Goal: Transaction & Acquisition: Subscribe to service/newsletter

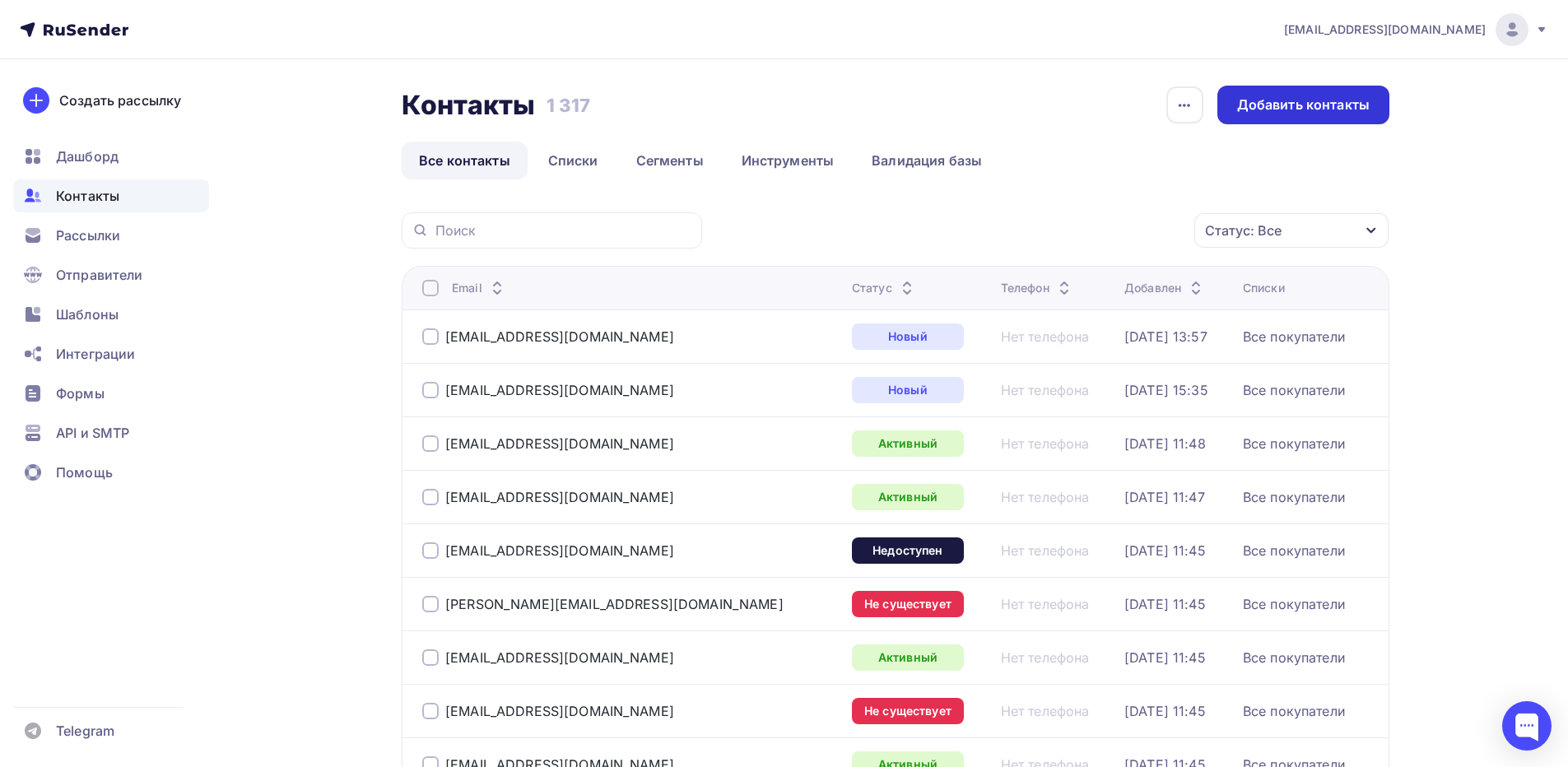
click at [1281, 101] on div "Добавить контакты" at bounding box center [1303, 104] width 132 height 19
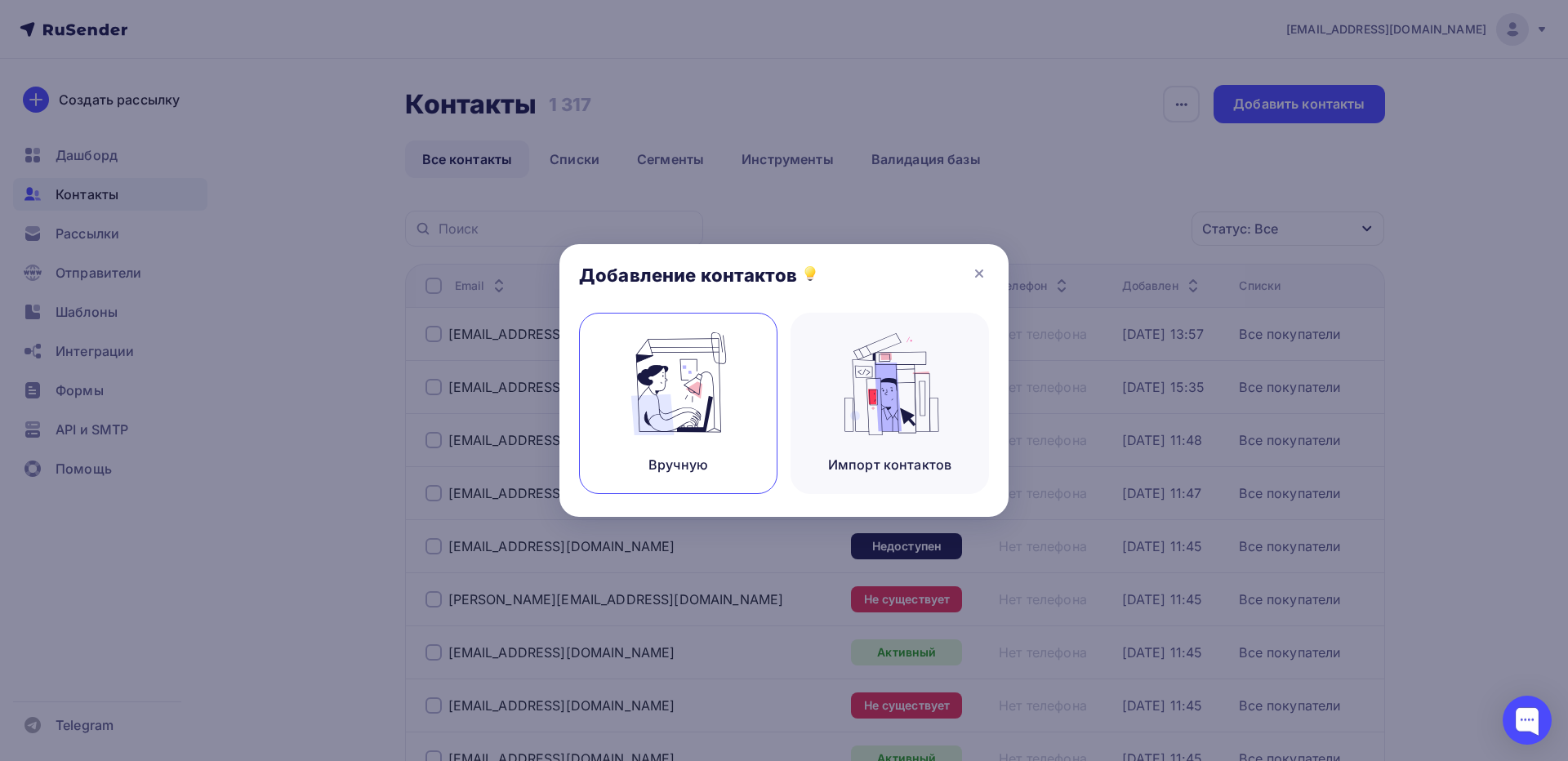
click at [715, 413] on img at bounding box center [678, 383] width 110 height 102
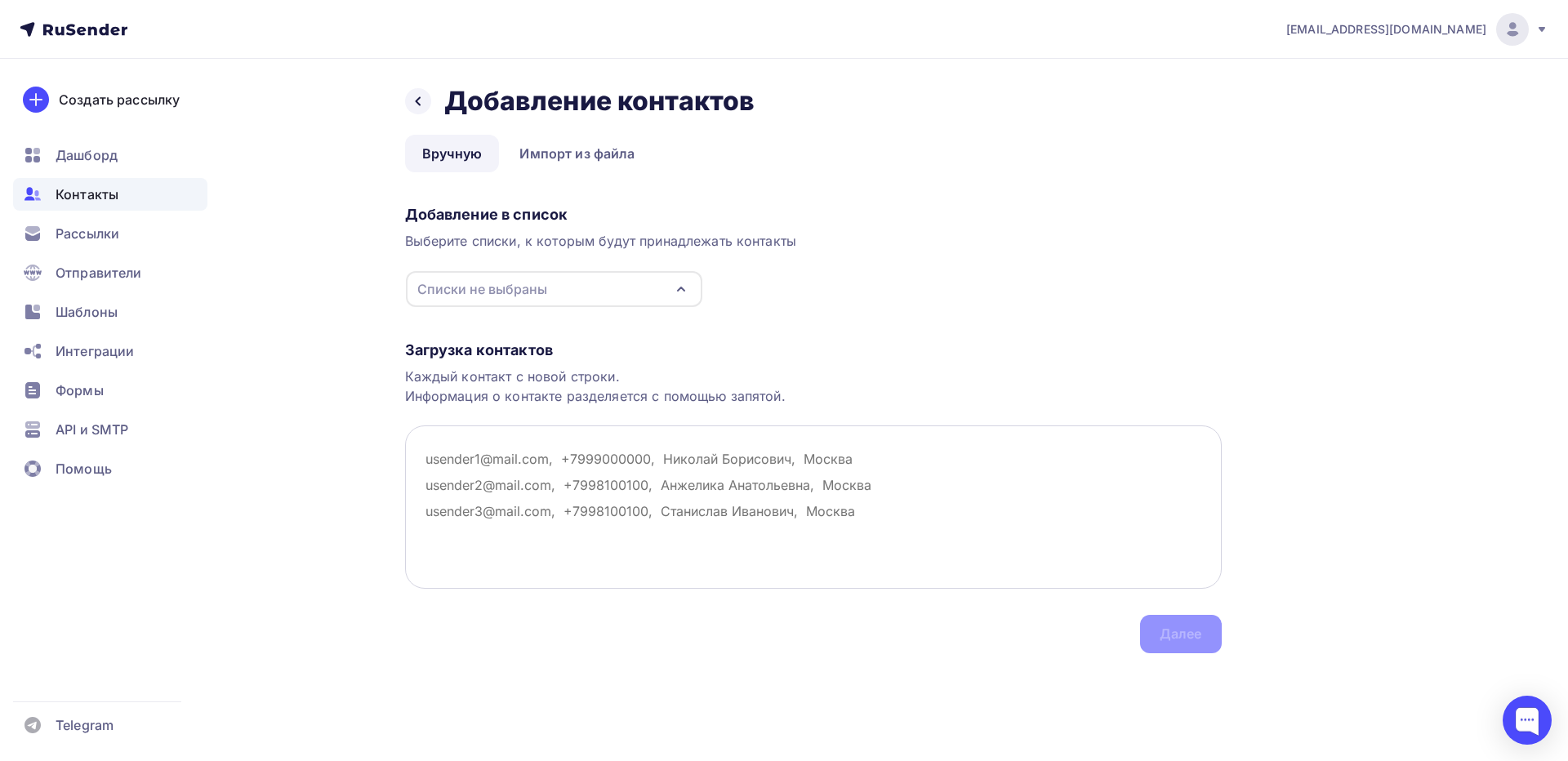
click at [488, 455] on textarea at bounding box center [813, 506] width 817 height 163
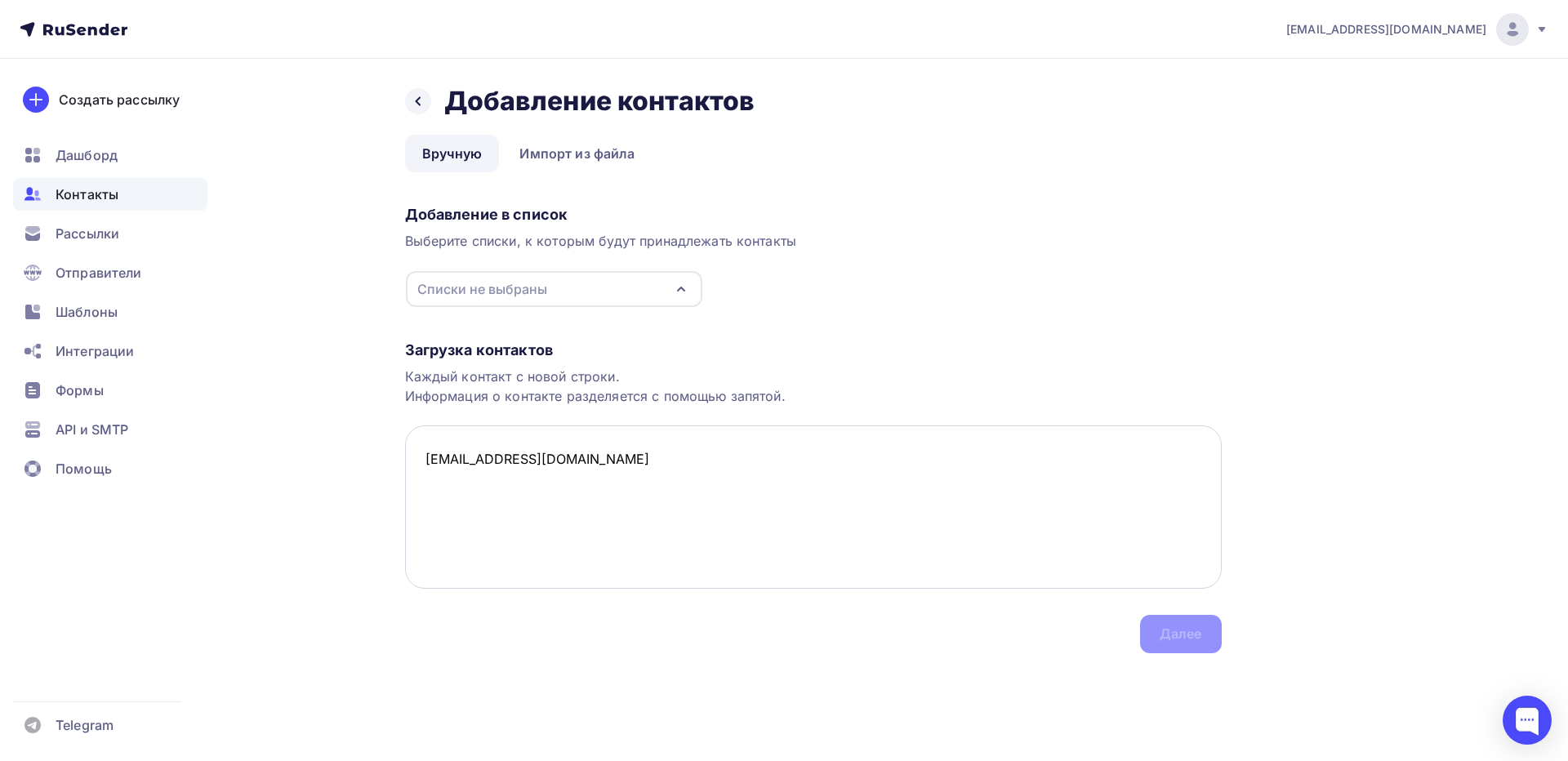
click at [662, 519] on textarea "stroisouz2020@mail.ru" at bounding box center [813, 506] width 817 height 163
click at [686, 475] on textarea "stroisouz2020@mail.ru" at bounding box center [813, 506] width 817 height 163
click at [560, 294] on div "Списки не выбраны" at bounding box center [554, 289] width 297 height 36
type textarea "stroisouz2020@mail.ru"
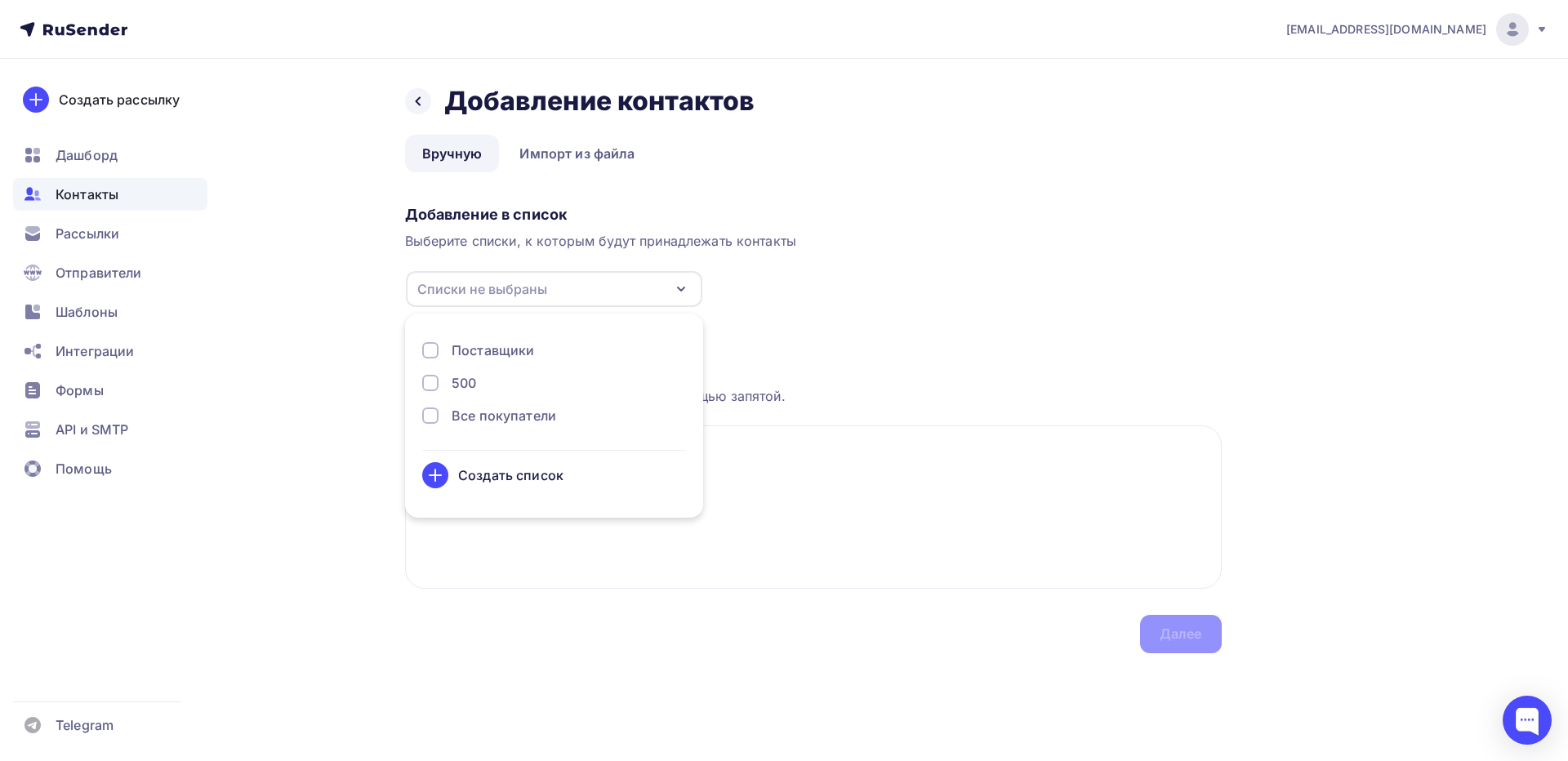
click at [505, 411] on div "Все покупатели" at bounding box center [504, 415] width 104 height 20
click at [1168, 633] on div "Далее" at bounding box center [1181, 634] width 43 height 19
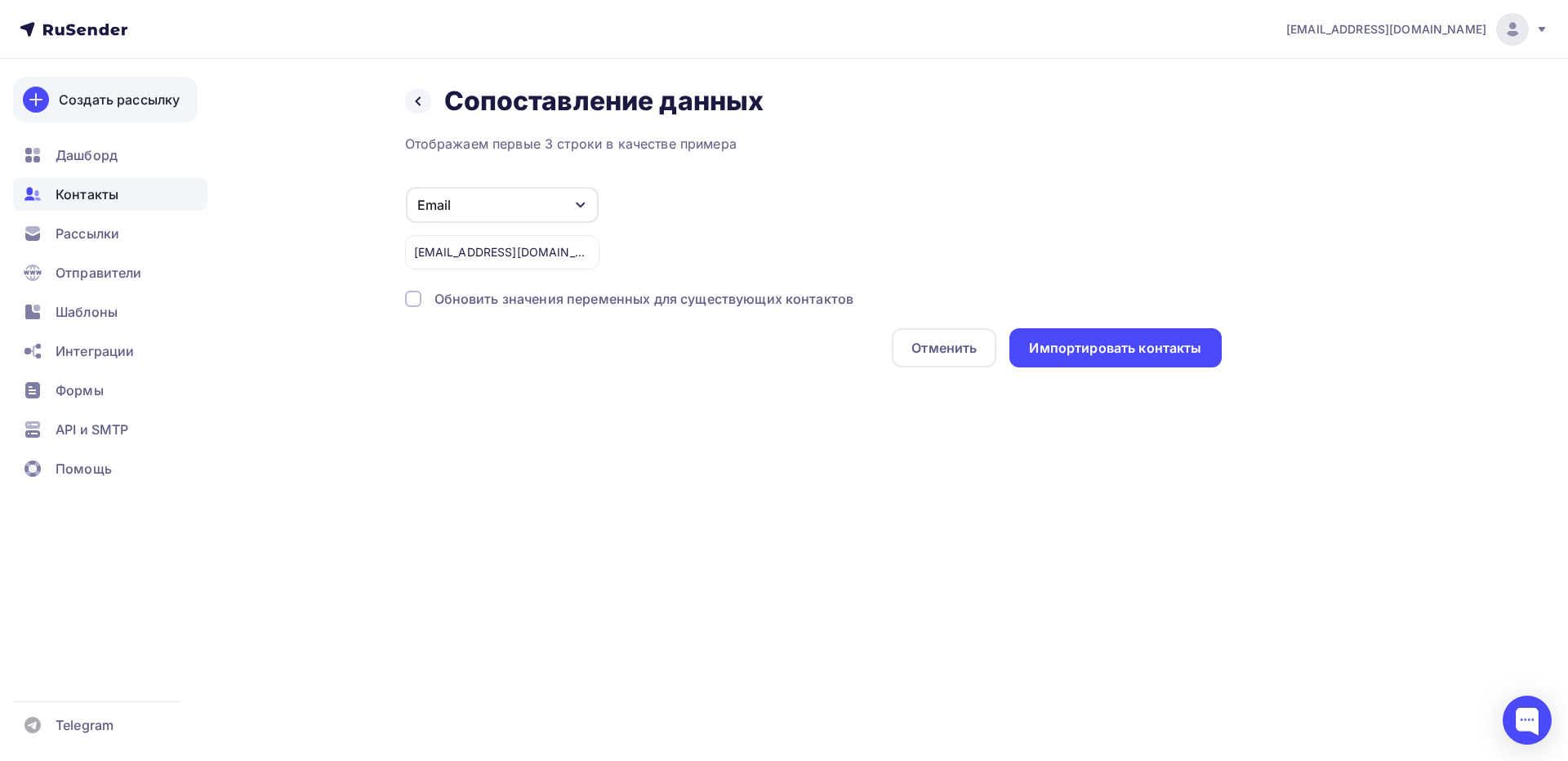
click at [110, 103] on div "Создать рассылку" at bounding box center [119, 100] width 121 height 20
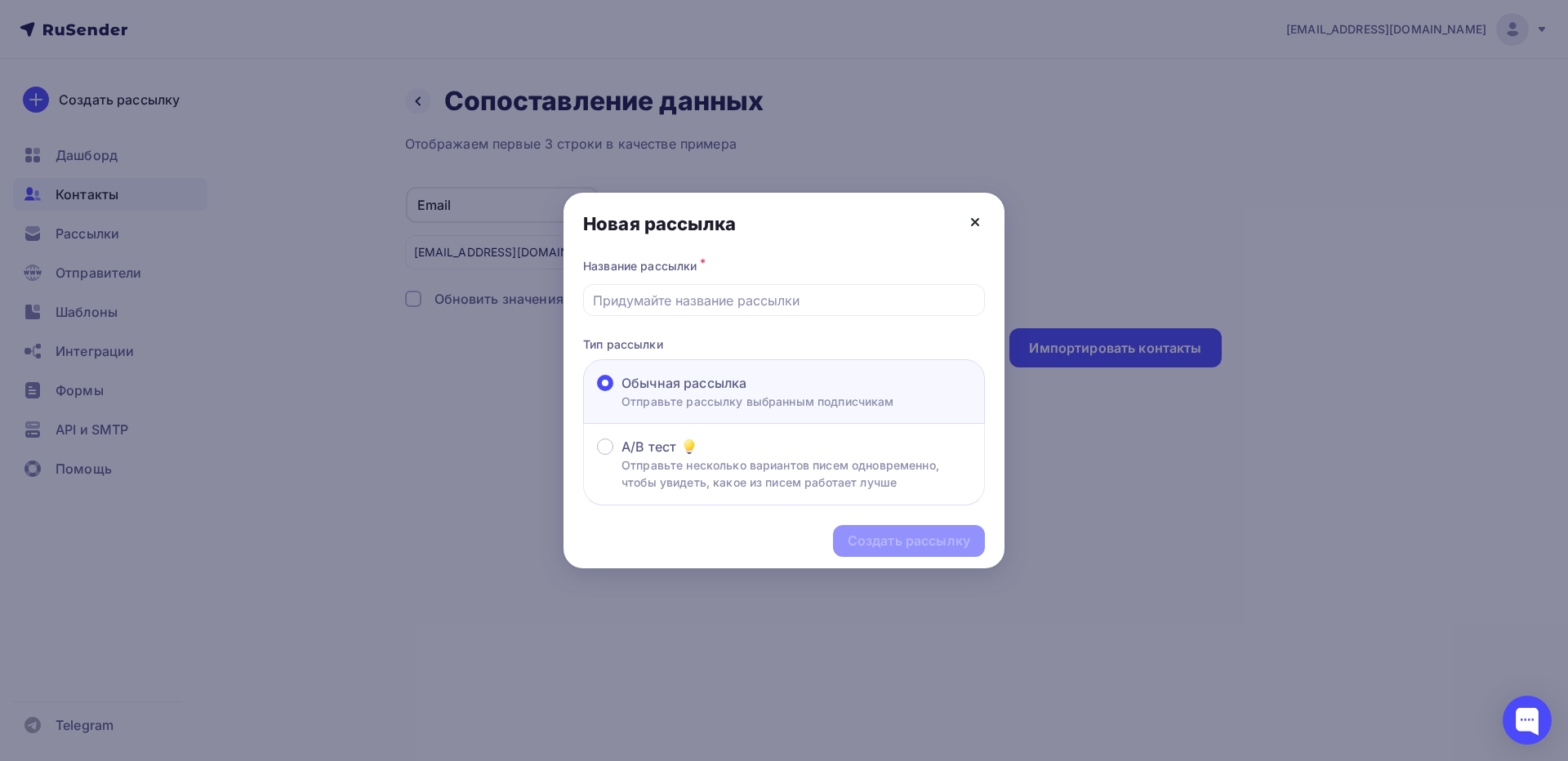
click at [976, 218] on icon at bounding box center [975, 222] width 20 height 20
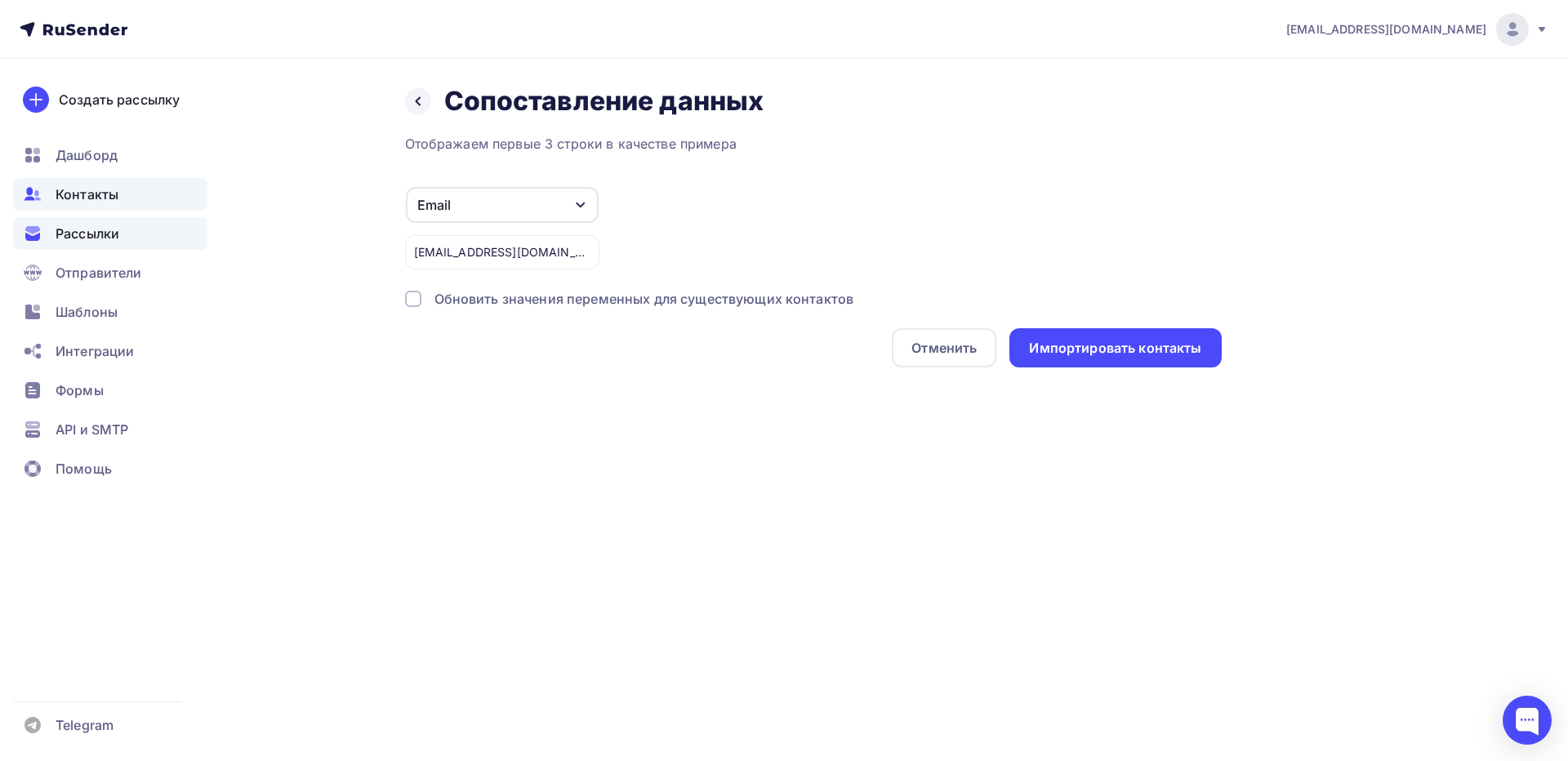
click at [109, 233] on span "Рассылки" at bounding box center [86, 233] width 63 height 20
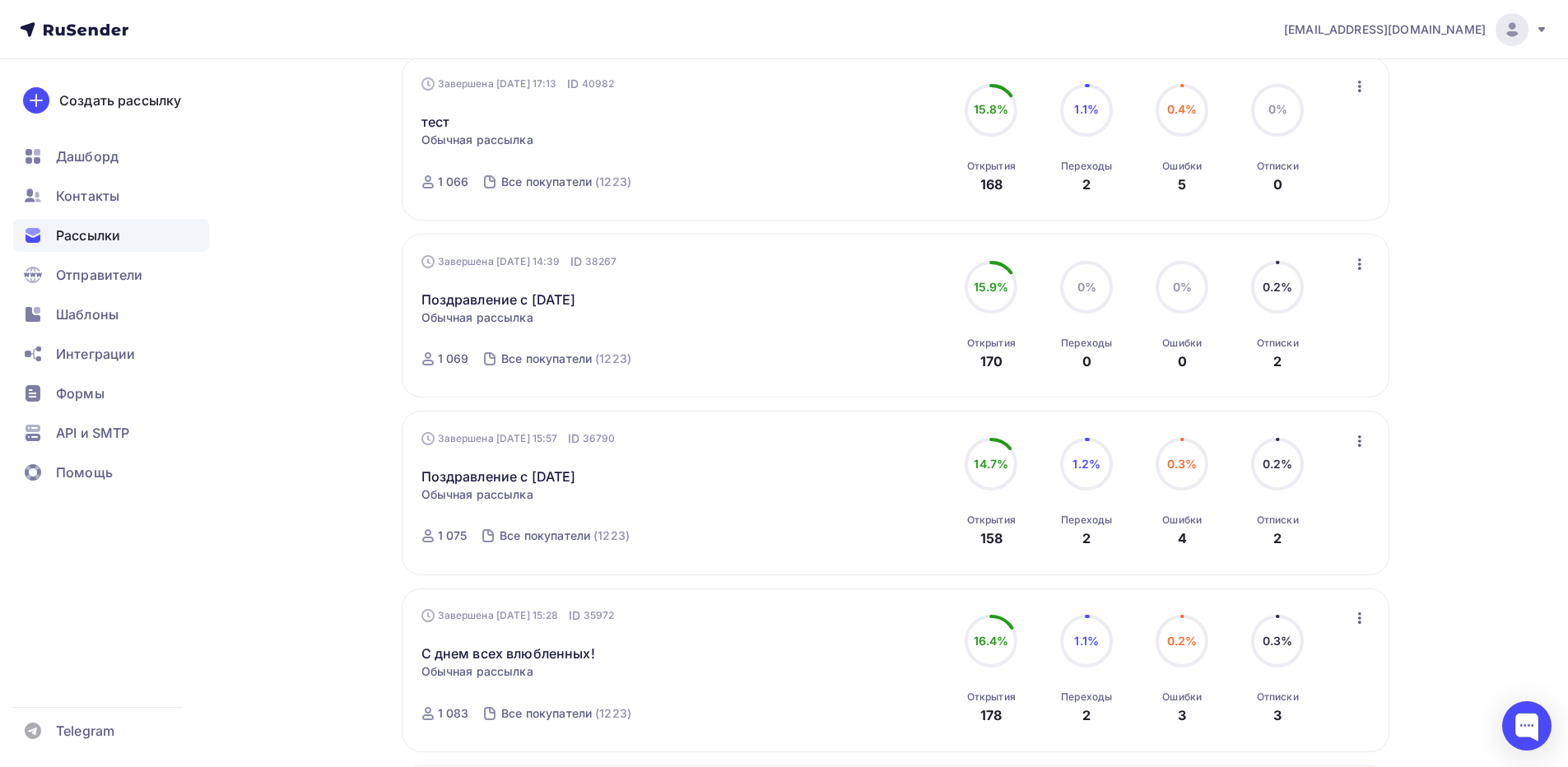
scroll to position [823, 0]
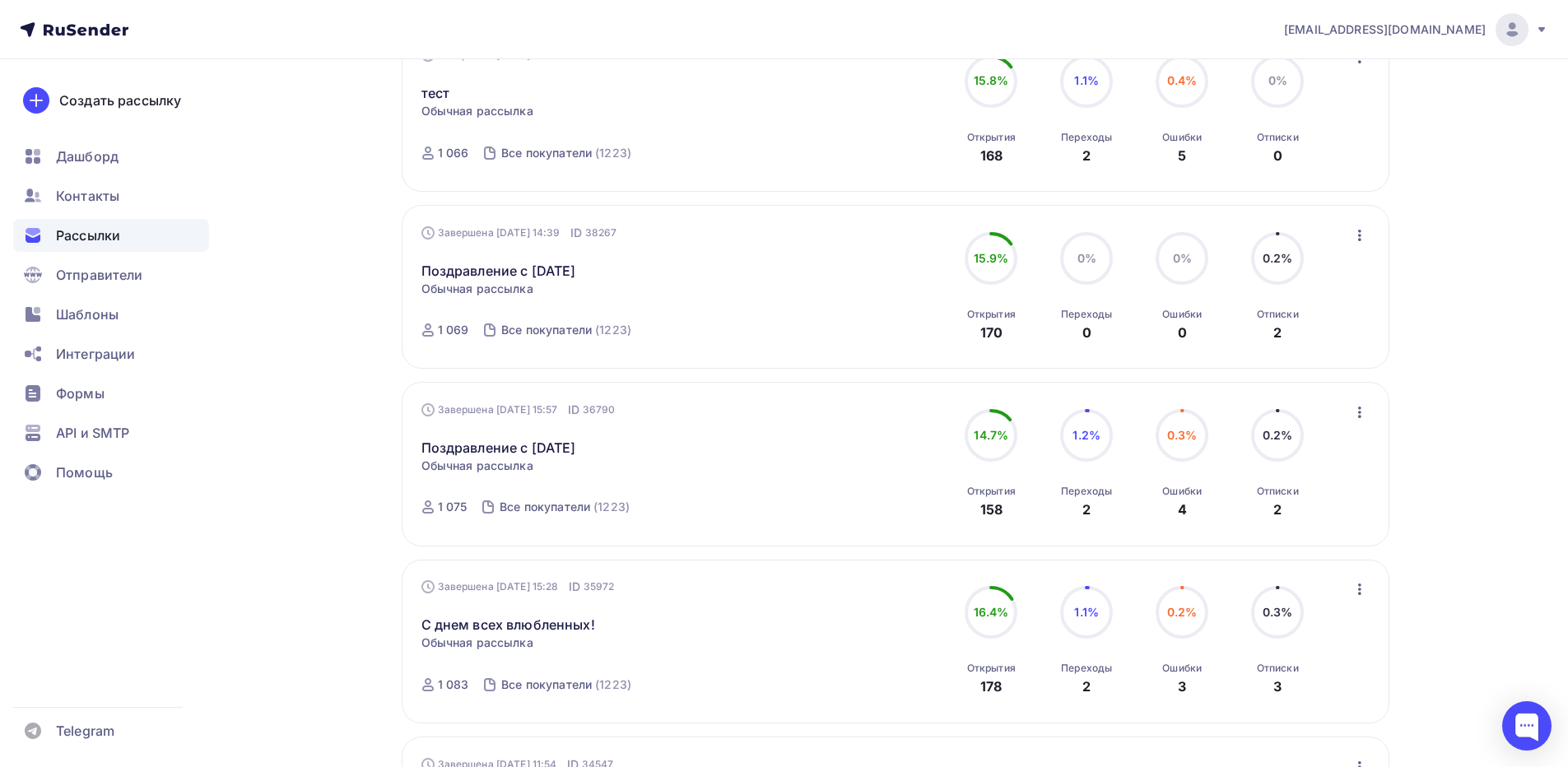
click at [790, 476] on div "Завершена 21.02.2025, 15:57 ID 36790 Поздравление с 23 февраля Статистика Обзор…" at bounding box center [609, 463] width 376 height 125
click at [826, 452] on div "Завершена 21.02.2025, 15:57 ID 36790 Поздравление с 23 февраля Статистика Обзор…" at bounding box center [896, 463] width 949 height 125
click at [1361, 411] on icon "button" at bounding box center [1360, 412] width 20 height 20
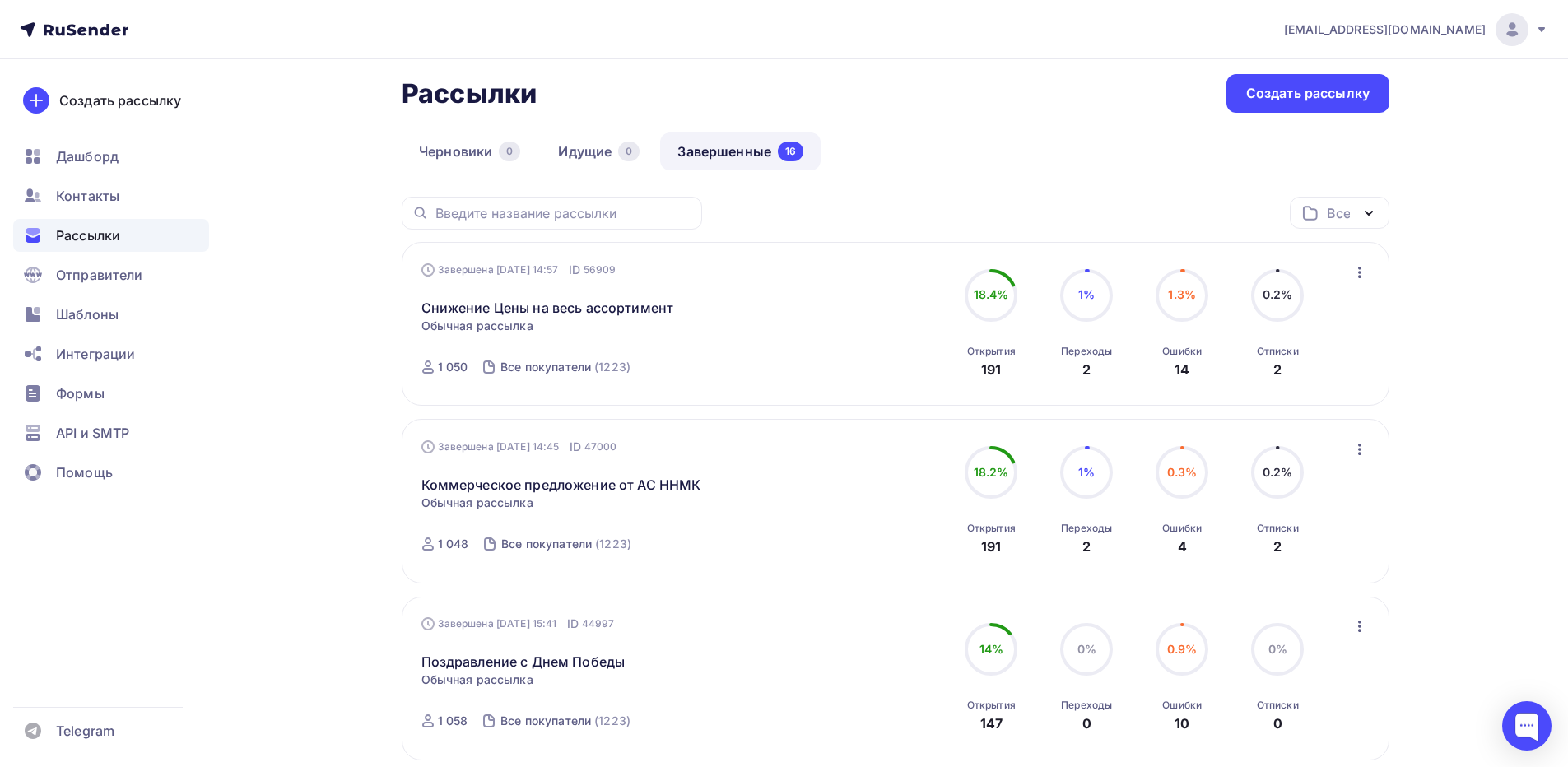
scroll to position [0, 0]
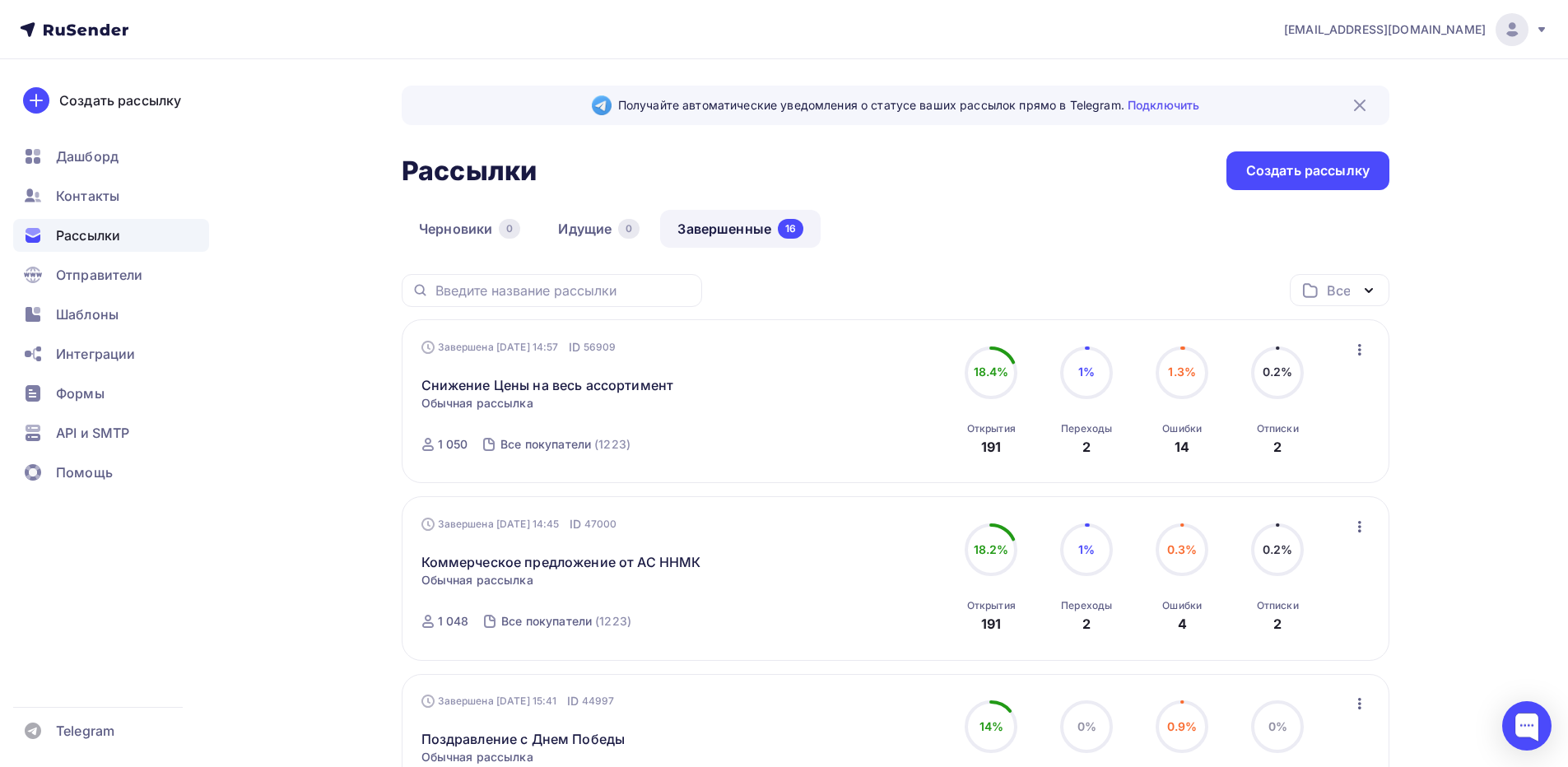
click at [734, 234] on link "Завершенные 16" at bounding box center [740, 229] width 161 height 38
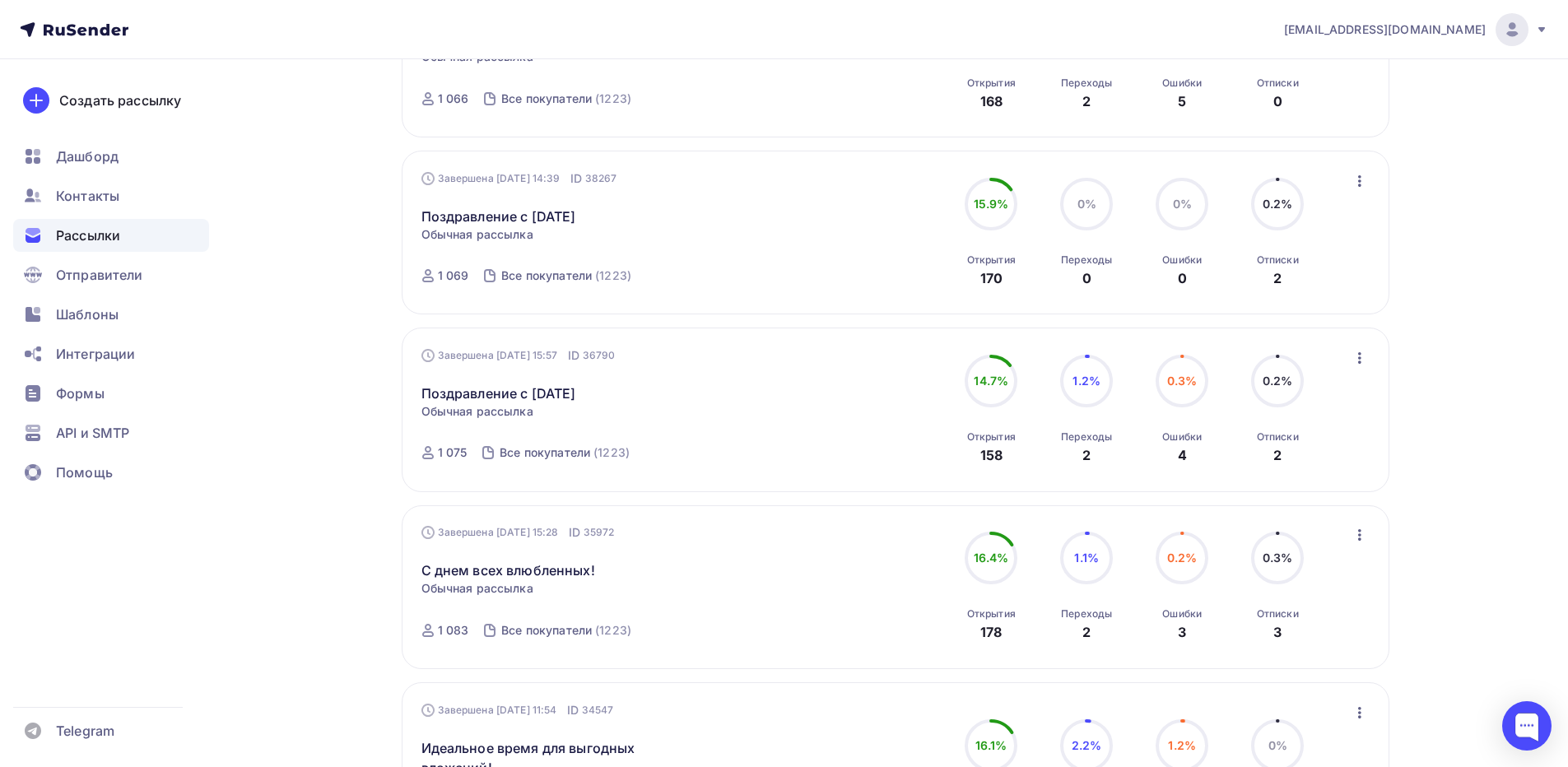
scroll to position [905, 0]
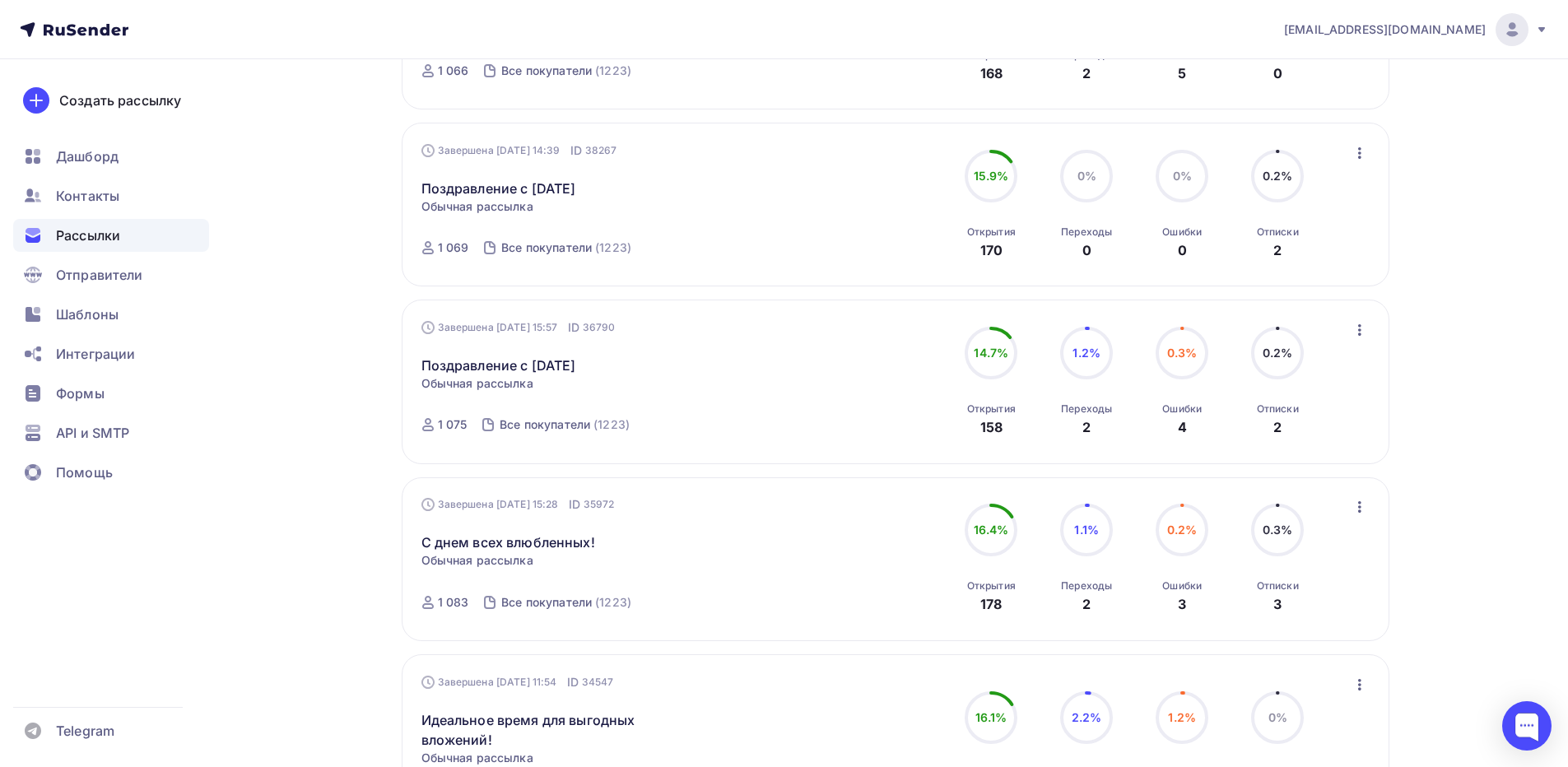
click at [1364, 503] on icon "button" at bounding box center [1360, 507] width 20 height 20
click at [1249, 589] on div "Обзор рассылки" at bounding box center [1285, 583] width 169 height 20
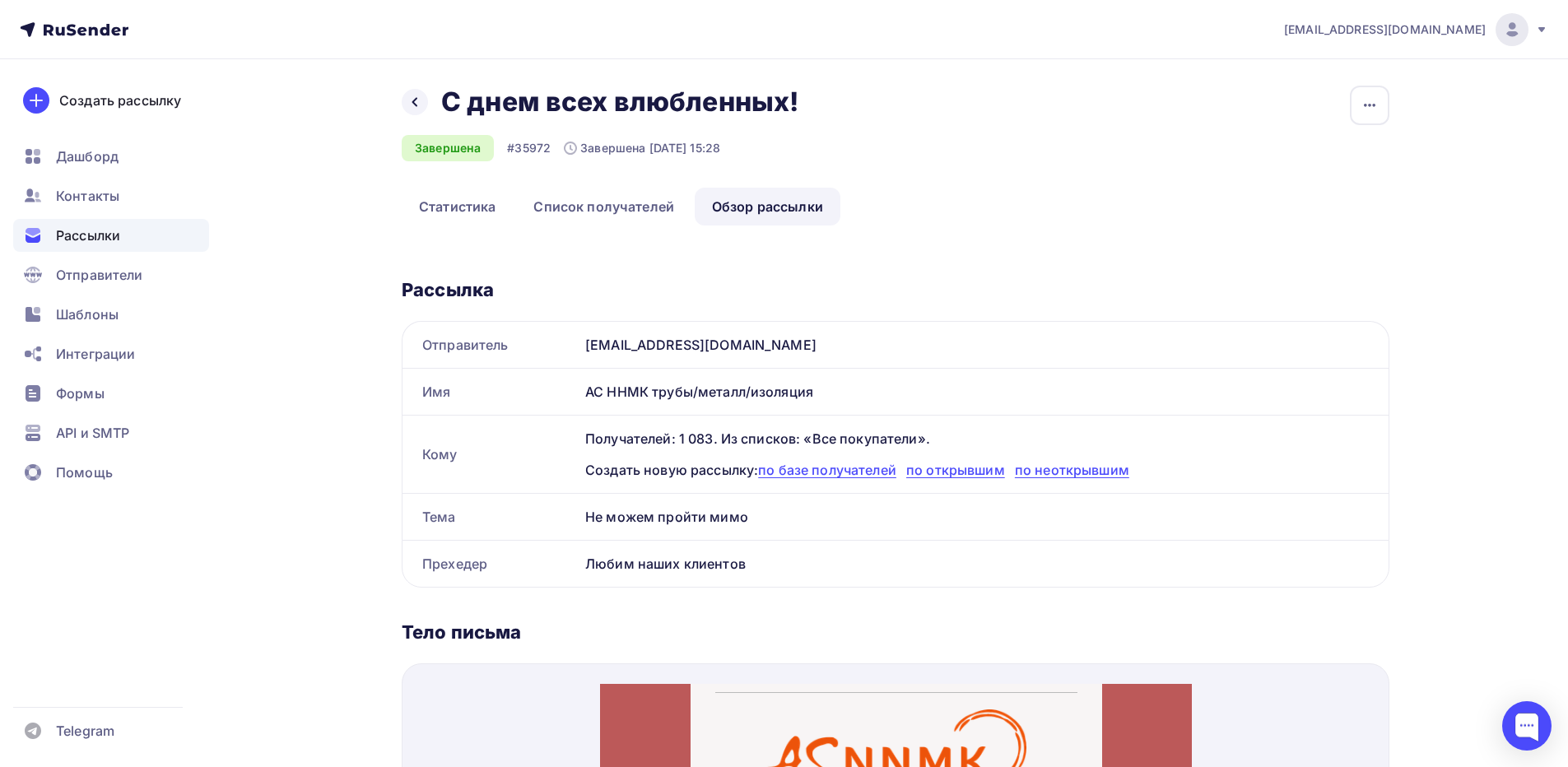
click at [86, 31] on icon at bounding box center [82, 31] width 9 height 9
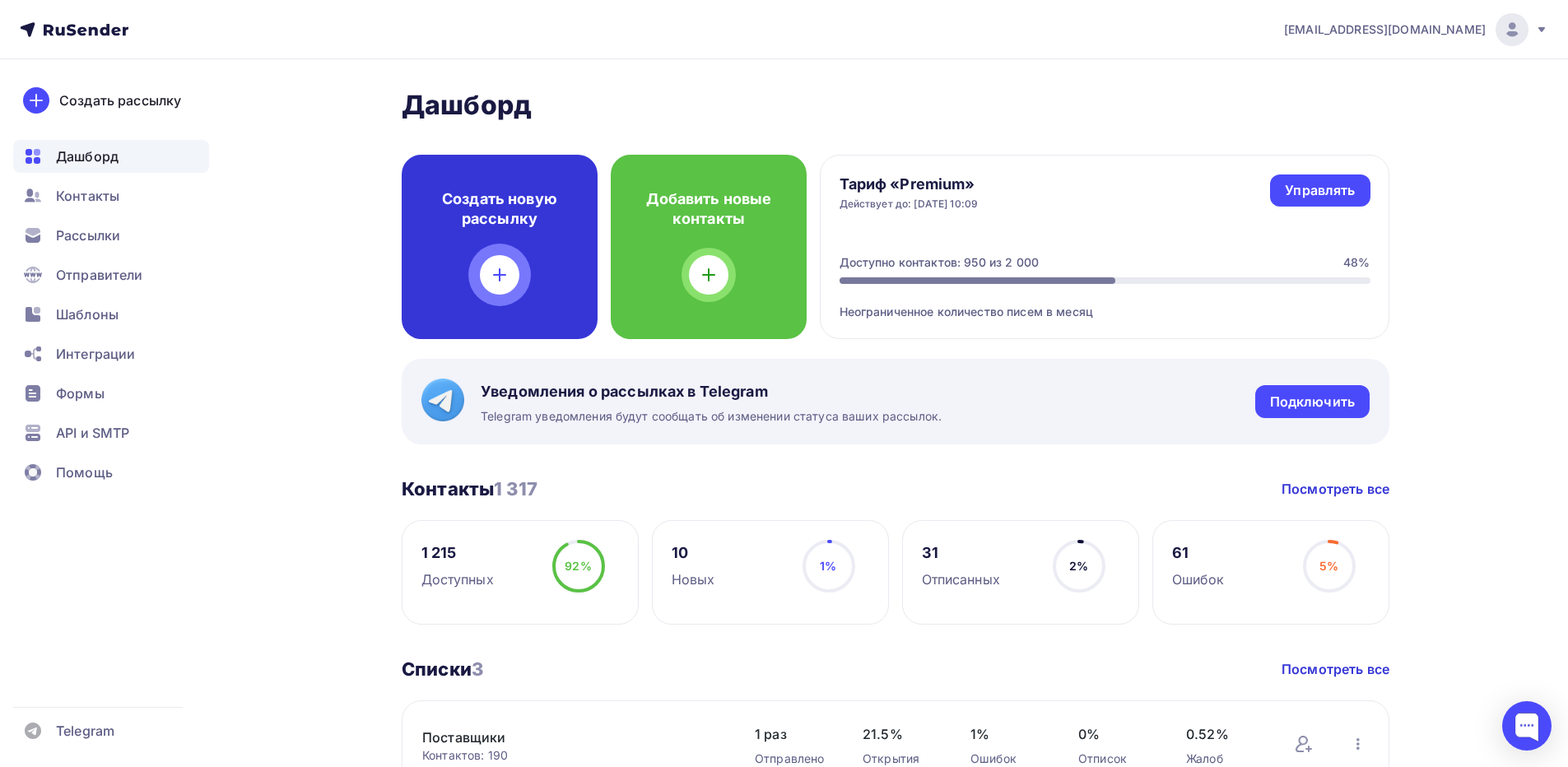
click at [519, 273] on div "Создать новую рассылку" at bounding box center [500, 246] width 196 height 184
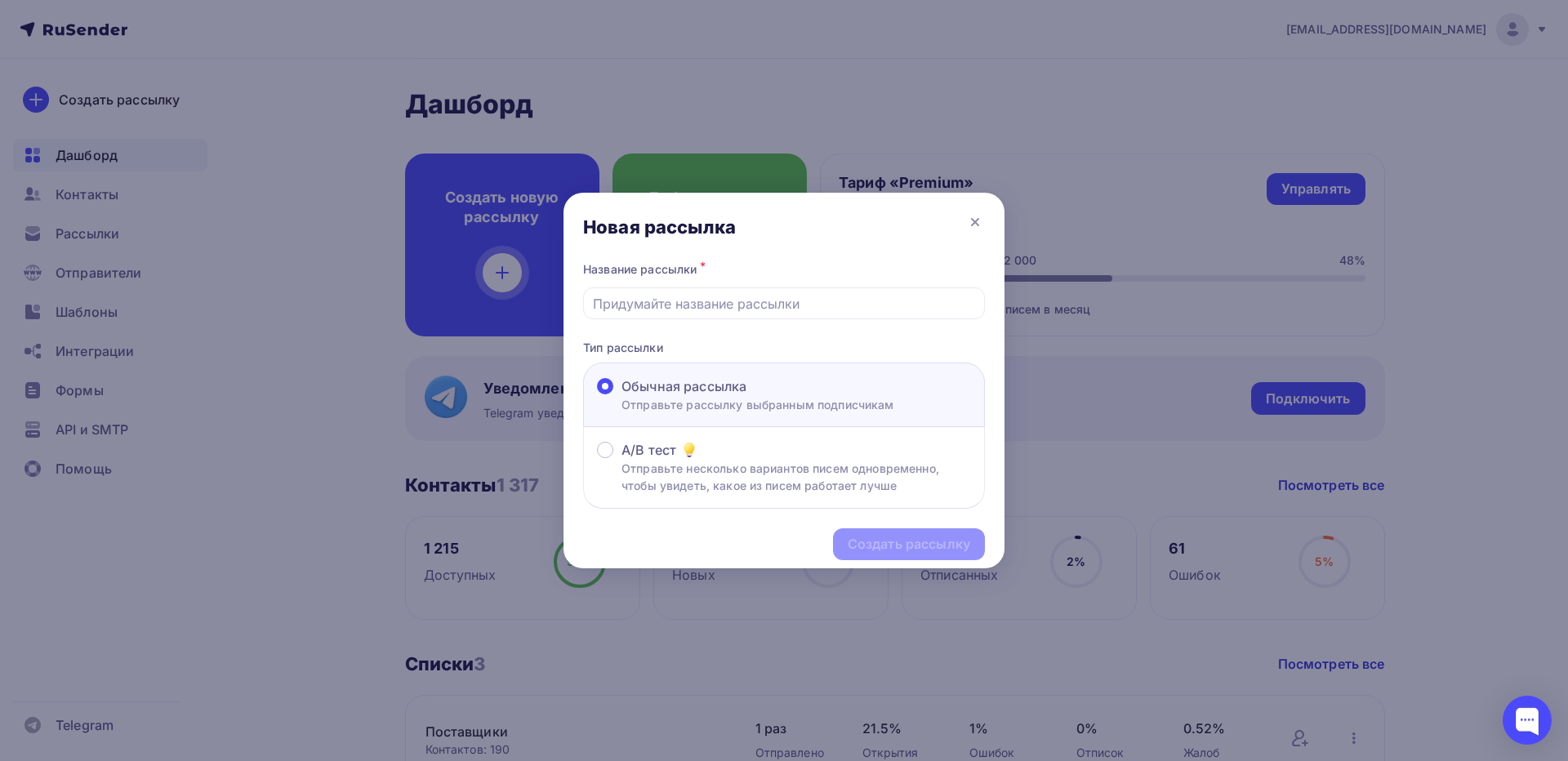
click at [899, 535] on div "Создать рассылку" at bounding box center [784, 544] width 441 height 71
click at [691, 301] on input "text" at bounding box center [784, 304] width 383 height 20
type input "C"
type input "с"
type input "С Праздником ! С [DATE] !"
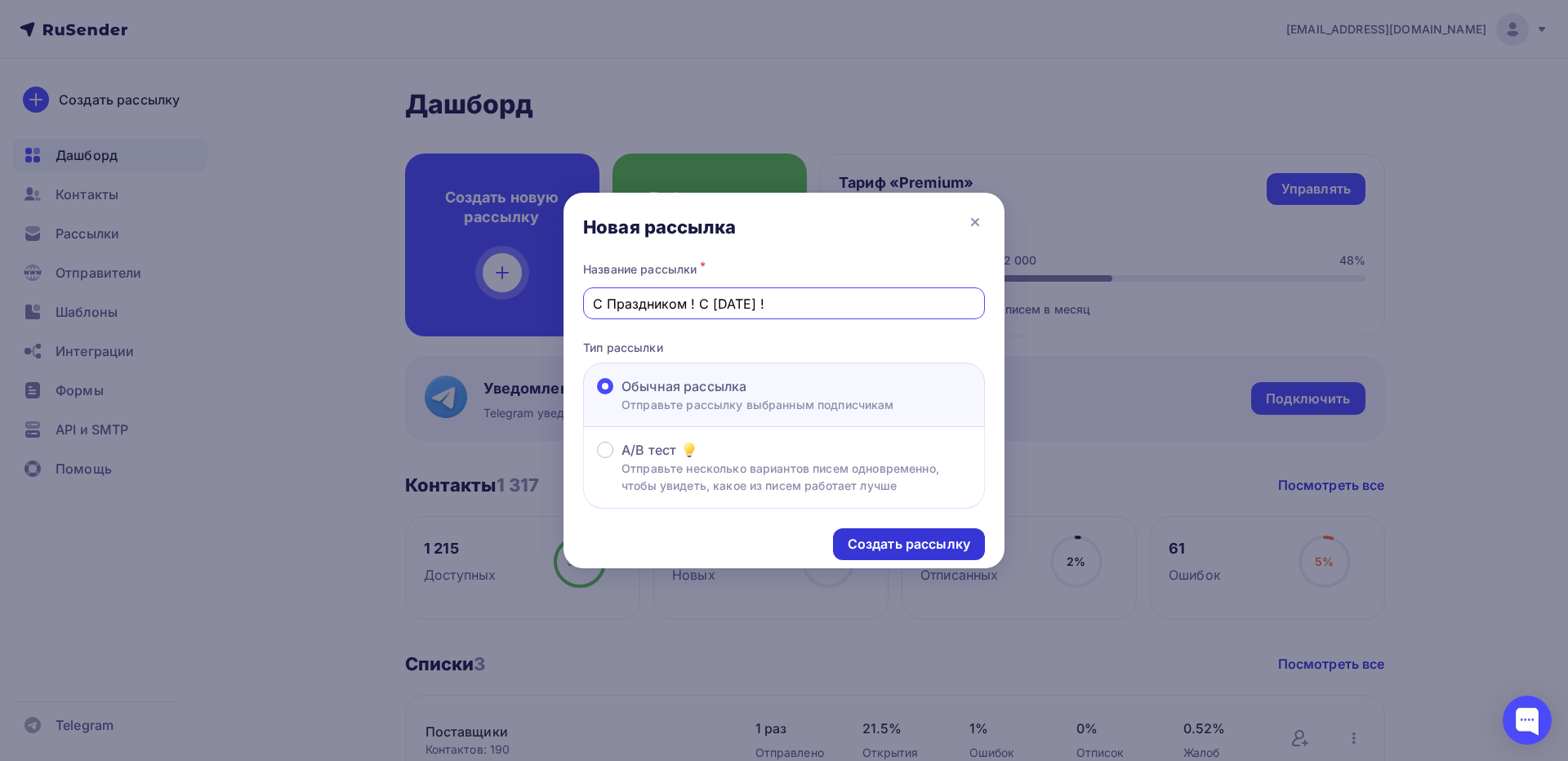
click at [878, 543] on div "Создать рассылку" at bounding box center [908, 544] width 122 height 19
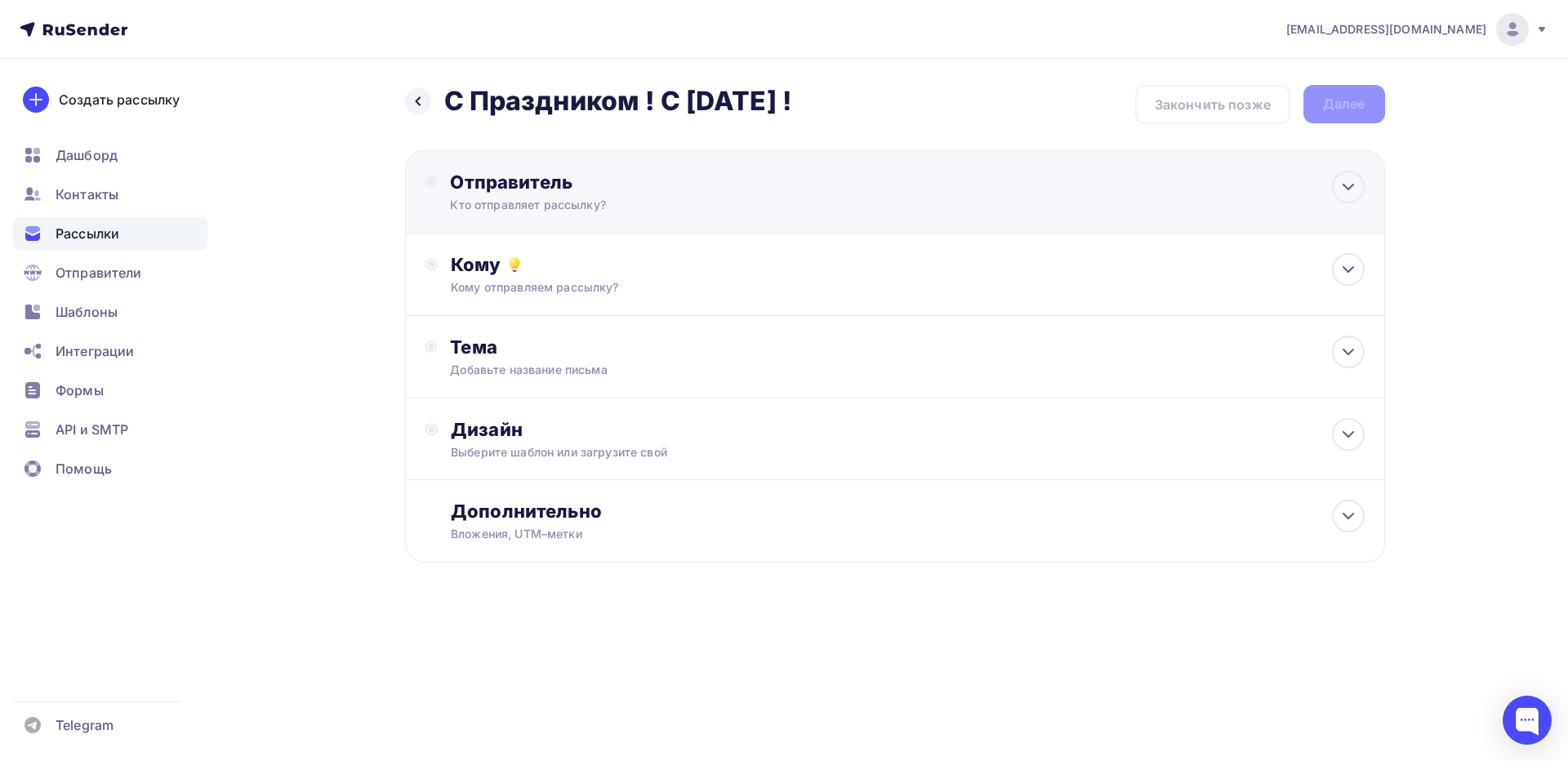
click at [705, 185] on div "Отправитель" at bounding box center [627, 182] width 354 height 23
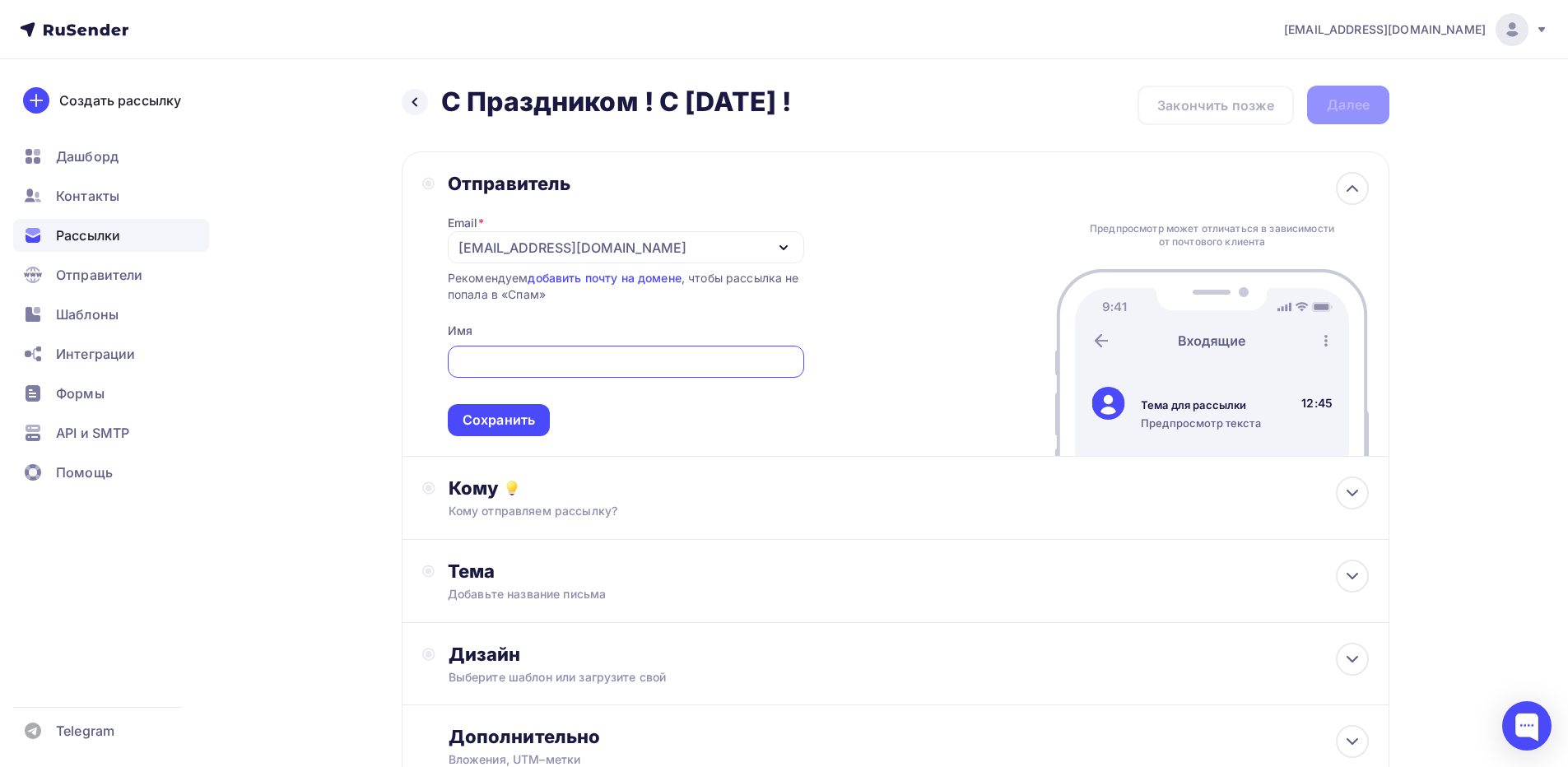
type input "[EMAIL_ADDRESS][DOMAIN_NAME]"
click at [516, 413] on div "Сохранить" at bounding box center [499, 419] width 73 height 19
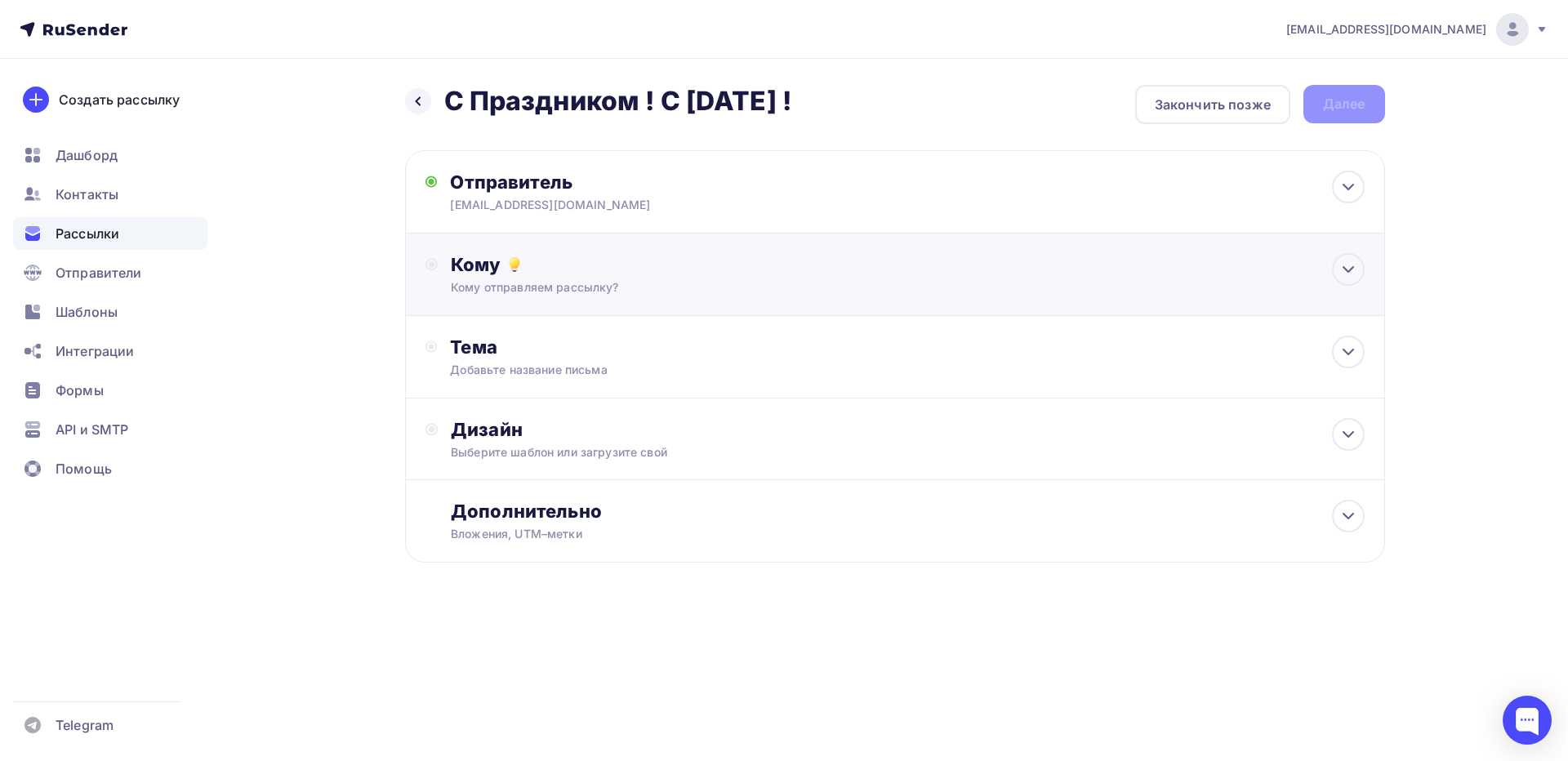
click at [595, 264] on div "Кому" at bounding box center [907, 265] width 913 height 23
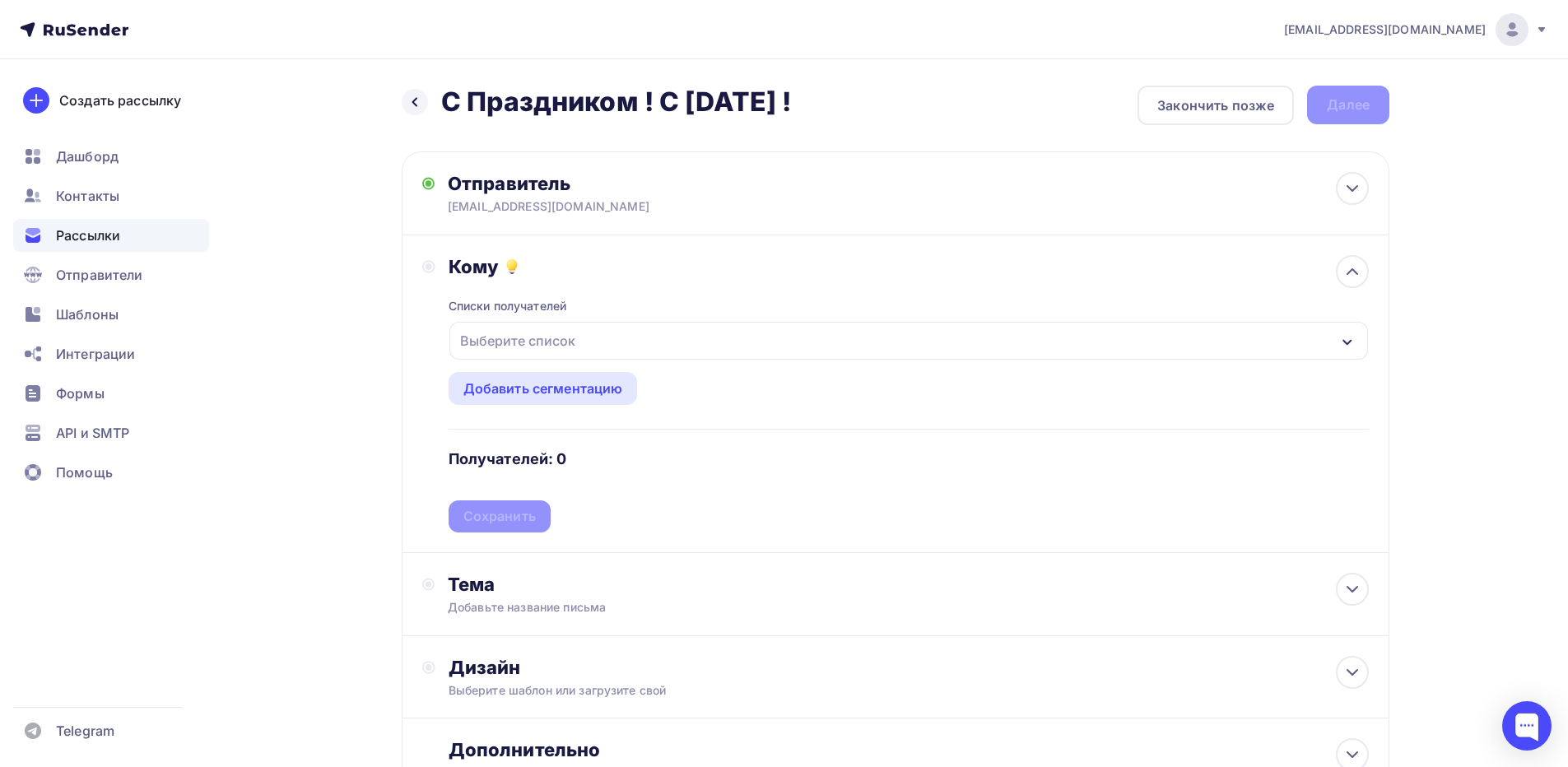
click at [594, 344] on div "Выберите список" at bounding box center [908, 340] width 918 height 38
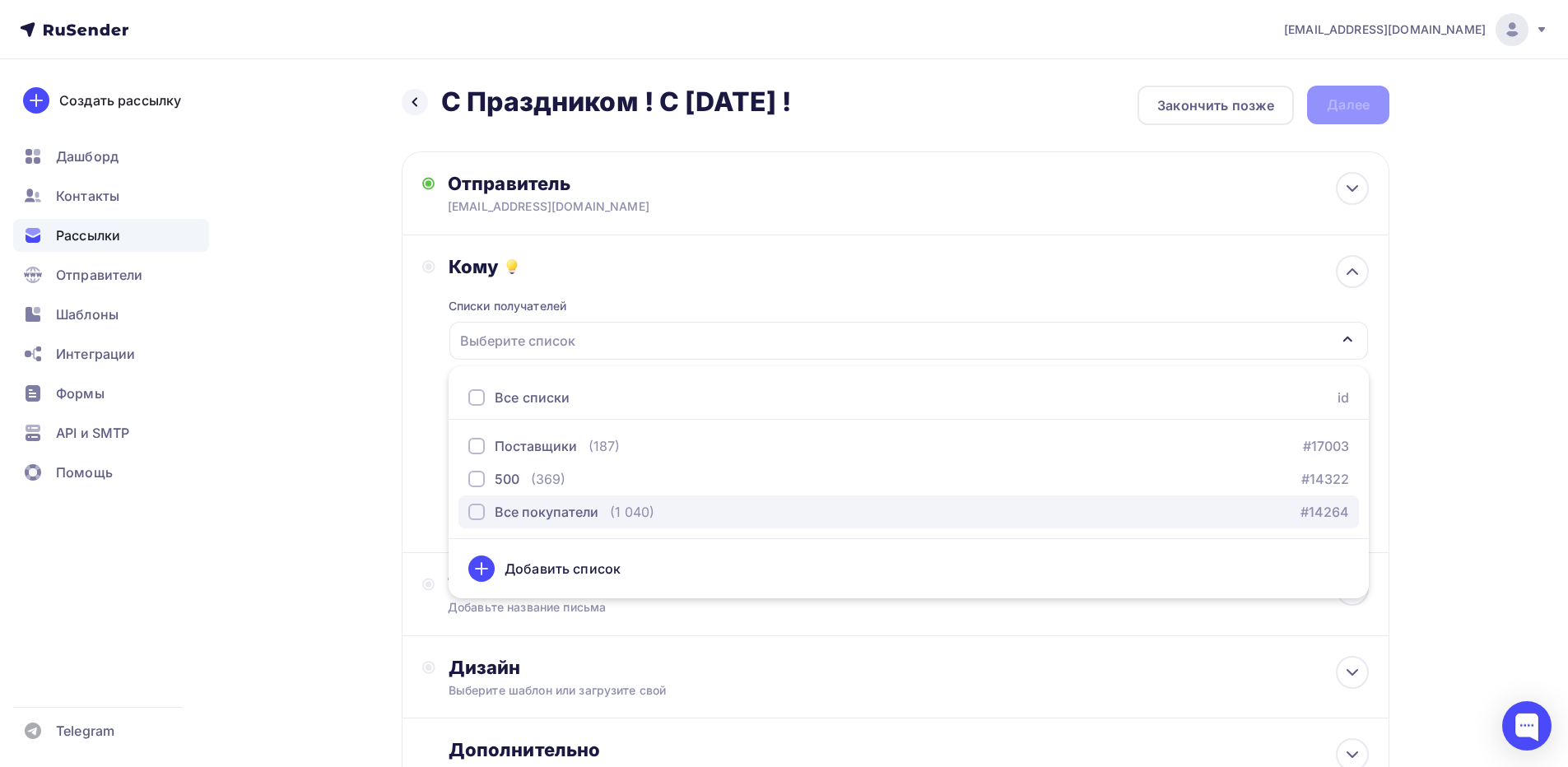
click at [554, 508] on div "Все покупатели" at bounding box center [546, 512] width 103 height 20
click at [582, 507] on div "Все покупатели" at bounding box center [546, 512] width 103 height 20
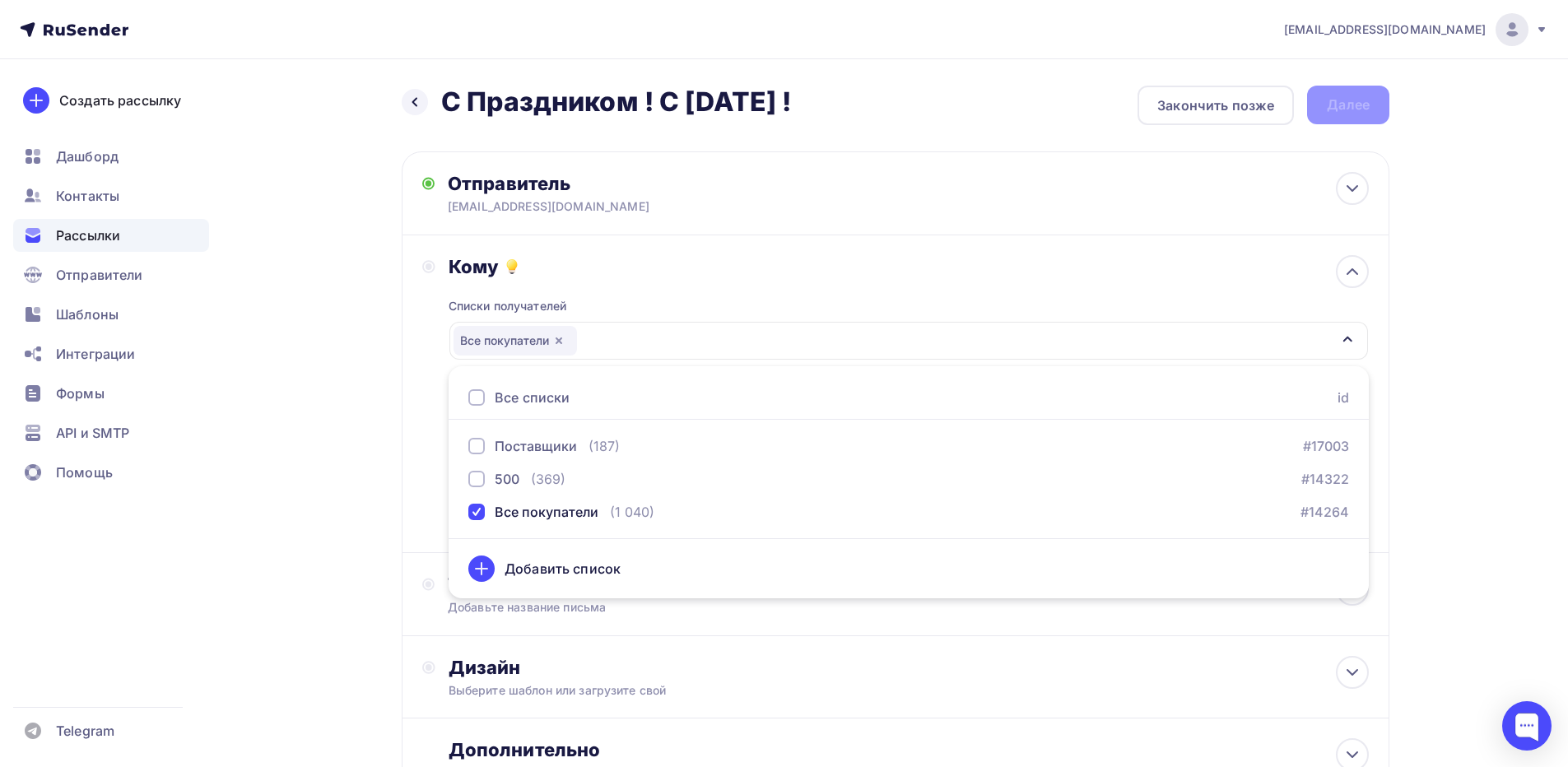
click at [1441, 563] on div "Назад С Праздником ! С [DATE] ! С Праздником ! С [DATE] ! Закончить позже Далее…" at bounding box center [784, 483] width 1349 height 848
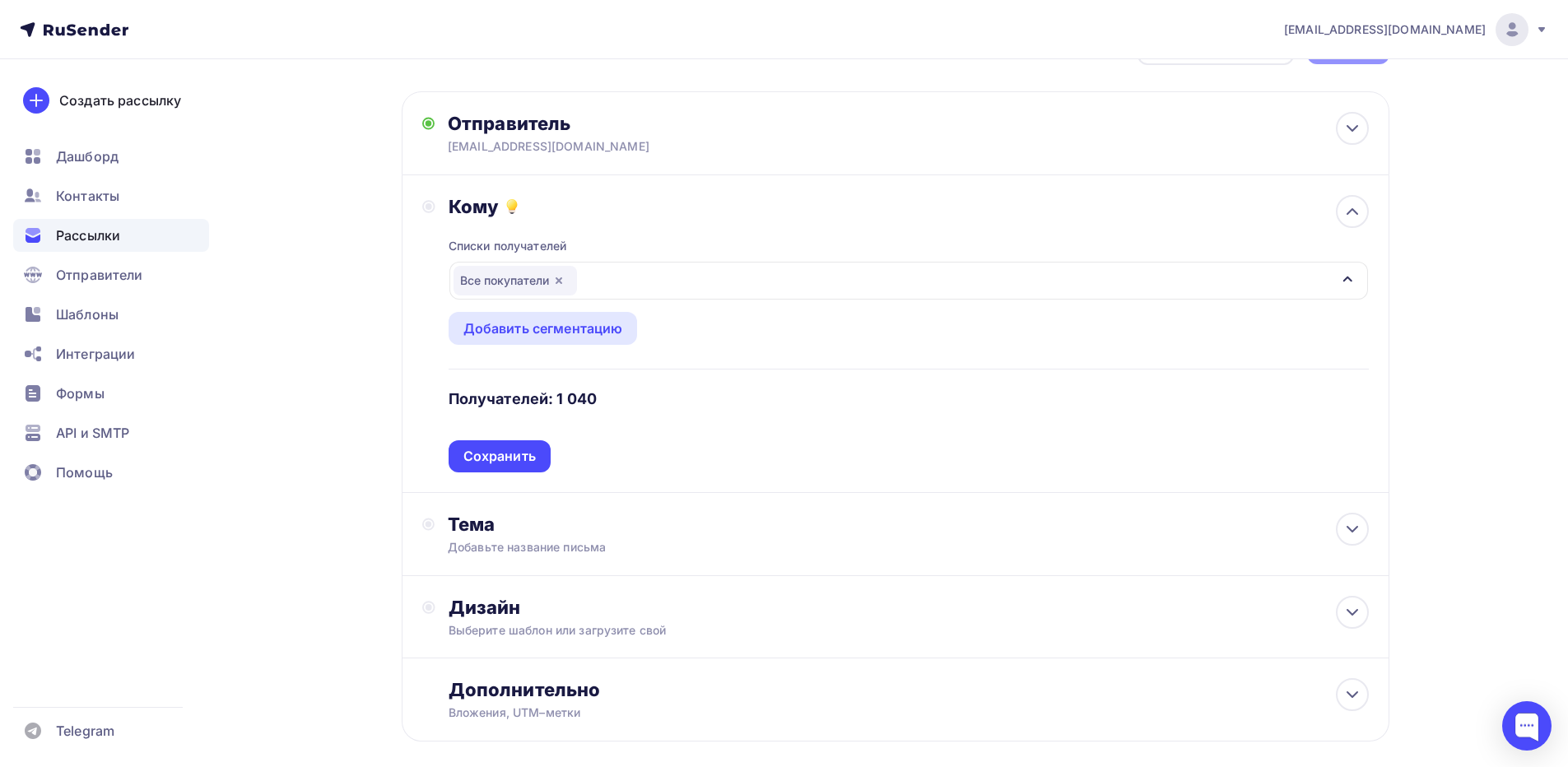
scroll to position [141, 0]
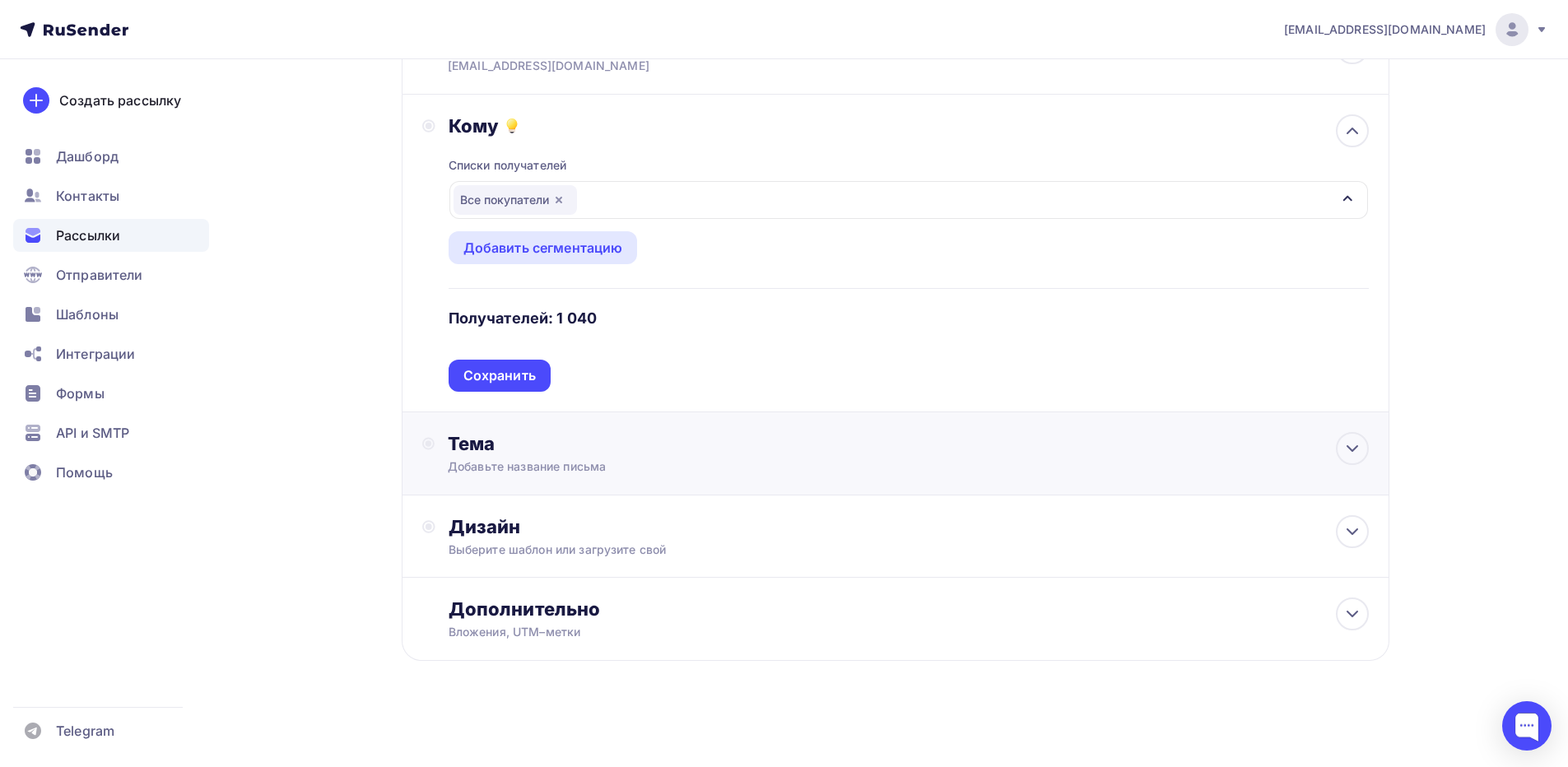
click at [532, 463] on div "Добавьте название письма" at bounding box center [594, 466] width 293 height 16
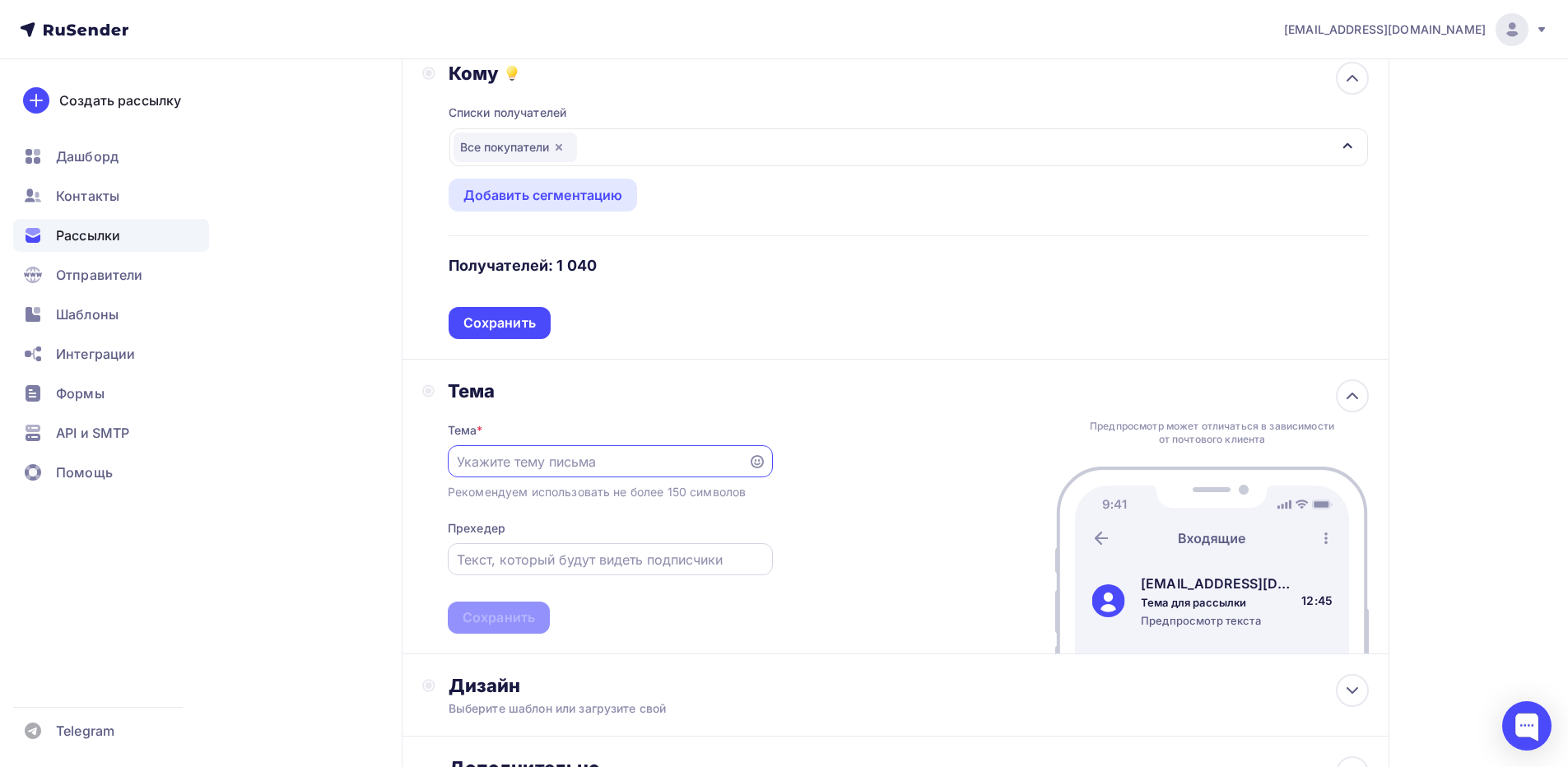
scroll to position [222, 0]
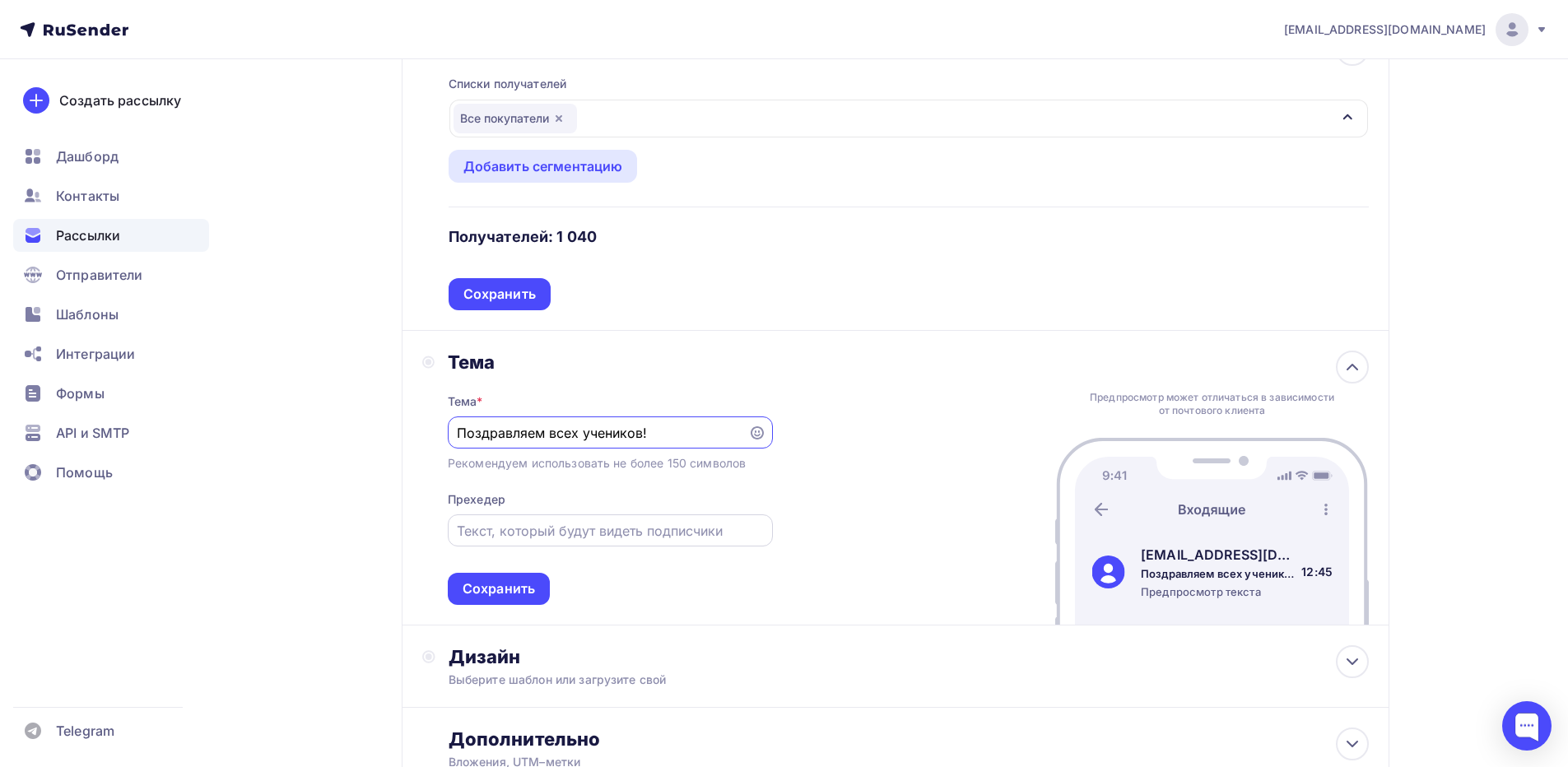
type input "Поздравляем всех учеников!"
click at [532, 537] on input "text" at bounding box center [609, 531] width 306 height 20
click at [520, 532] on input "text" at bounding box center [609, 531] width 306 height 20
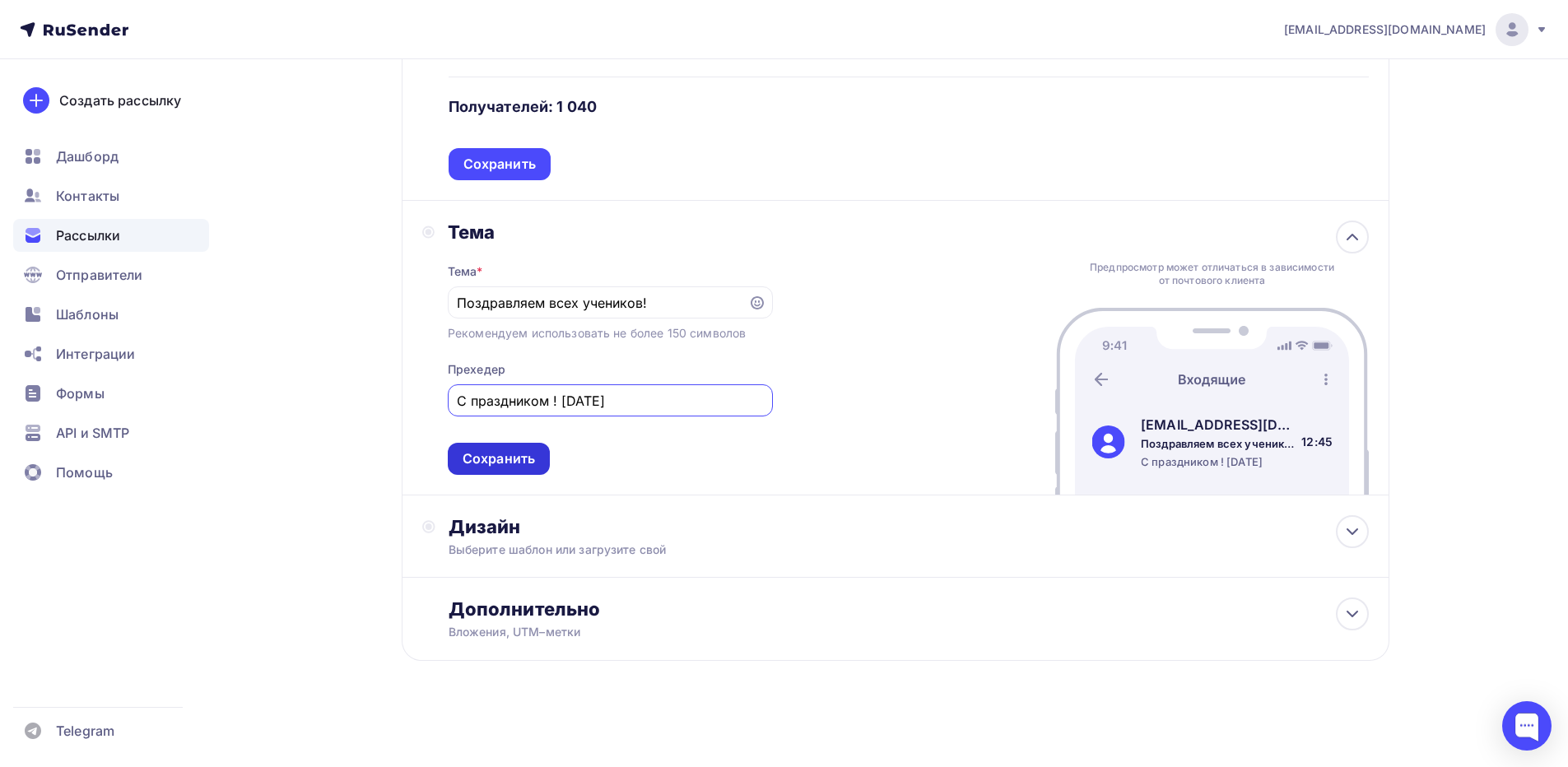
type input "С праздником ! [DATE]"
click at [477, 471] on div "Сохранить" at bounding box center [499, 459] width 102 height 32
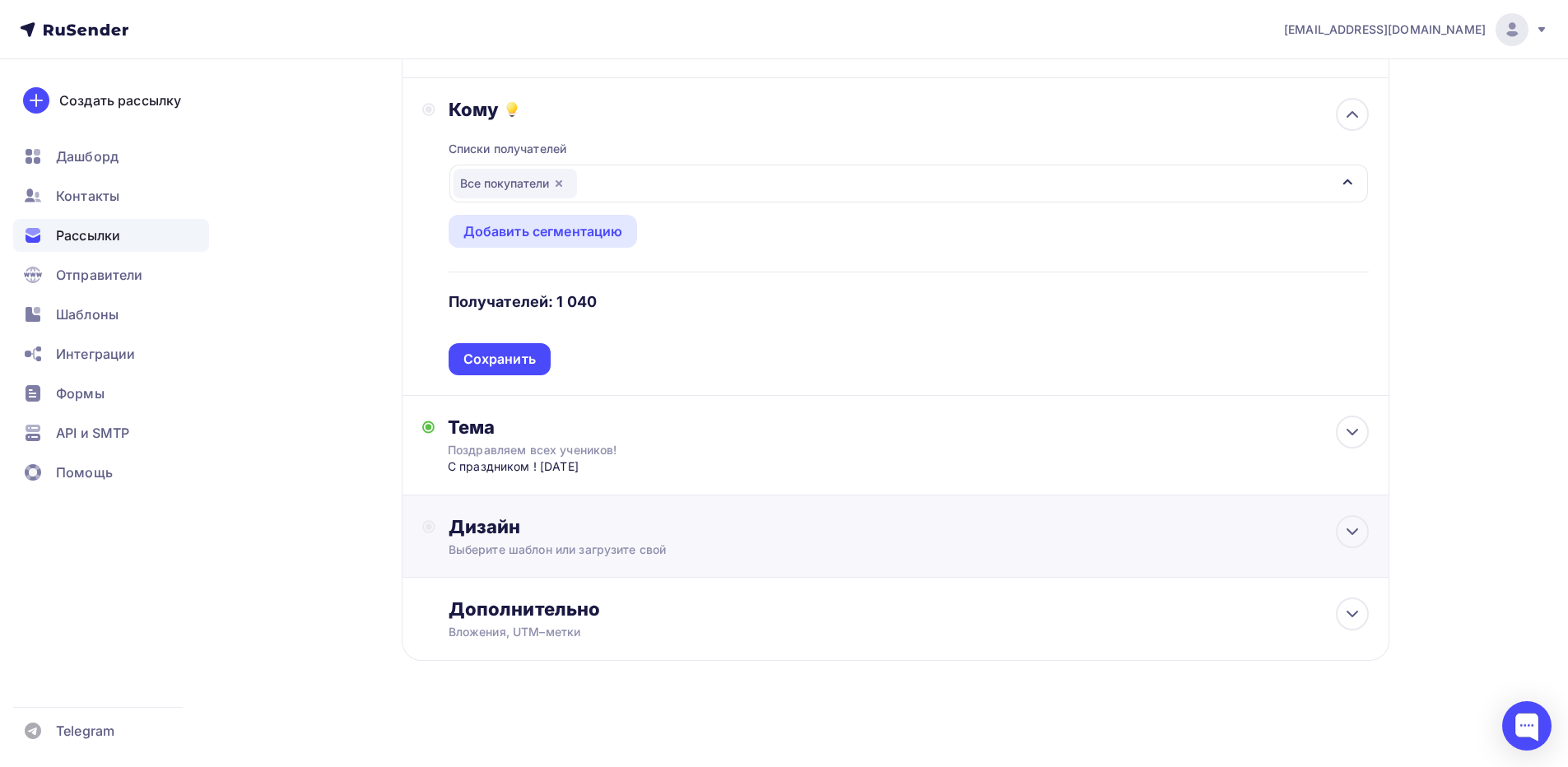
click at [550, 540] on div "Дизайн Выберите шаблон или загрузите свой" at bounding box center [908, 536] width 920 height 43
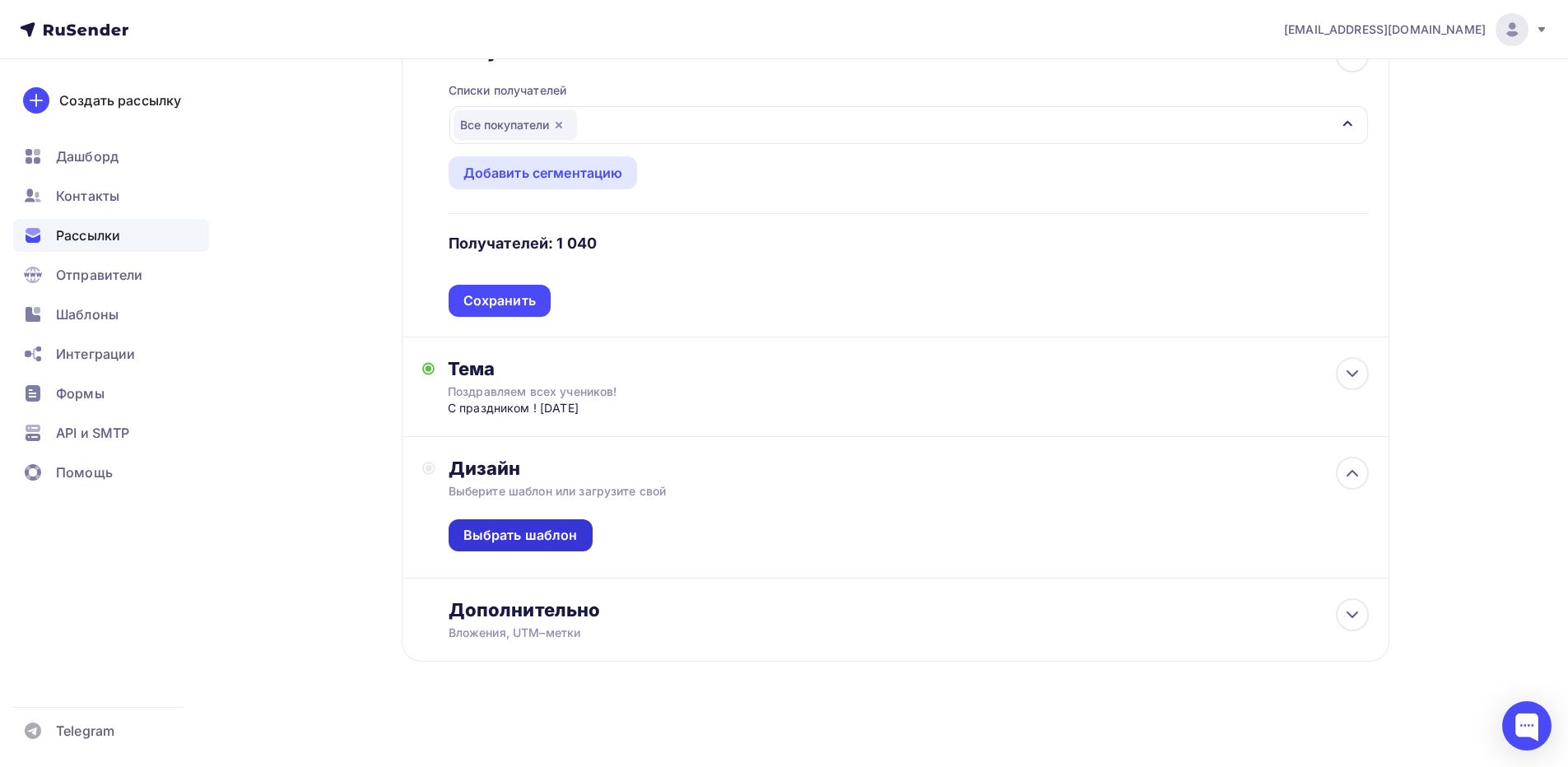
scroll to position [216, 0]
click at [545, 534] on div "Выбрать шаблон" at bounding box center [520, 533] width 114 height 19
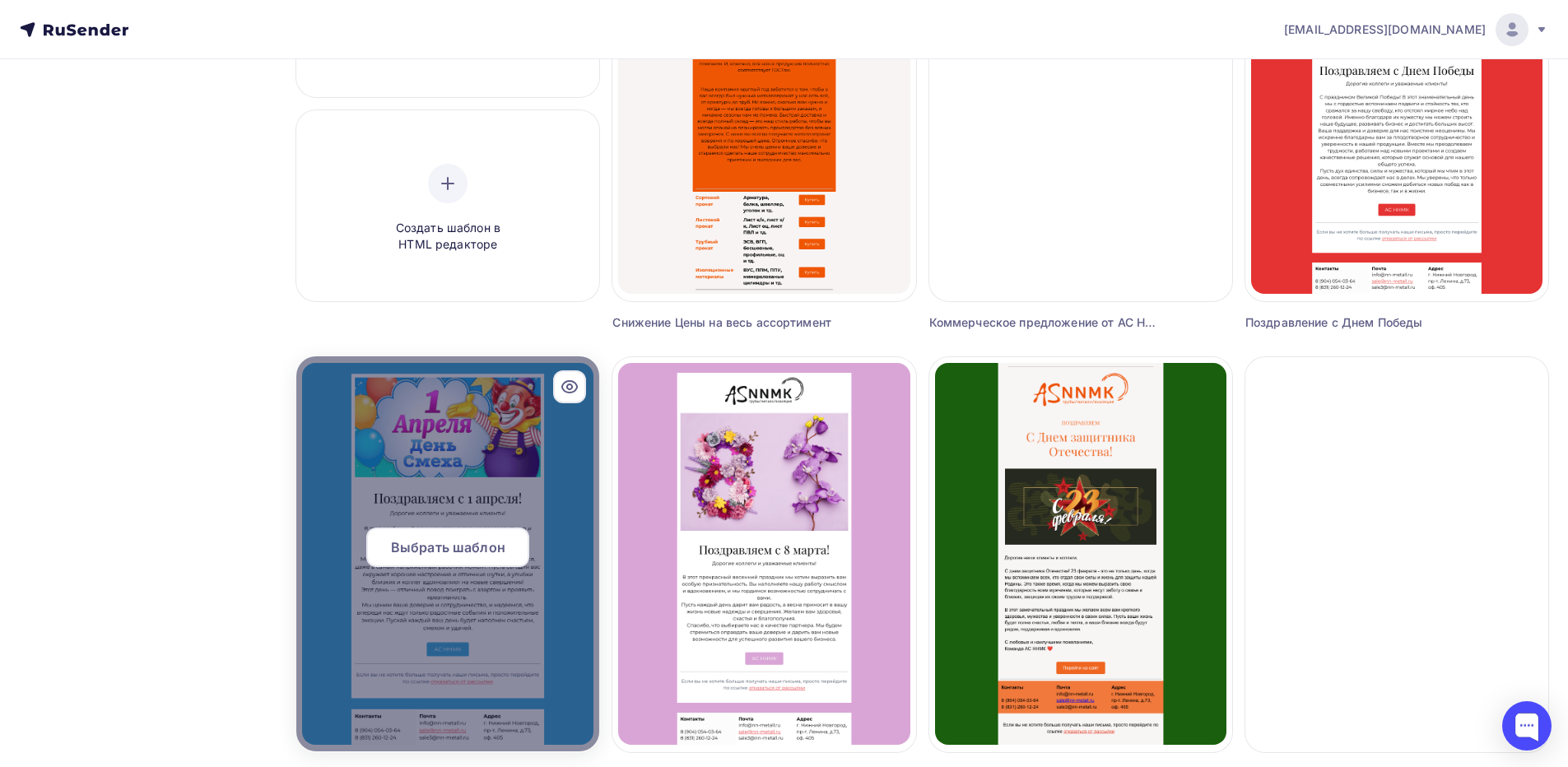
scroll to position [329, 0]
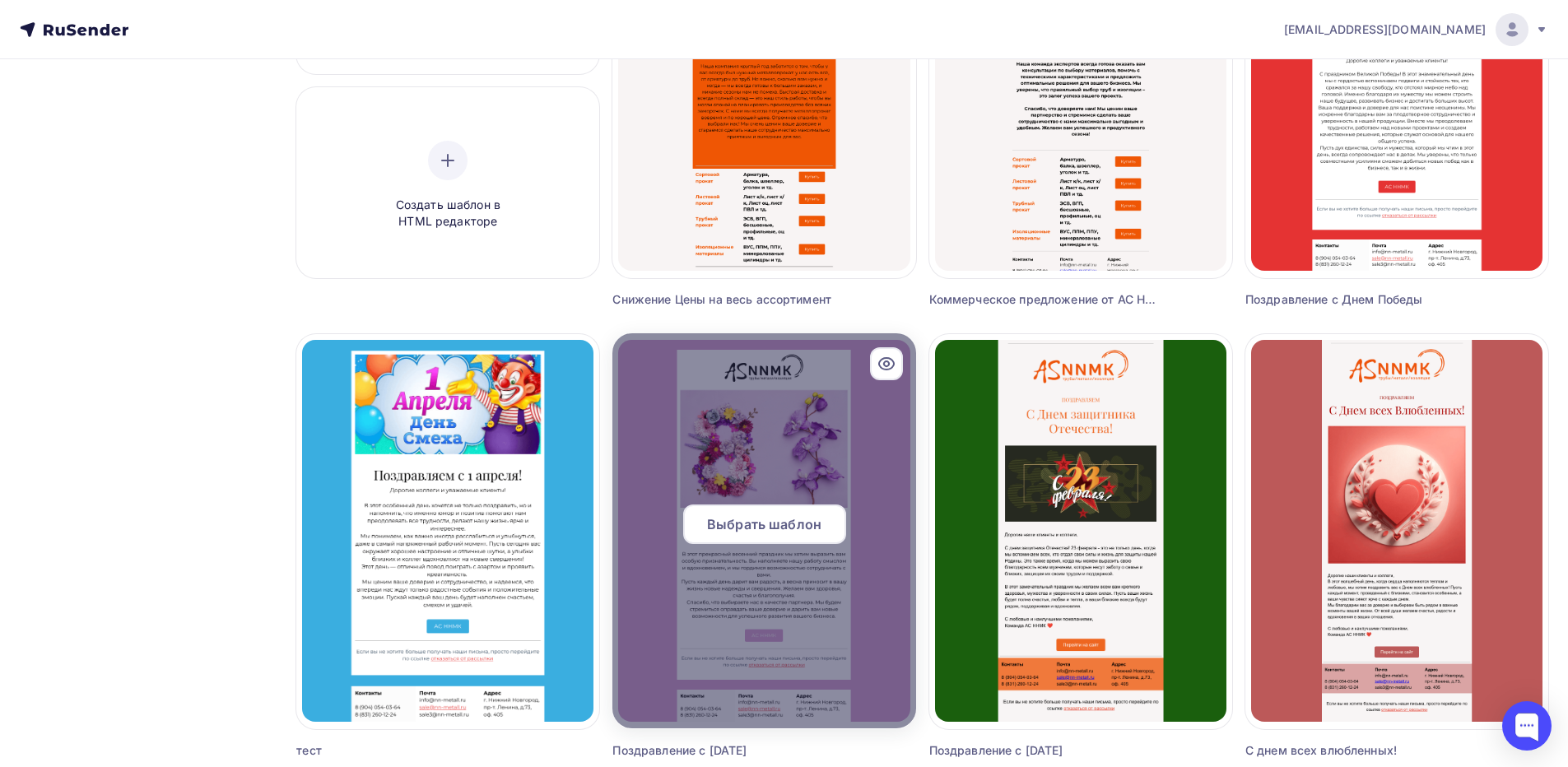
click at [793, 462] on div at bounding box center [764, 531] width 303 height 395
click at [752, 514] on div "Выбрать шаблон" at bounding box center [764, 525] width 163 height 40
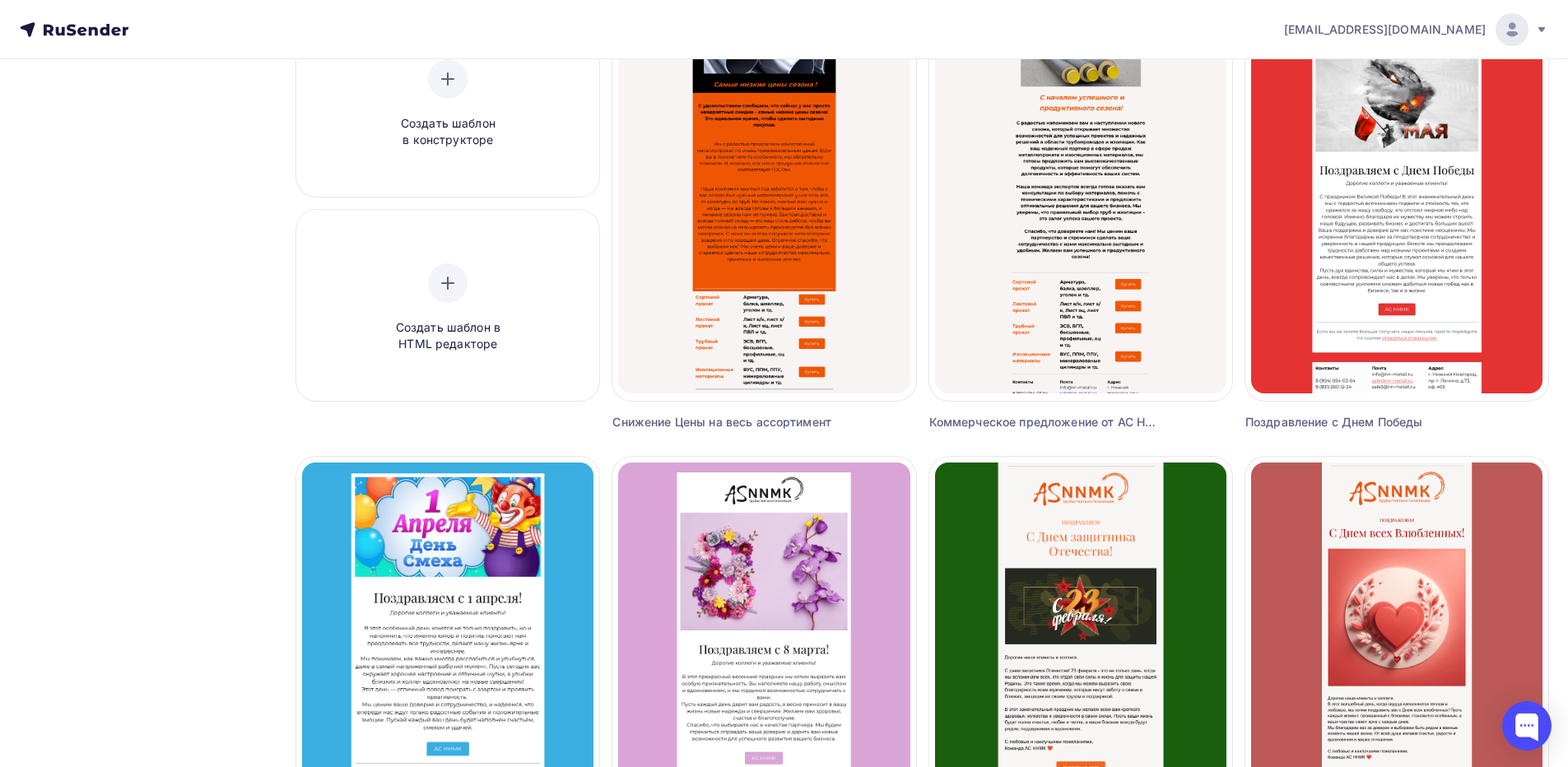
scroll to position [247, 0]
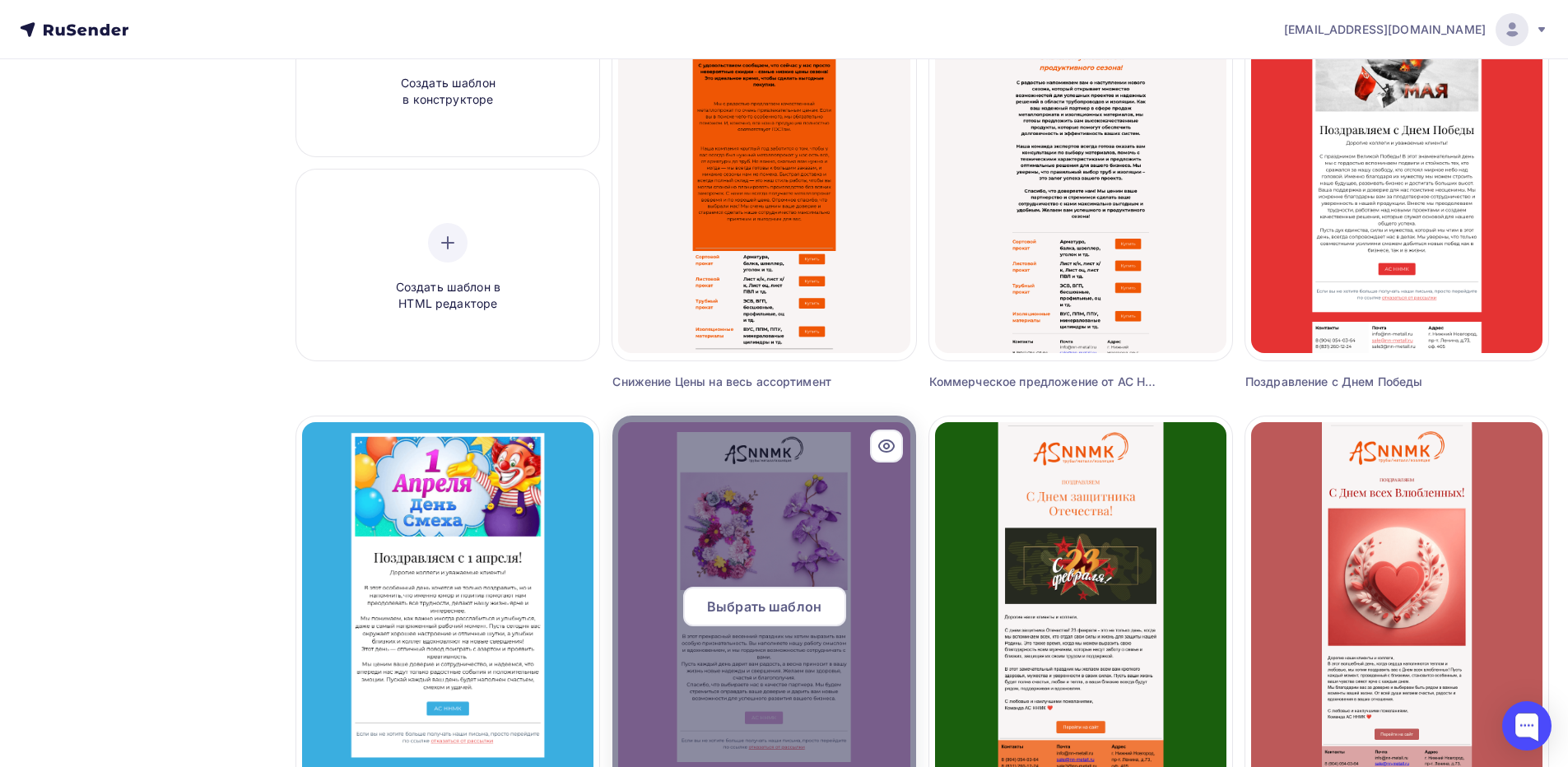
click at [788, 596] on span "Выбрать шаблон" at bounding box center [764, 606] width 114 height 20
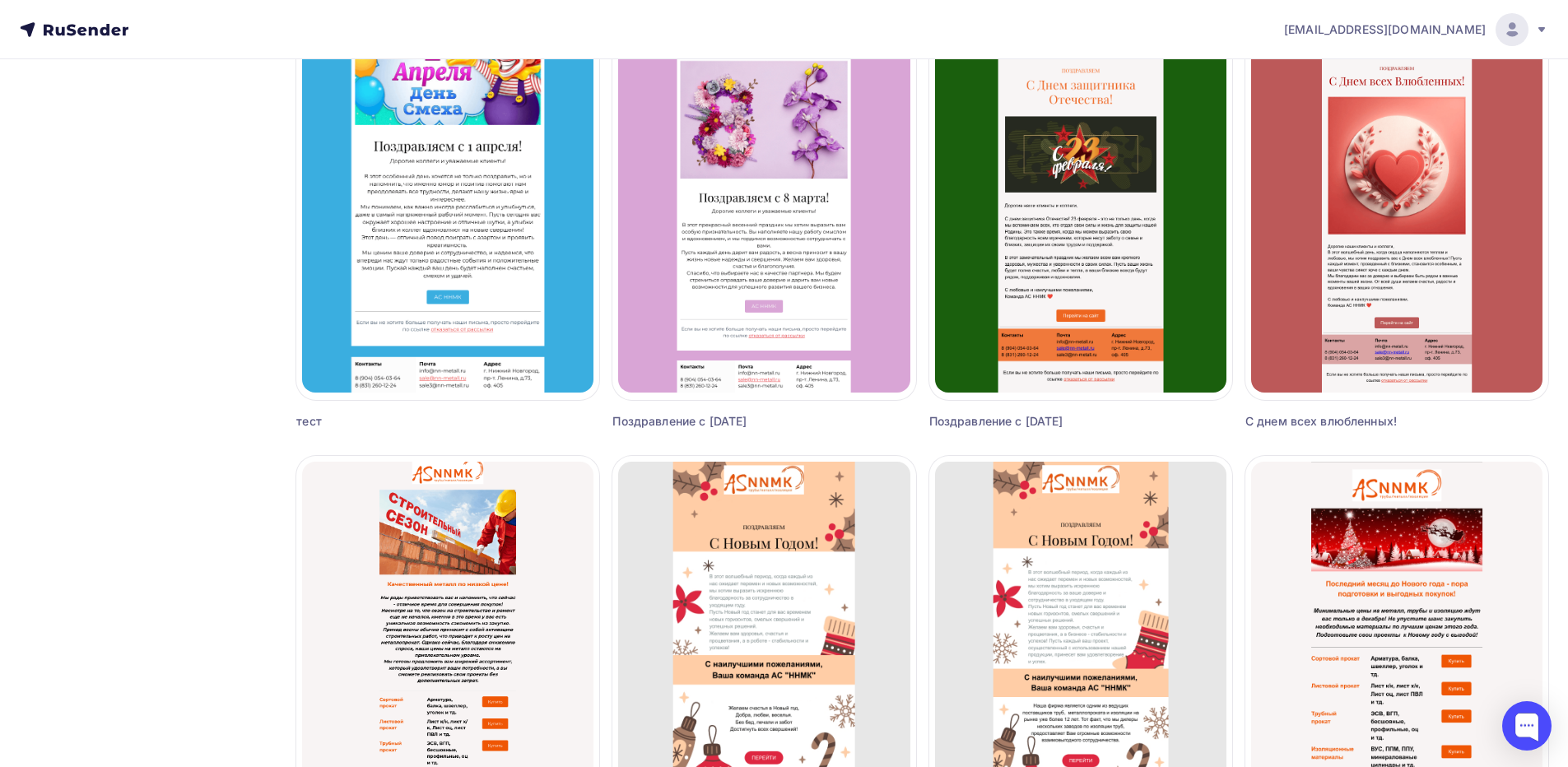
scroll to position [329, 0]
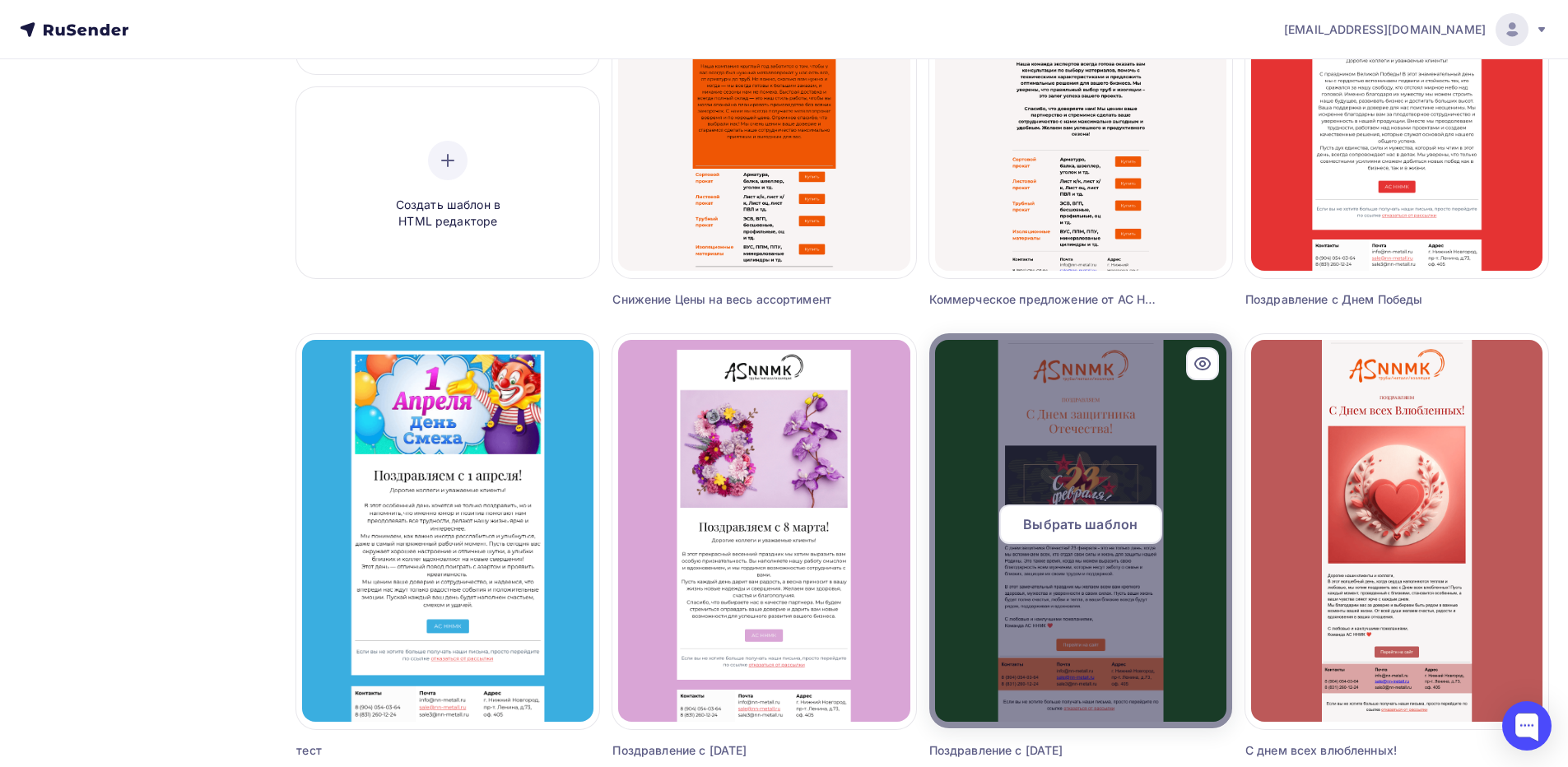
click at [1099, 460] on div at bounding box center [1080, 531] width 303 height 395
click at [1102, 419] on div at bounding box center [1080, 531] width 303 height 395
click at [1098, 447] on div at bounding box center [1080, 531] width 303 height 395
click at [1086, 522] on span "Выбрать шаблон" at bounding box center [1080, 525] width 114 height 20
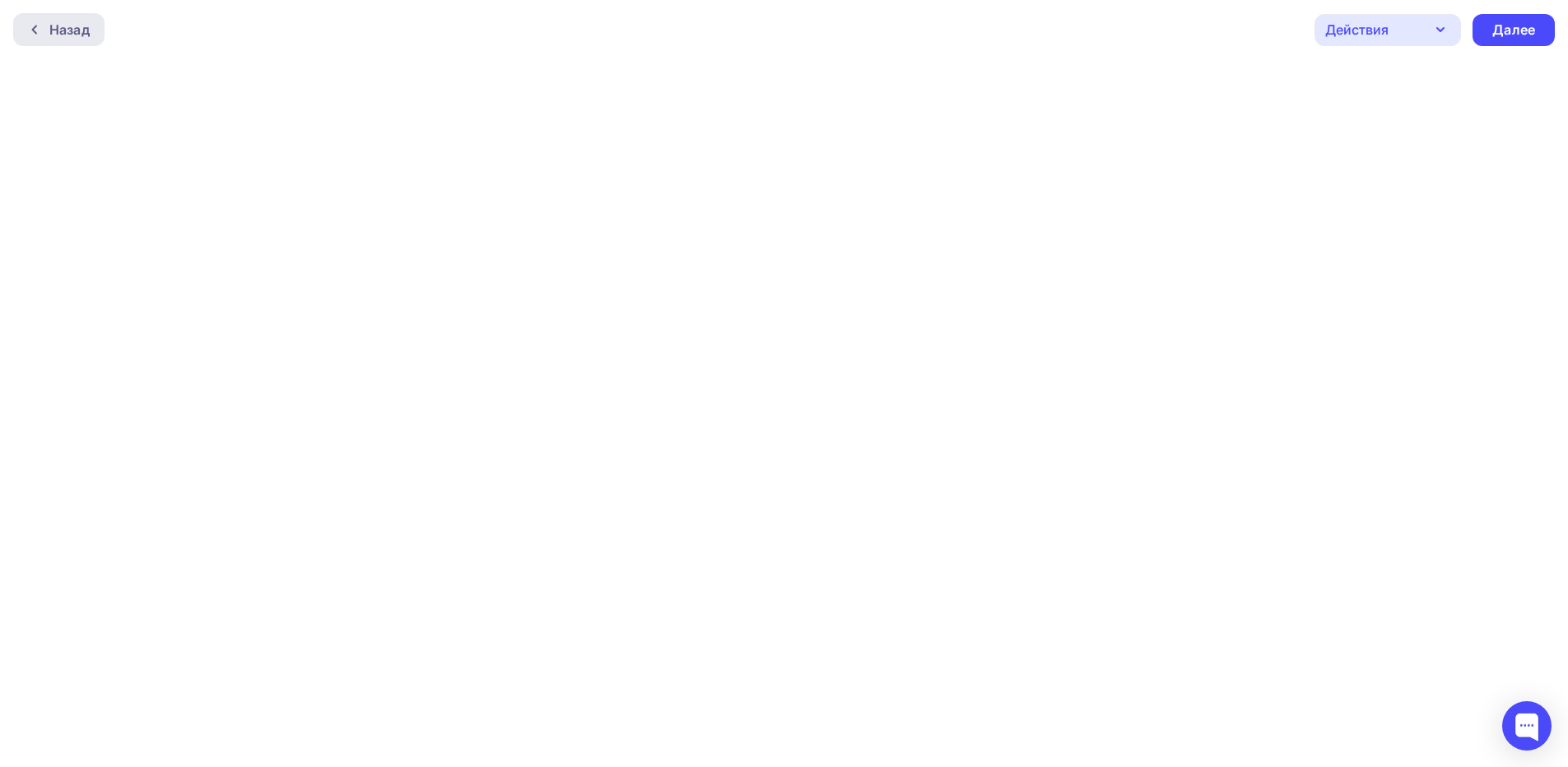
click at [49, 31] on div "Назад" at bounding box center [69, 30] width 40 height 20
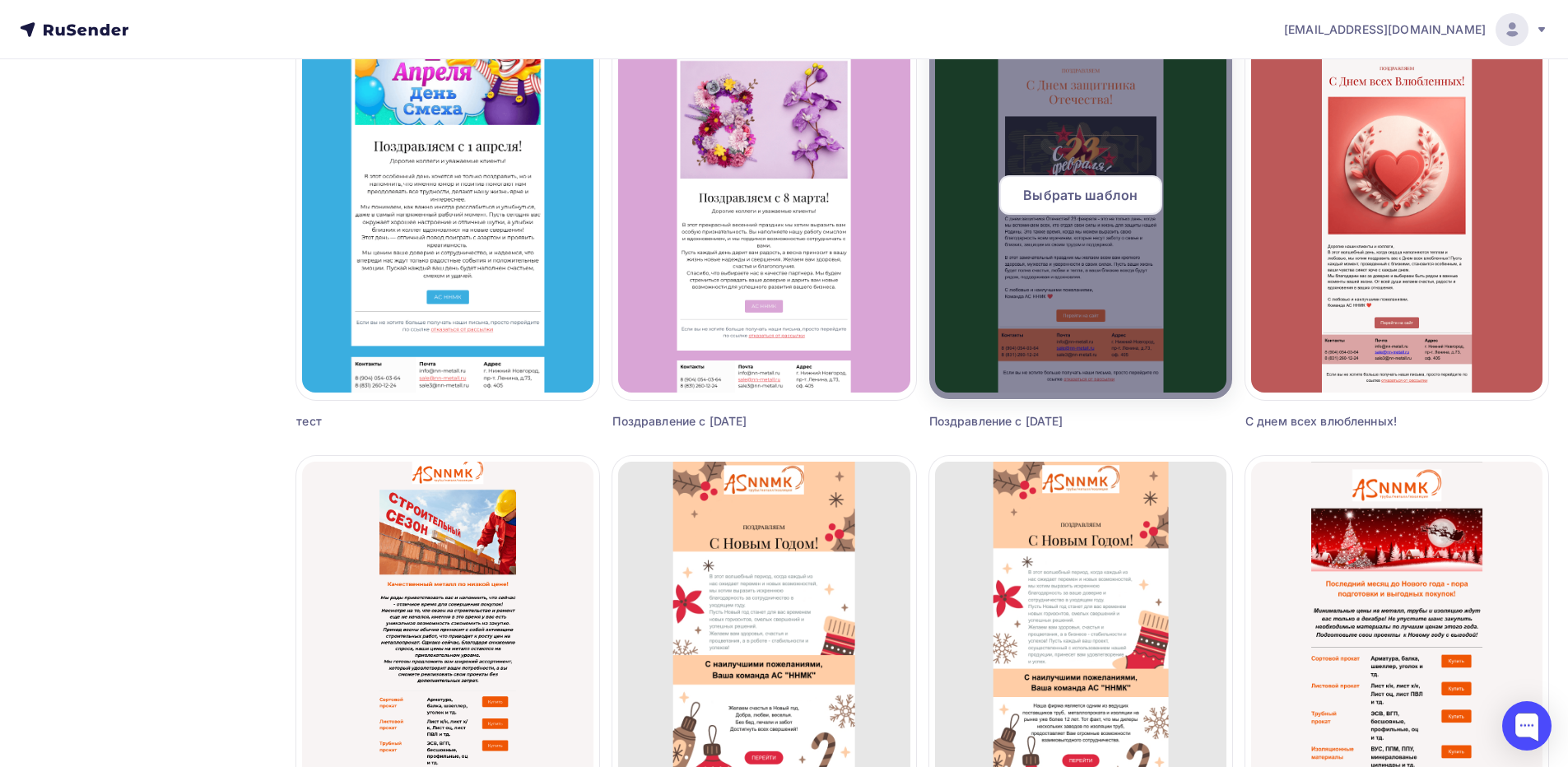
scroll to position [576, 0]
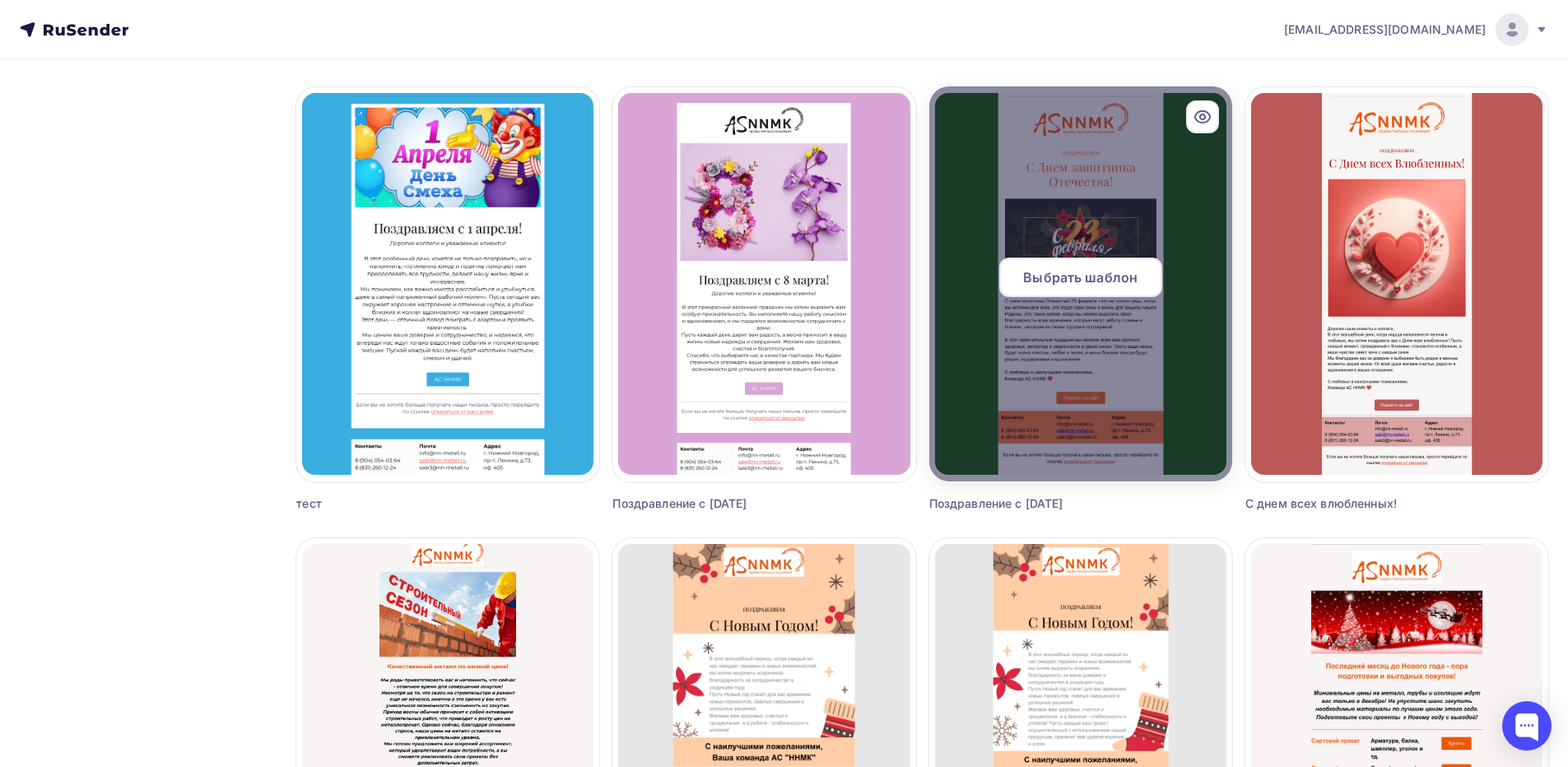
click at [1090, 269] on span "Выбрать шаблон" at bounding box center [1080, 278] width 114 height 20
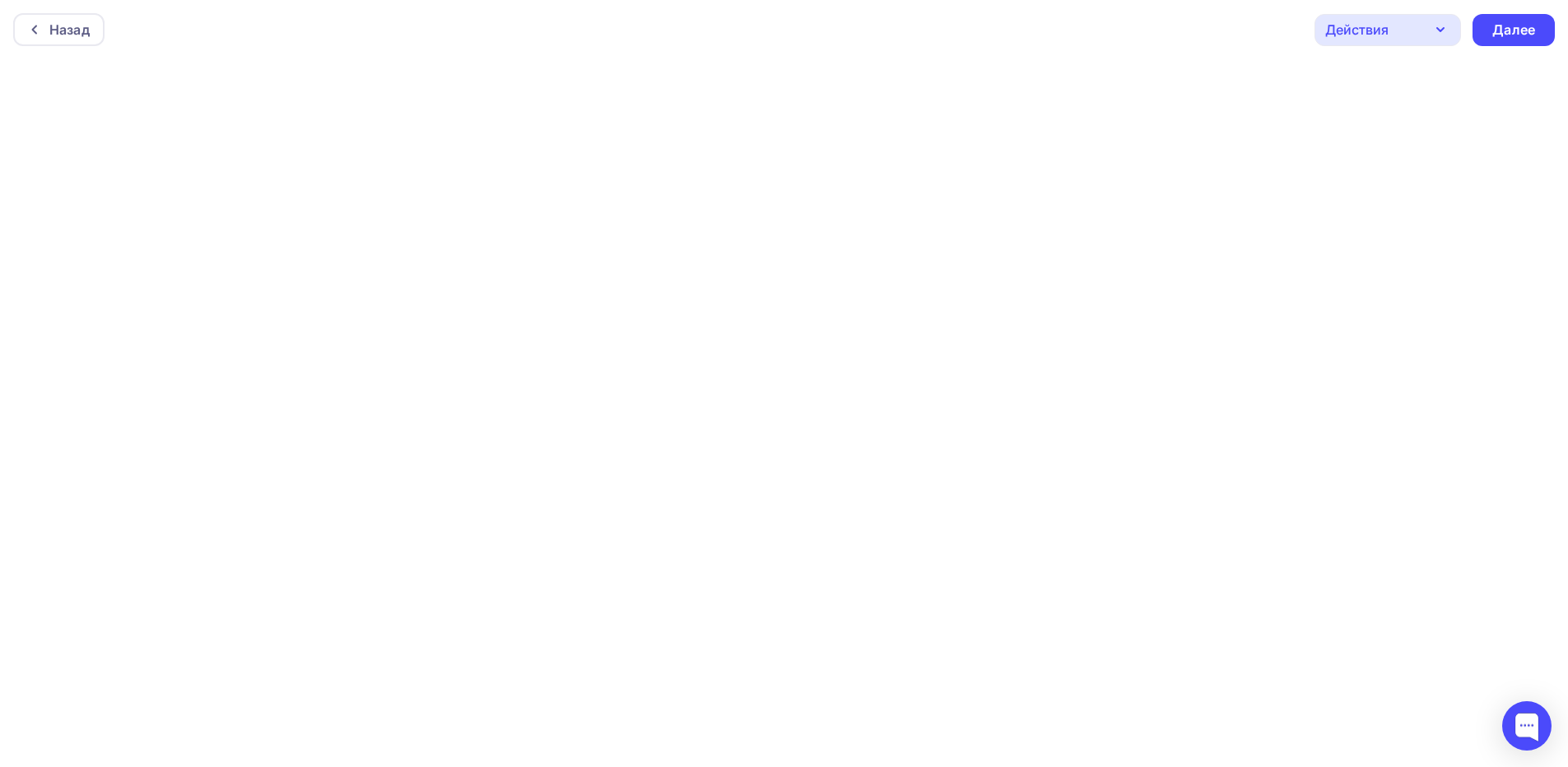
scroll to position [4, 0]
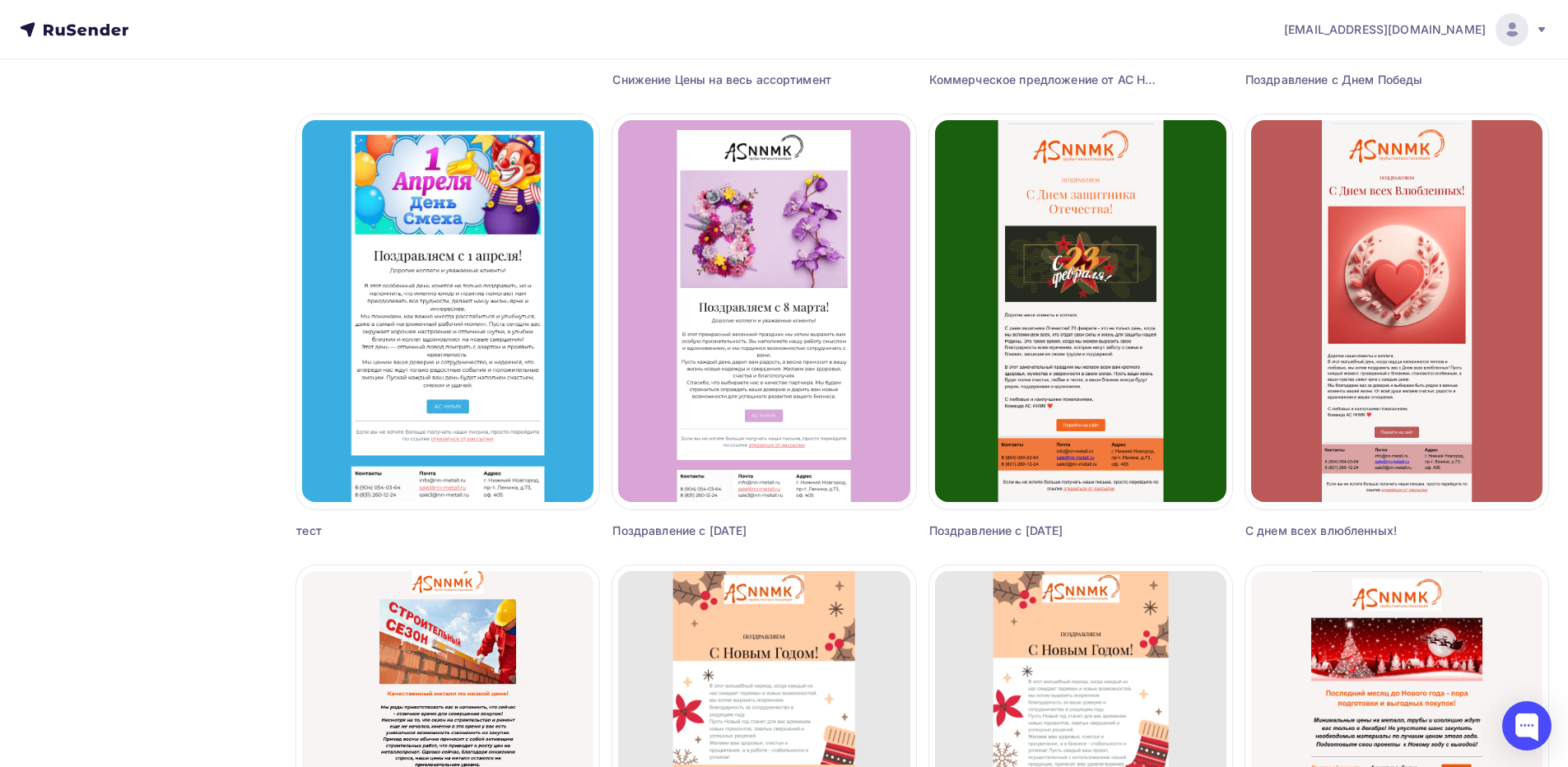
scroll to position [384, 0]
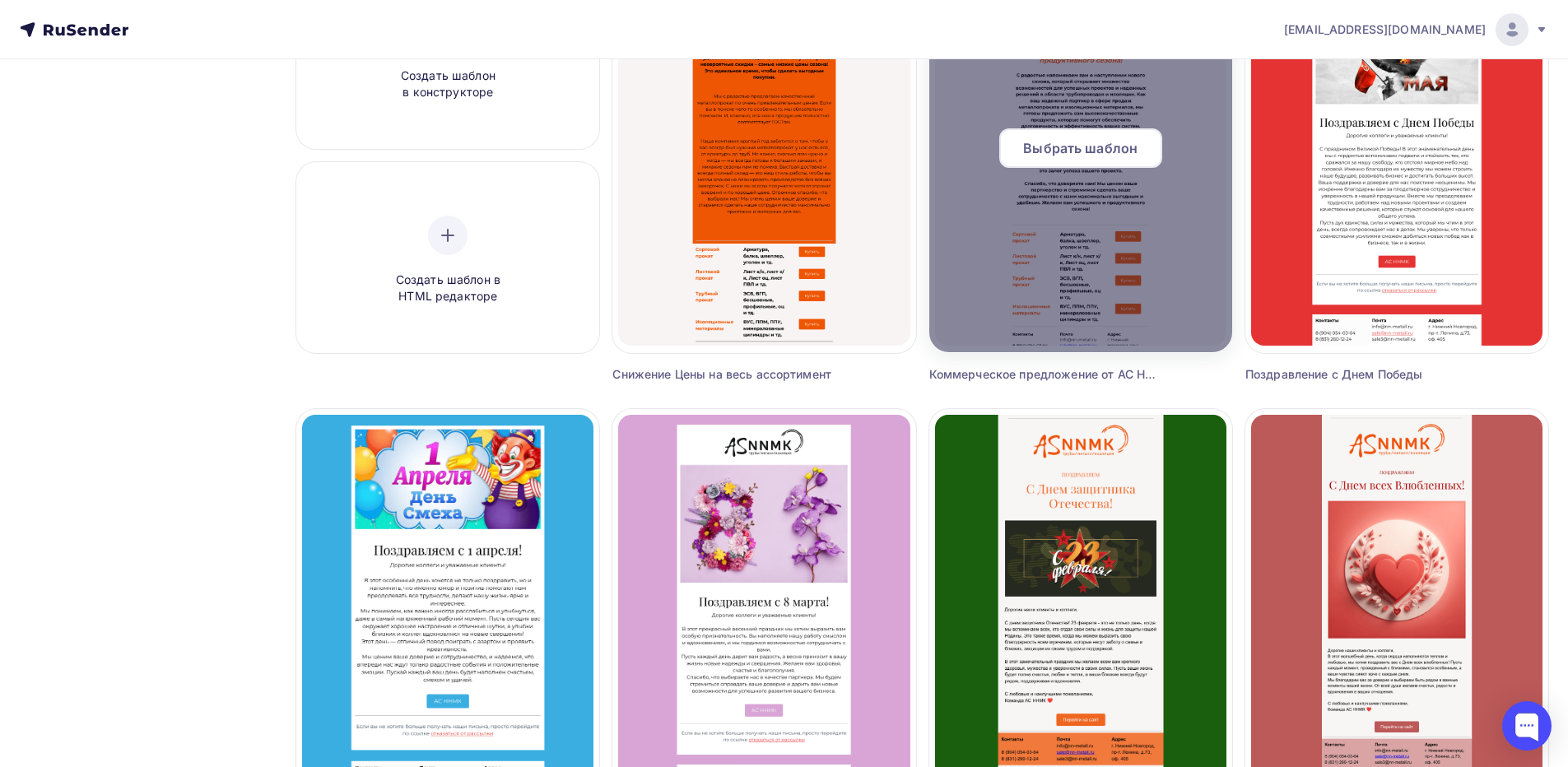
scroll to position [220, 0]
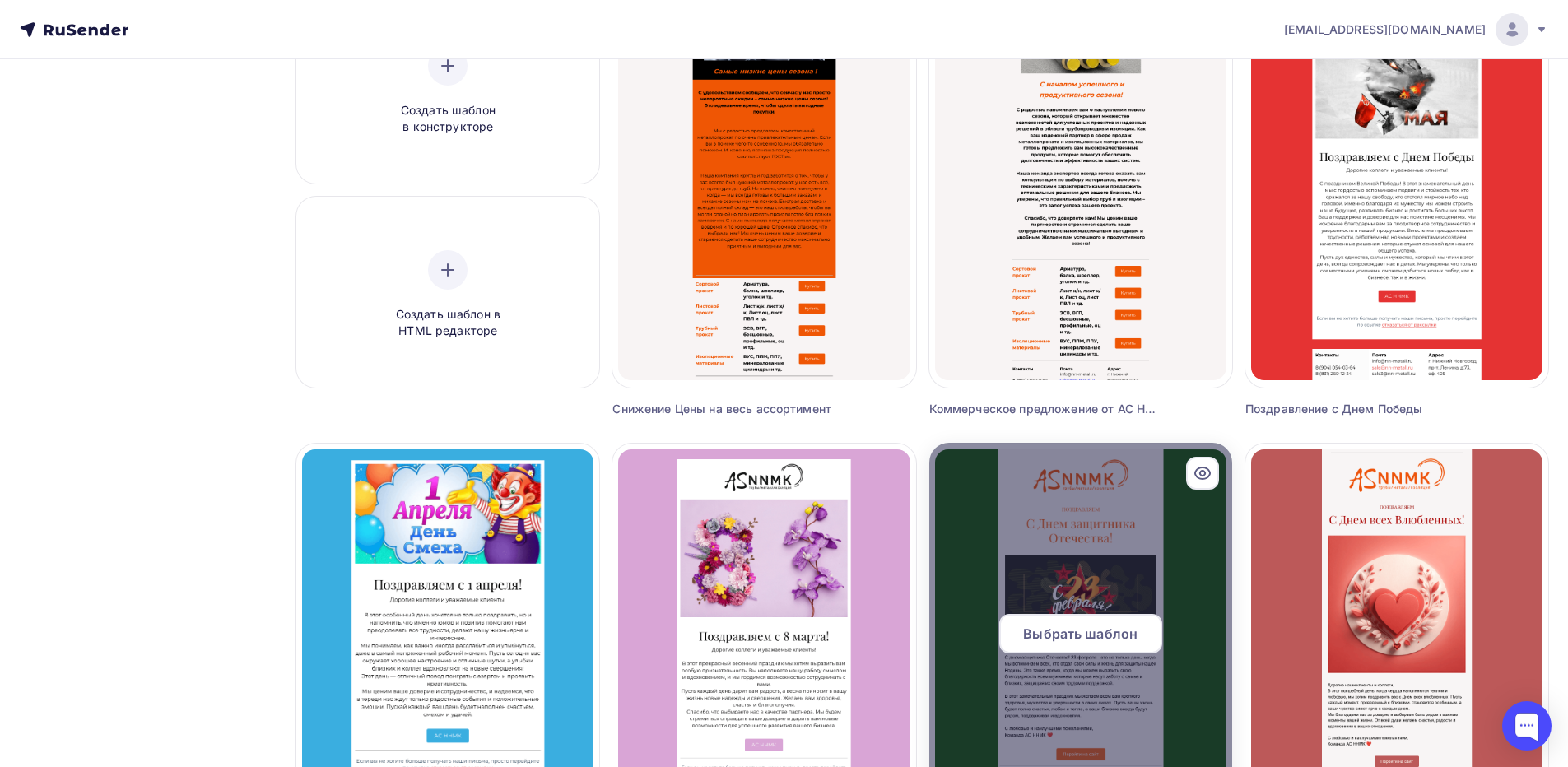
click at [1067, 635] on span "Выбрать шаблон" at bounding box center [1080, 633] width 114 height 20
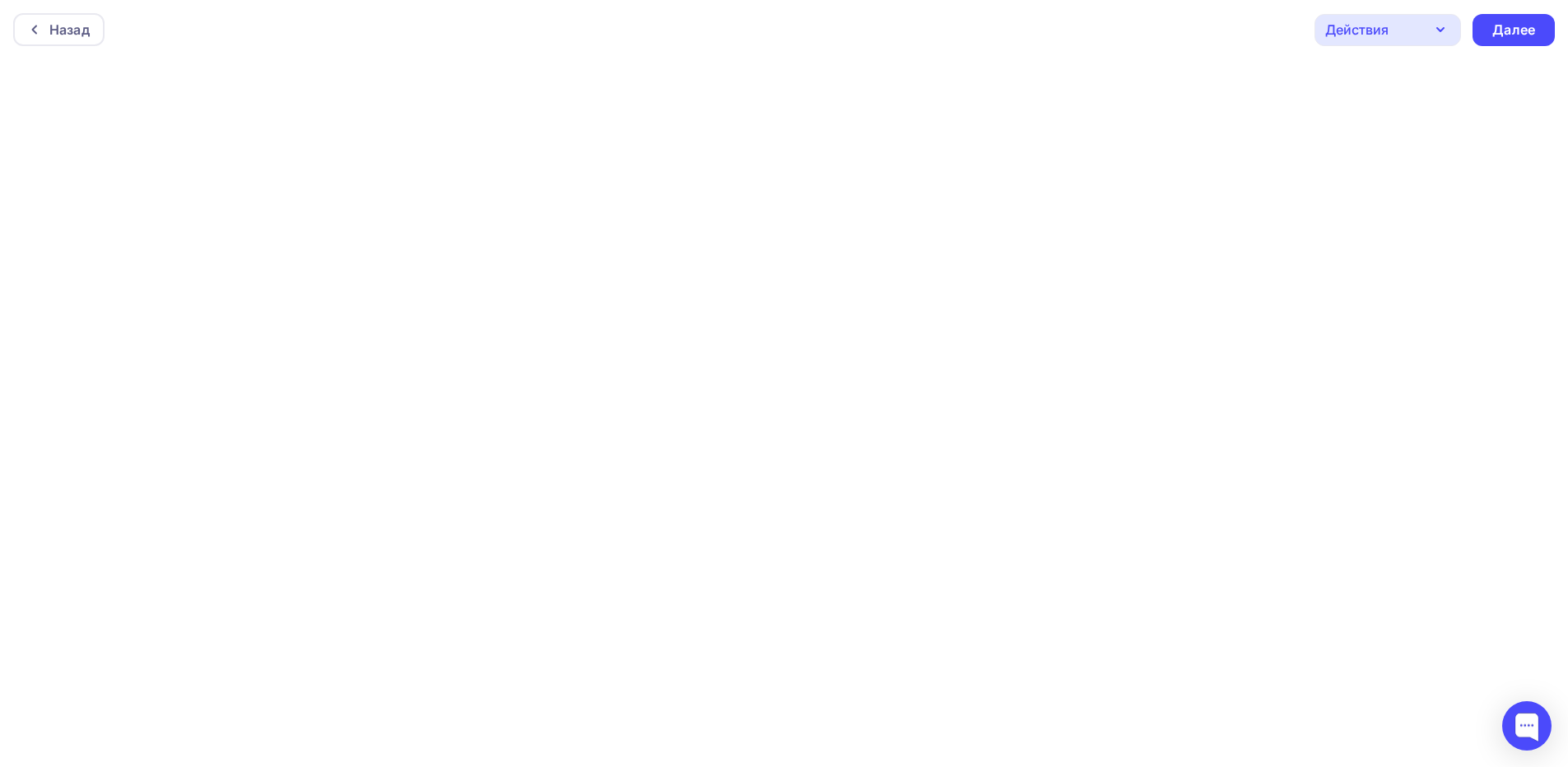
scroll to position [4, 0]
click at [1518, 26] on div "Далее" at bounding box center [1514, 25] width 43 height 19
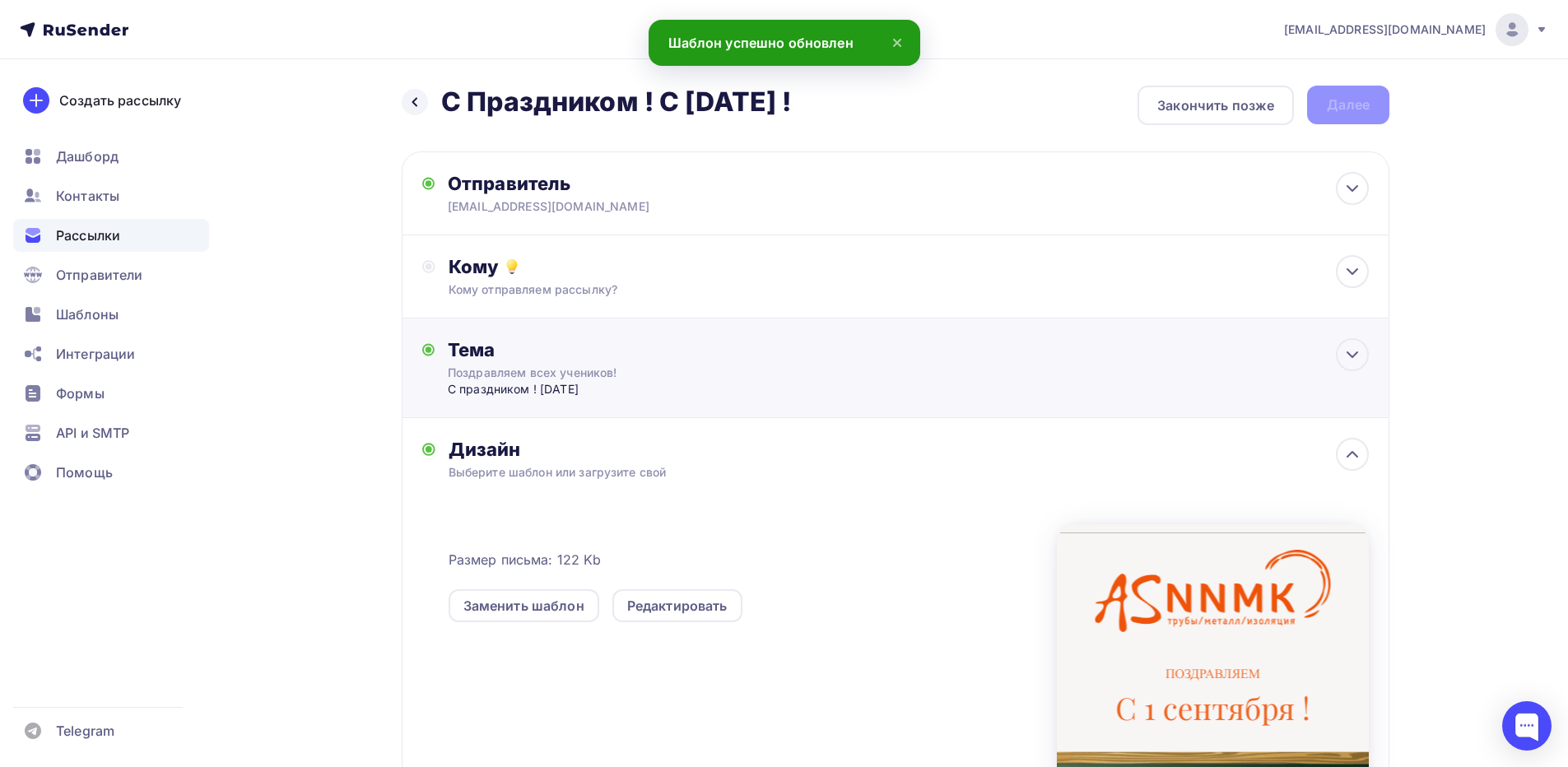
click at [704, 366] on div "Поздравляем всех учеников!" at bounding box center [594, 373] width 293 height 16
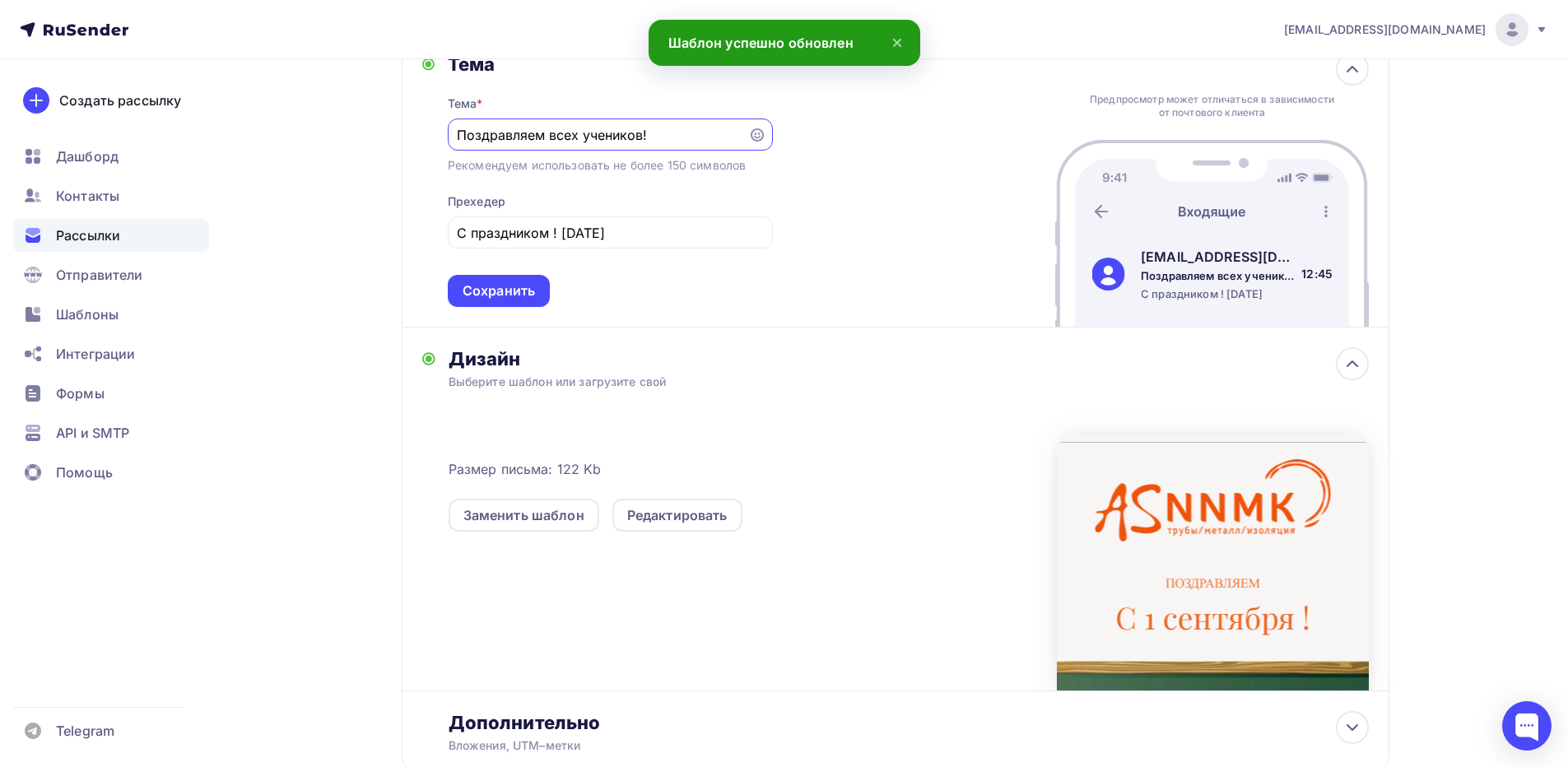
scroll to position [329, 0]
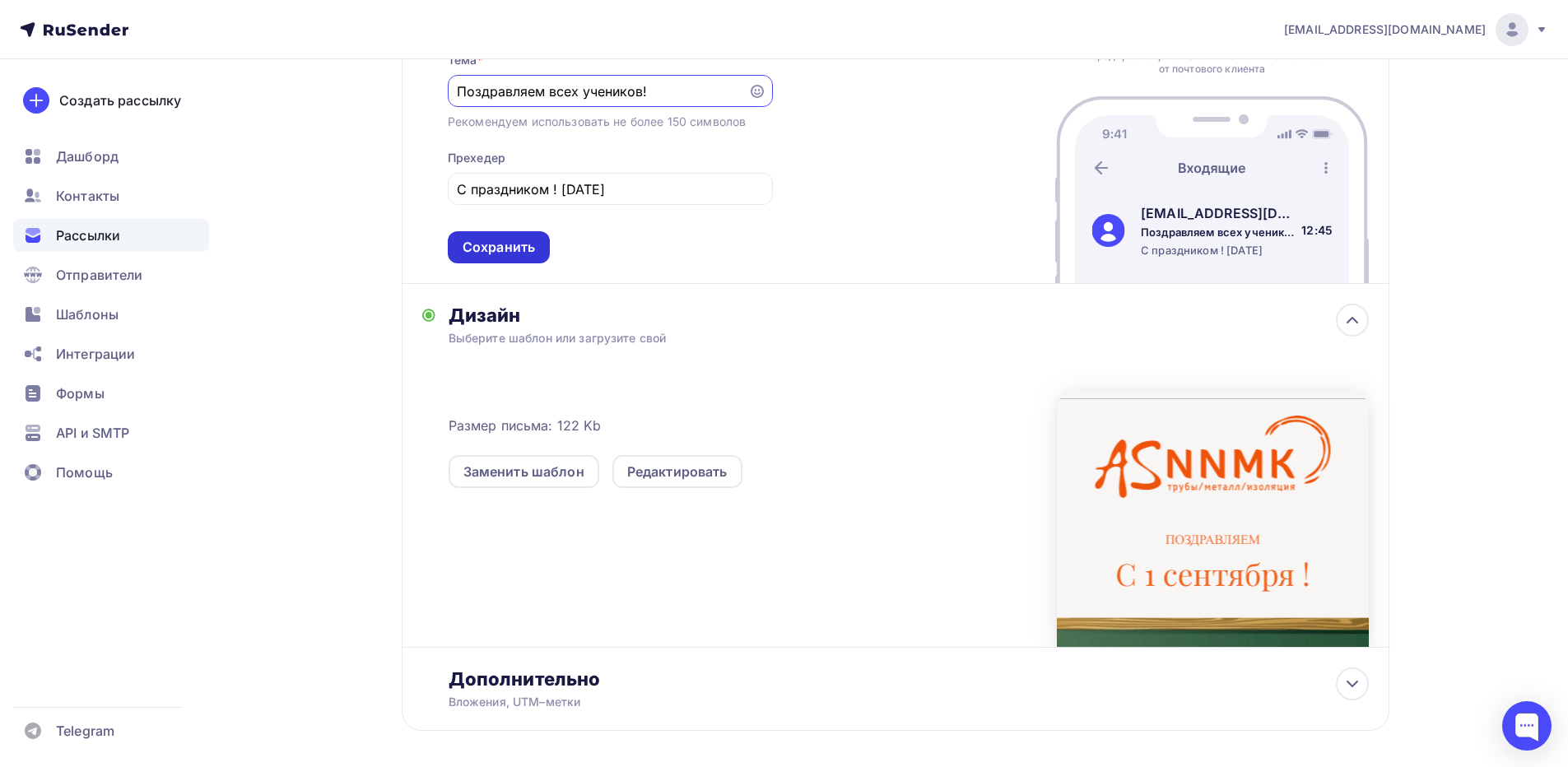
click at [527, 245] on div "Сохранить" at bounding box center [499, 247] width 73 height 19
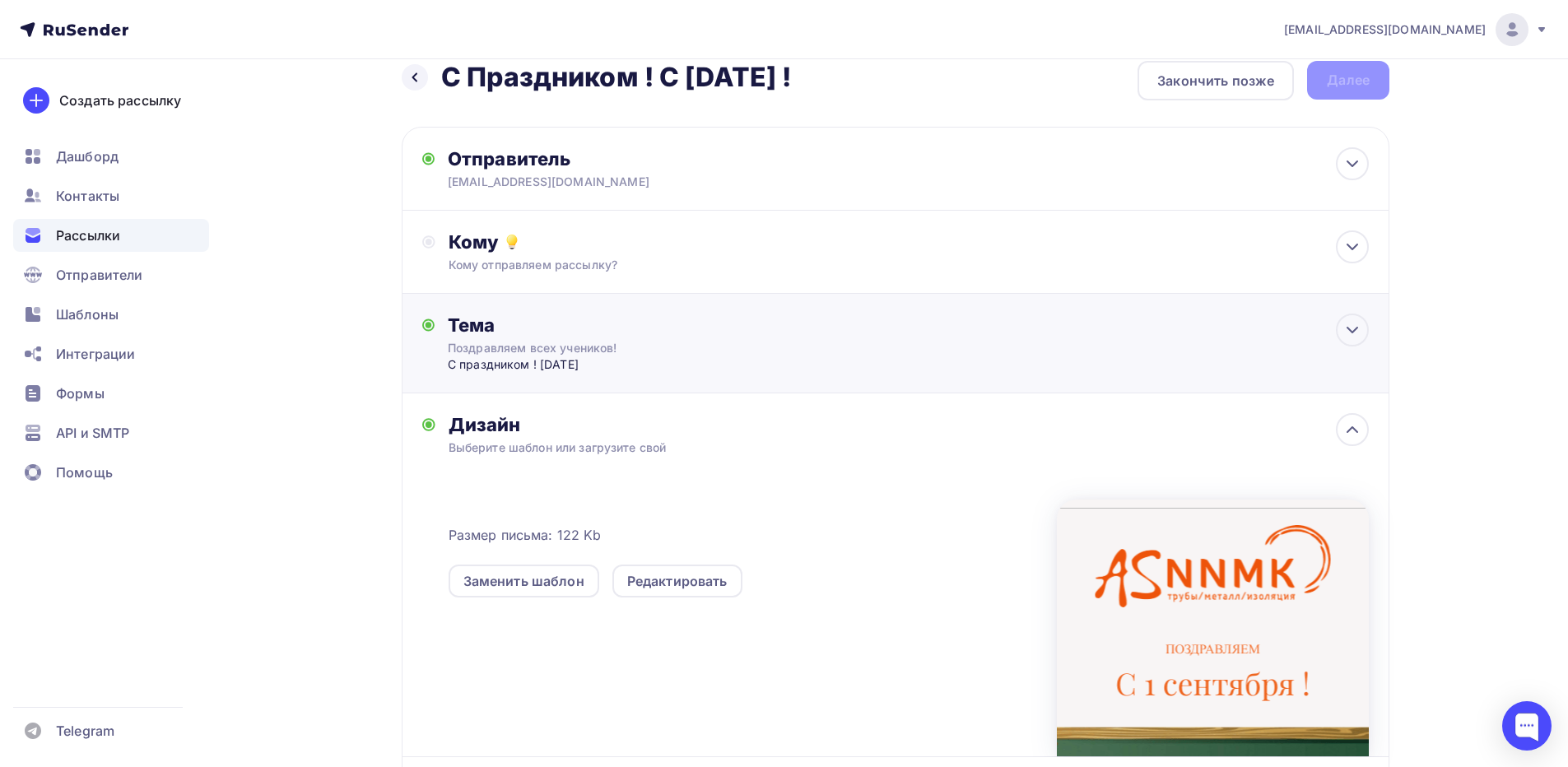
scroll to position [0, 0]
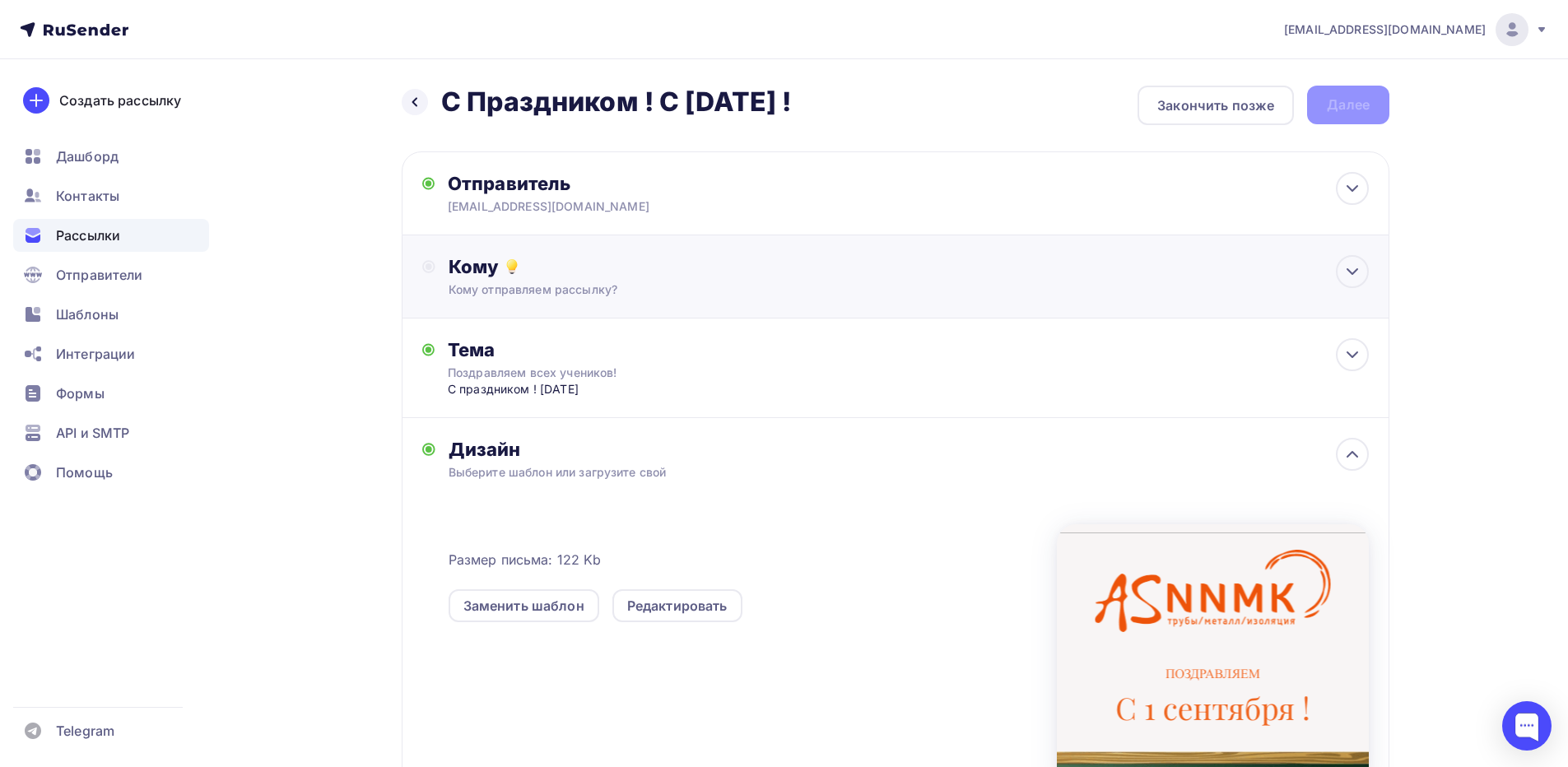
click at [623, 261] on div "Кому" at bounding box center [908, 267] width 920 height 23
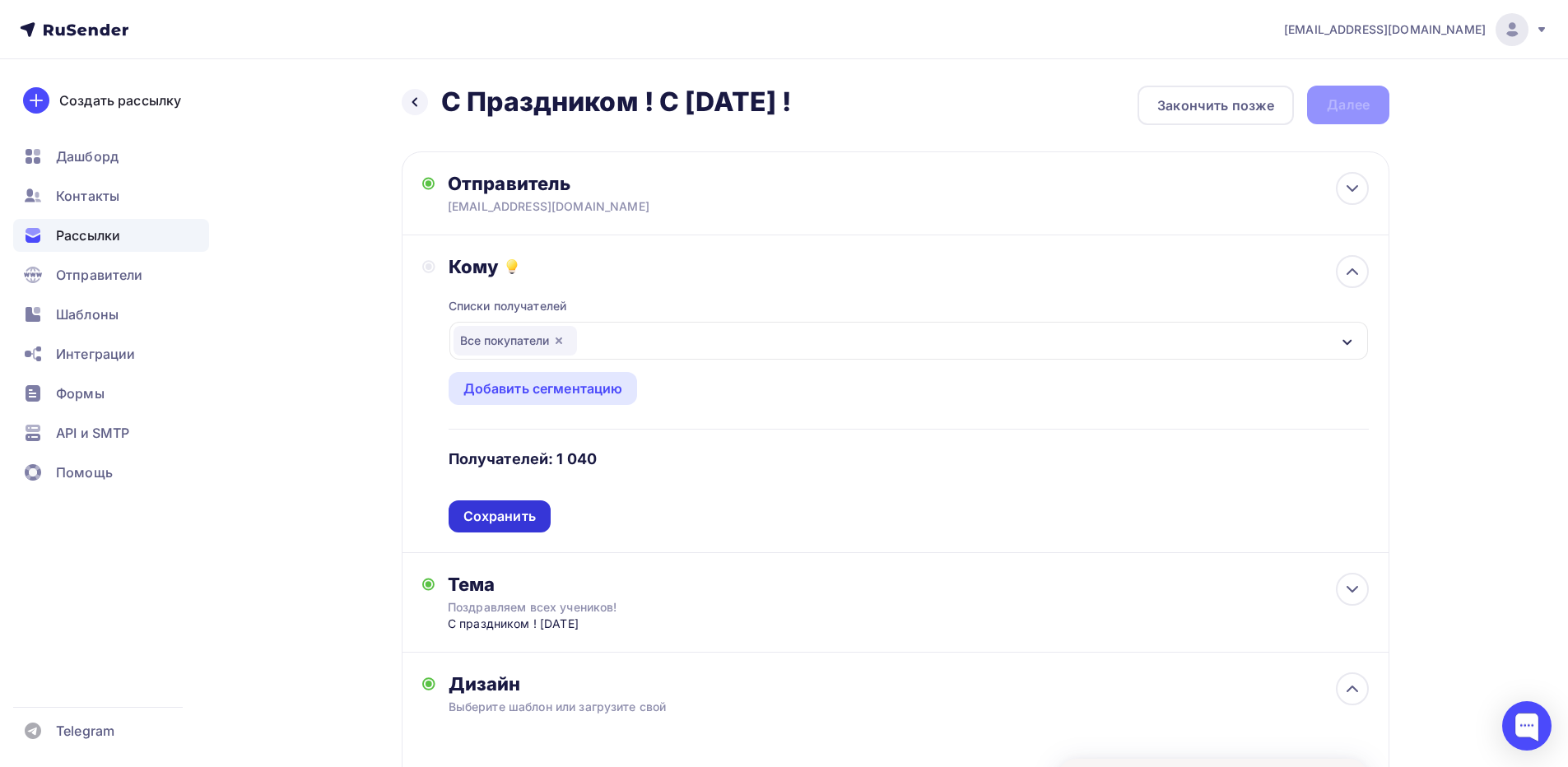
click at [511, 521] on div "Сохранить" at bounding box center [500, 516] width 73 height 19
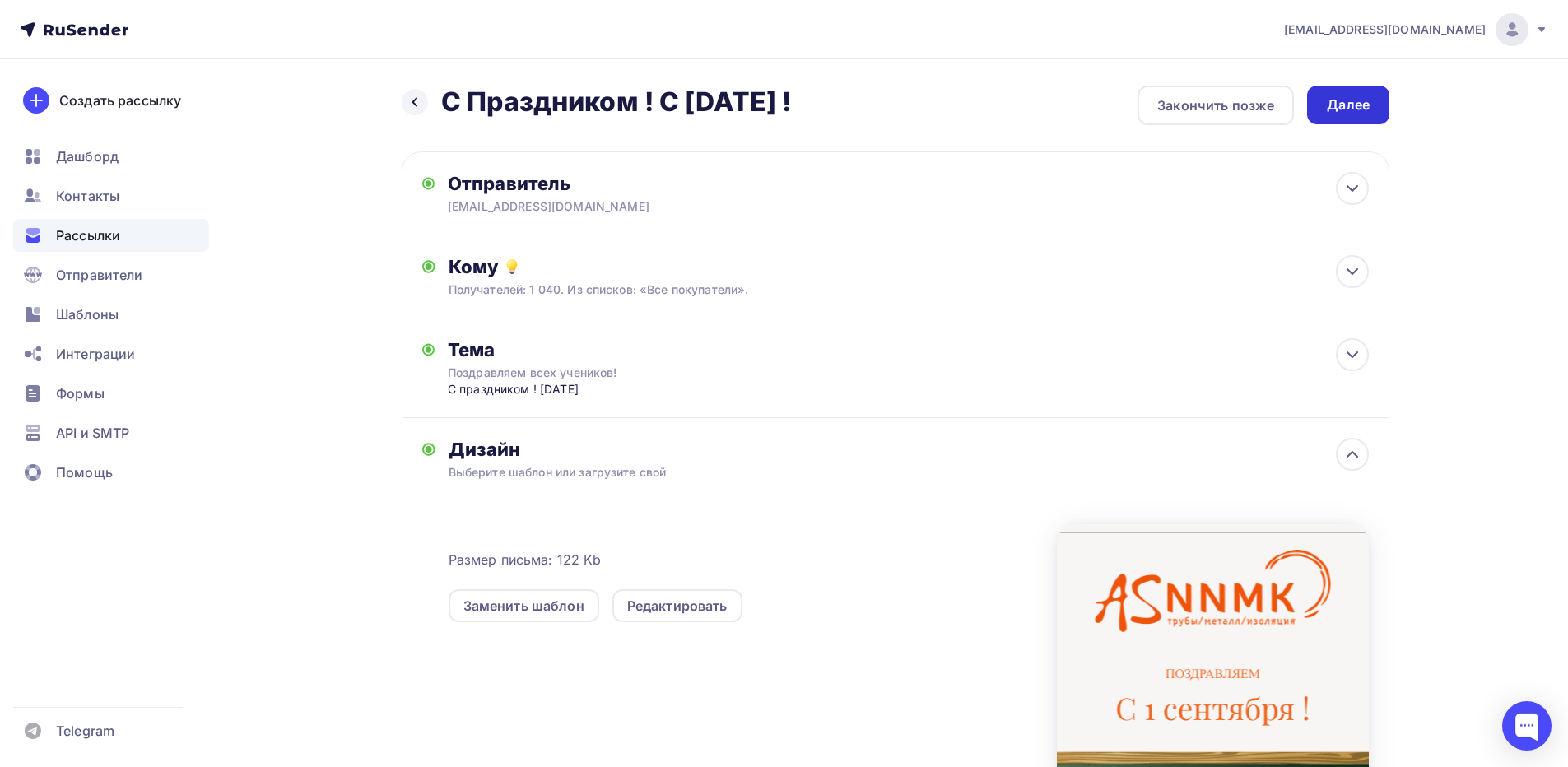
click at [1354, 100] on div "Далее" at bounding box center [1349, 104] width 43 height 19
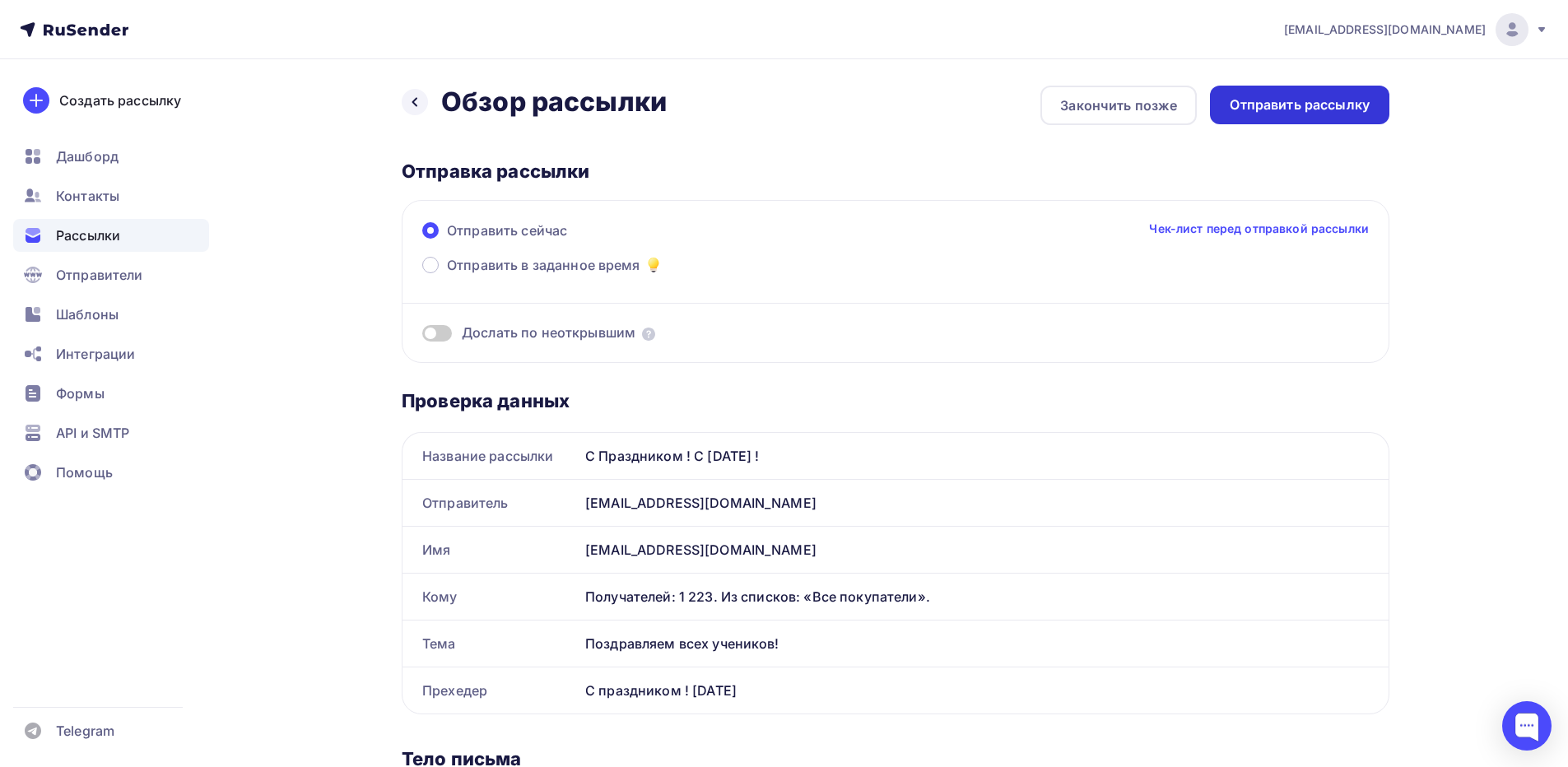
click at [1292, 101] on div "Отправить рассылку" at bounding box center [1300, 104] width 140 height 19
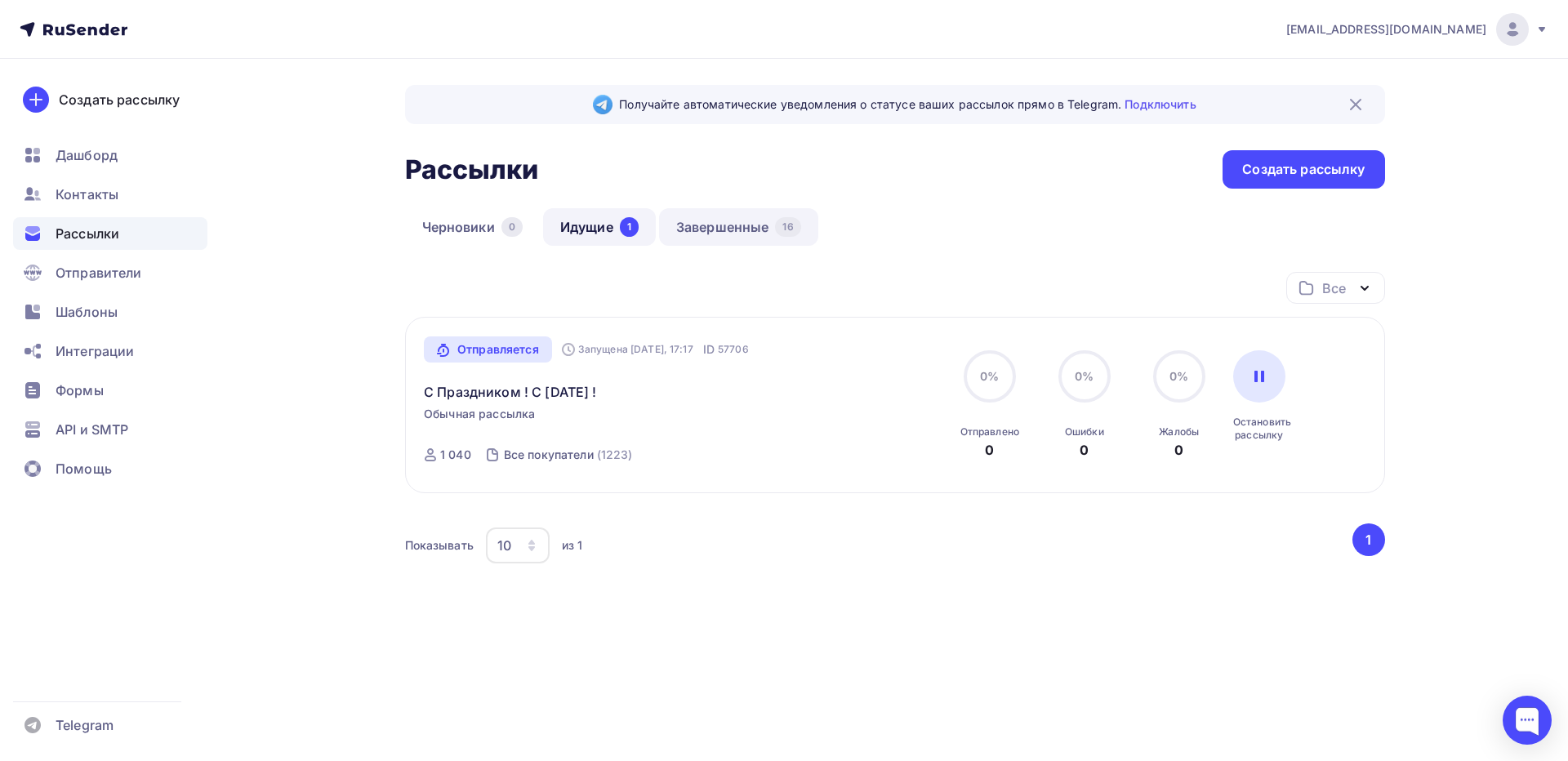
click at [706, 219] on link "Завершенные 16" at bounding box center [738, 227] width 160 height 37
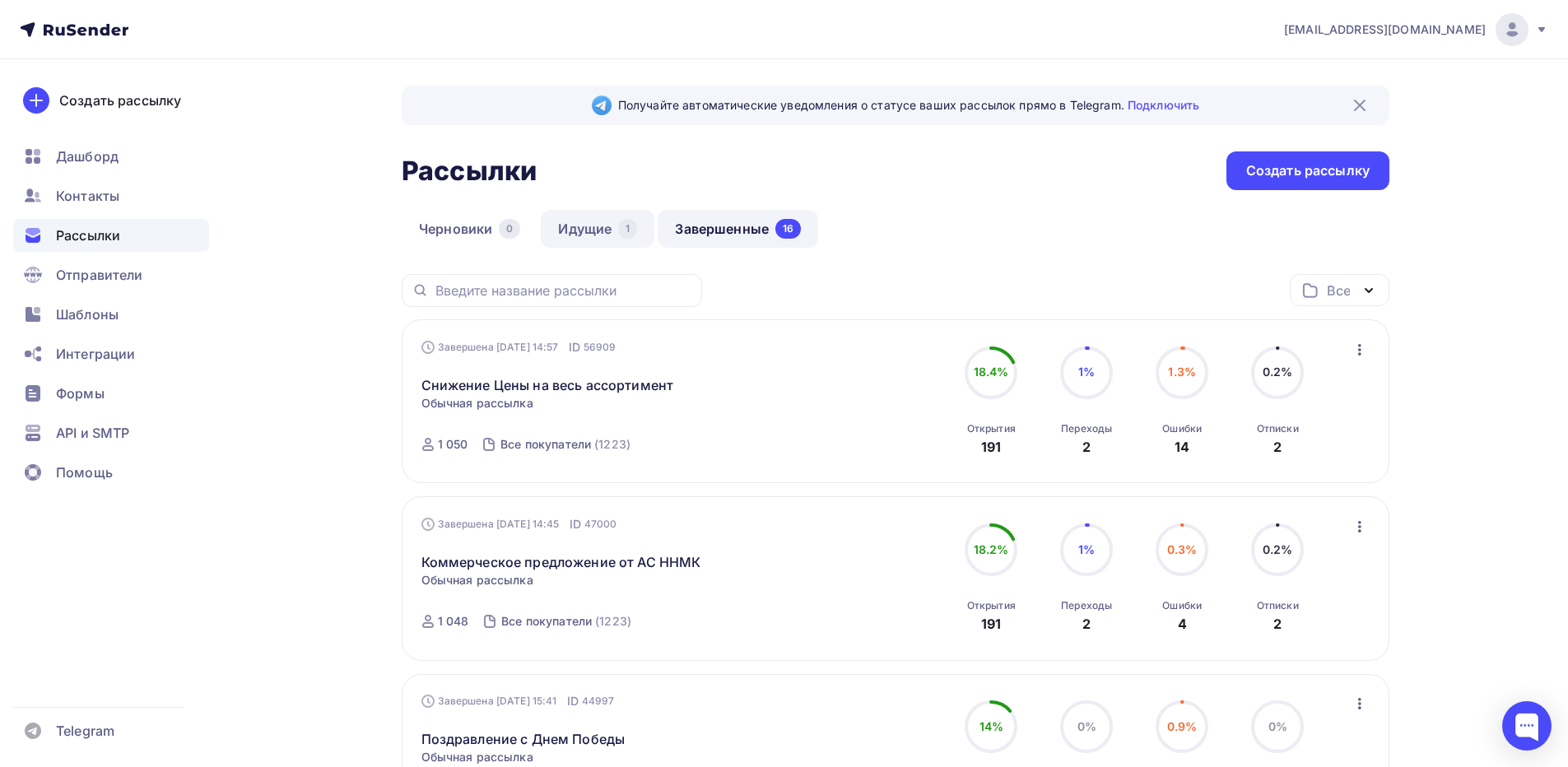
click at [608, 229] on link "Идущие 1" at bounding box center [598, 229] width 113 height 38
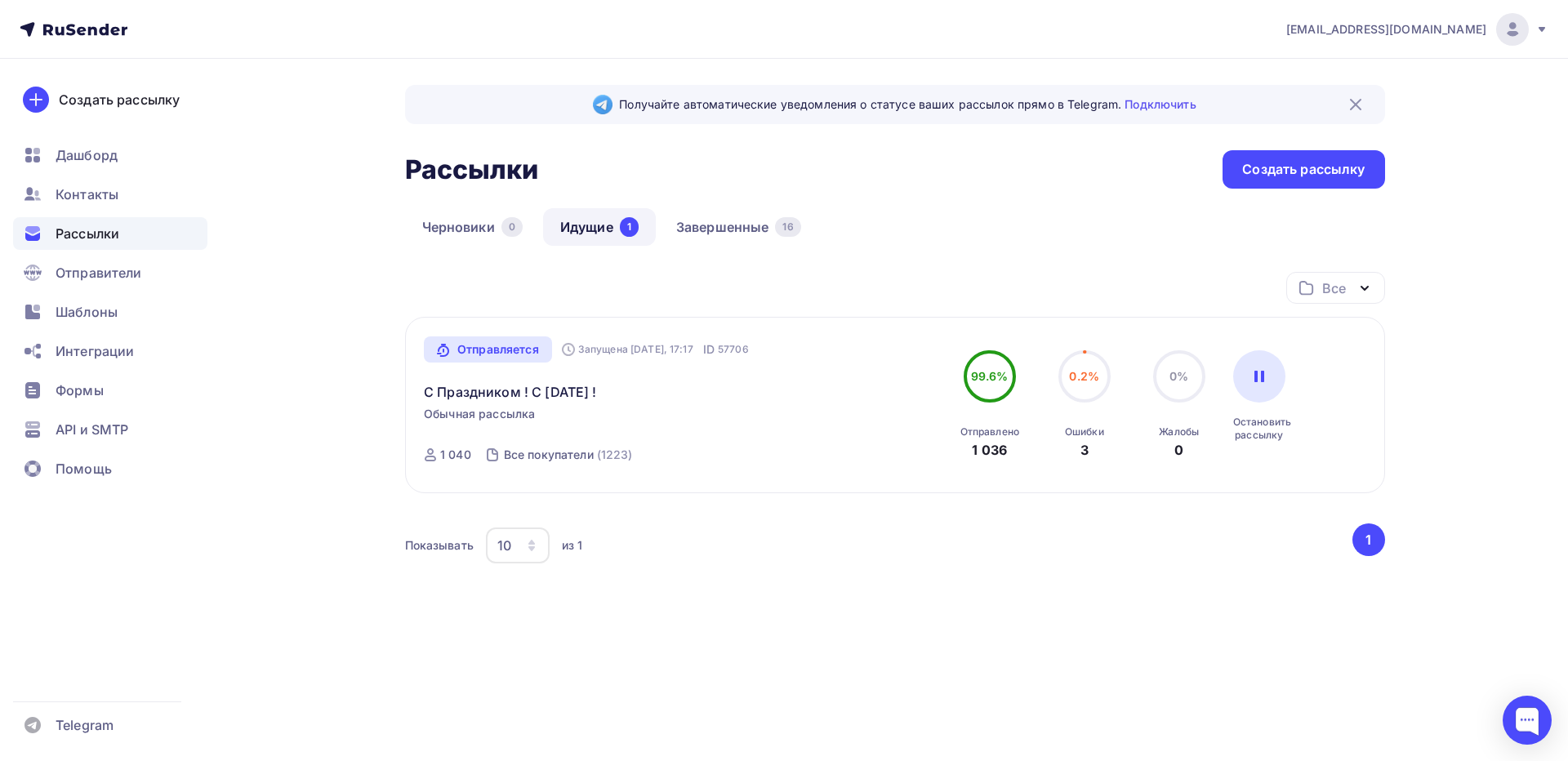
click at [515, 349] on div "Отправляется" at bounding box center [488, 348] width 128 height 26
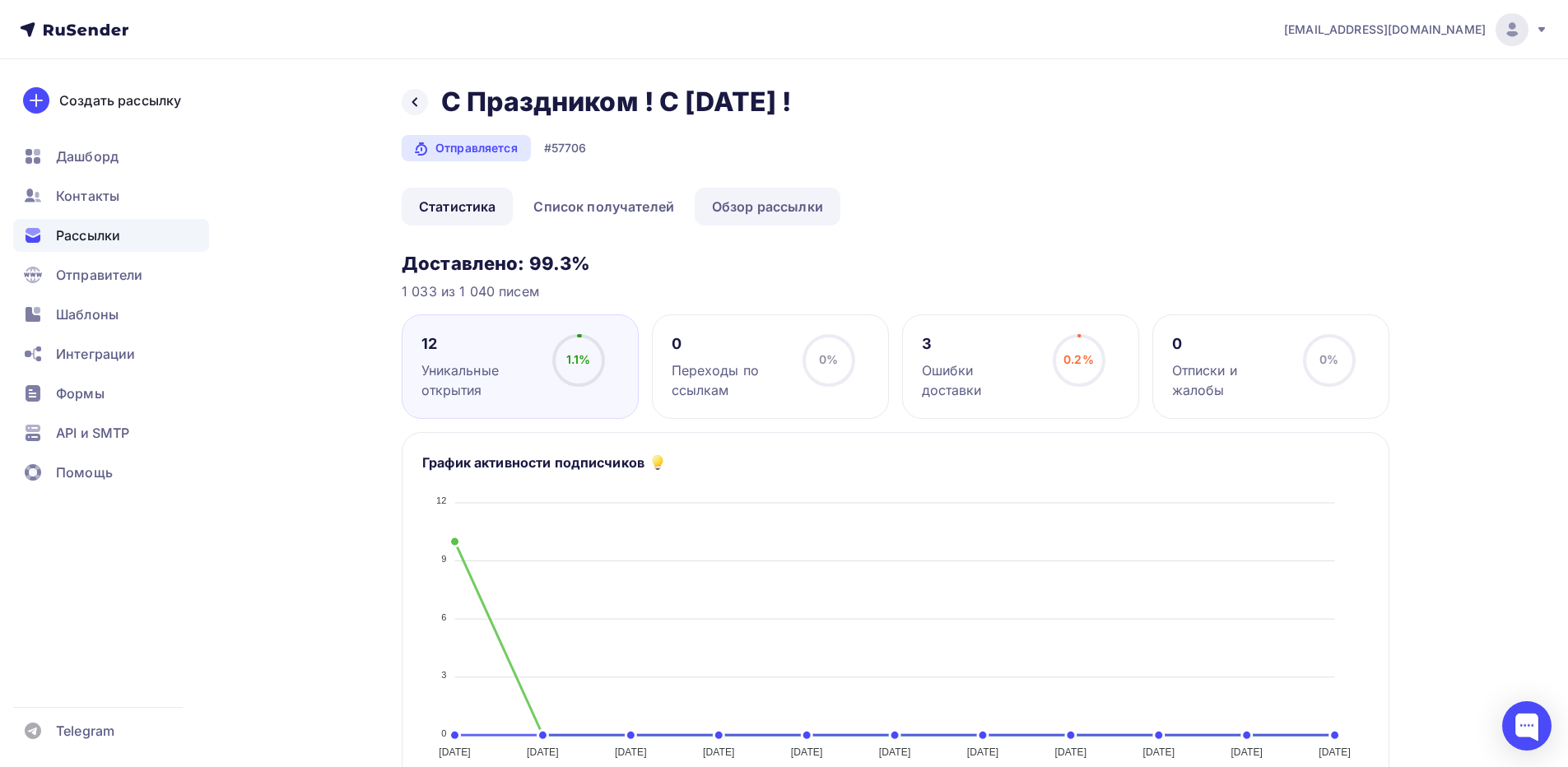
click at [766, 201] on link "Обзор рассылки" at bounding box center [767, 207] width 146 height 38
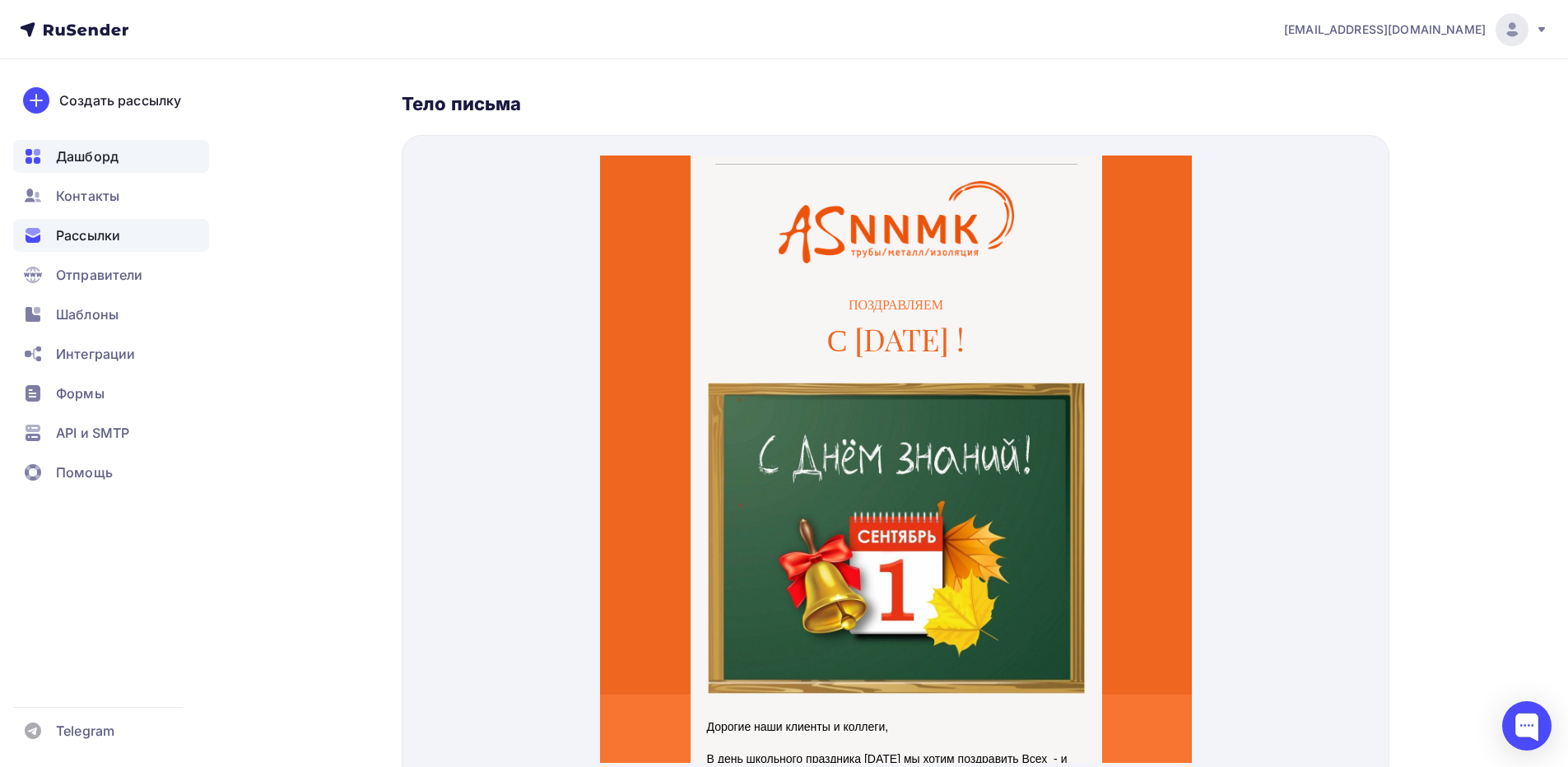
click at [93, 146] on span "Дашборд" at bounding box center [87, 156] width 63 height 20
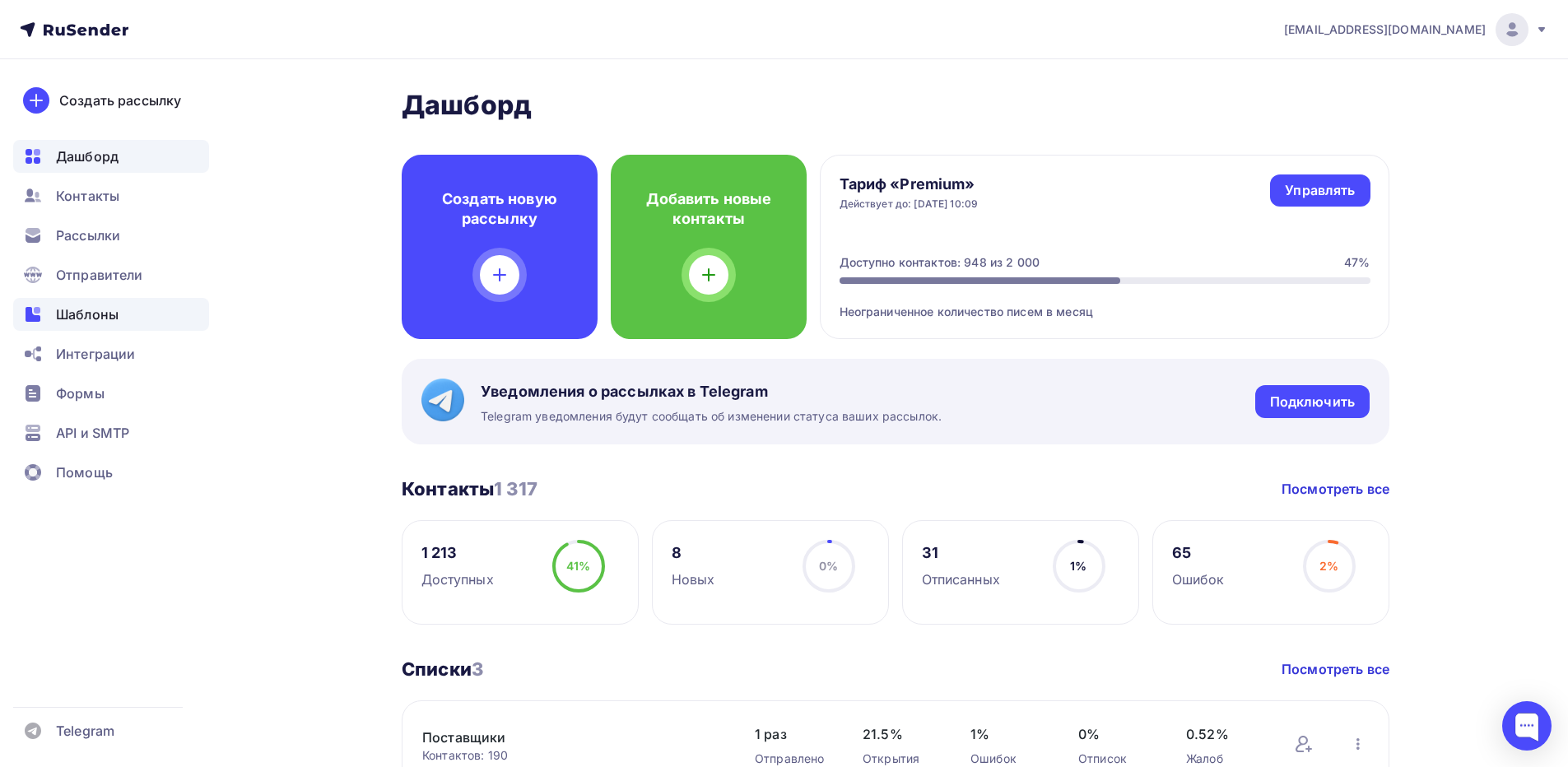
click at [85, 310] on span "Шаблоны" at bounding box center [87, 314] width 63 height 20
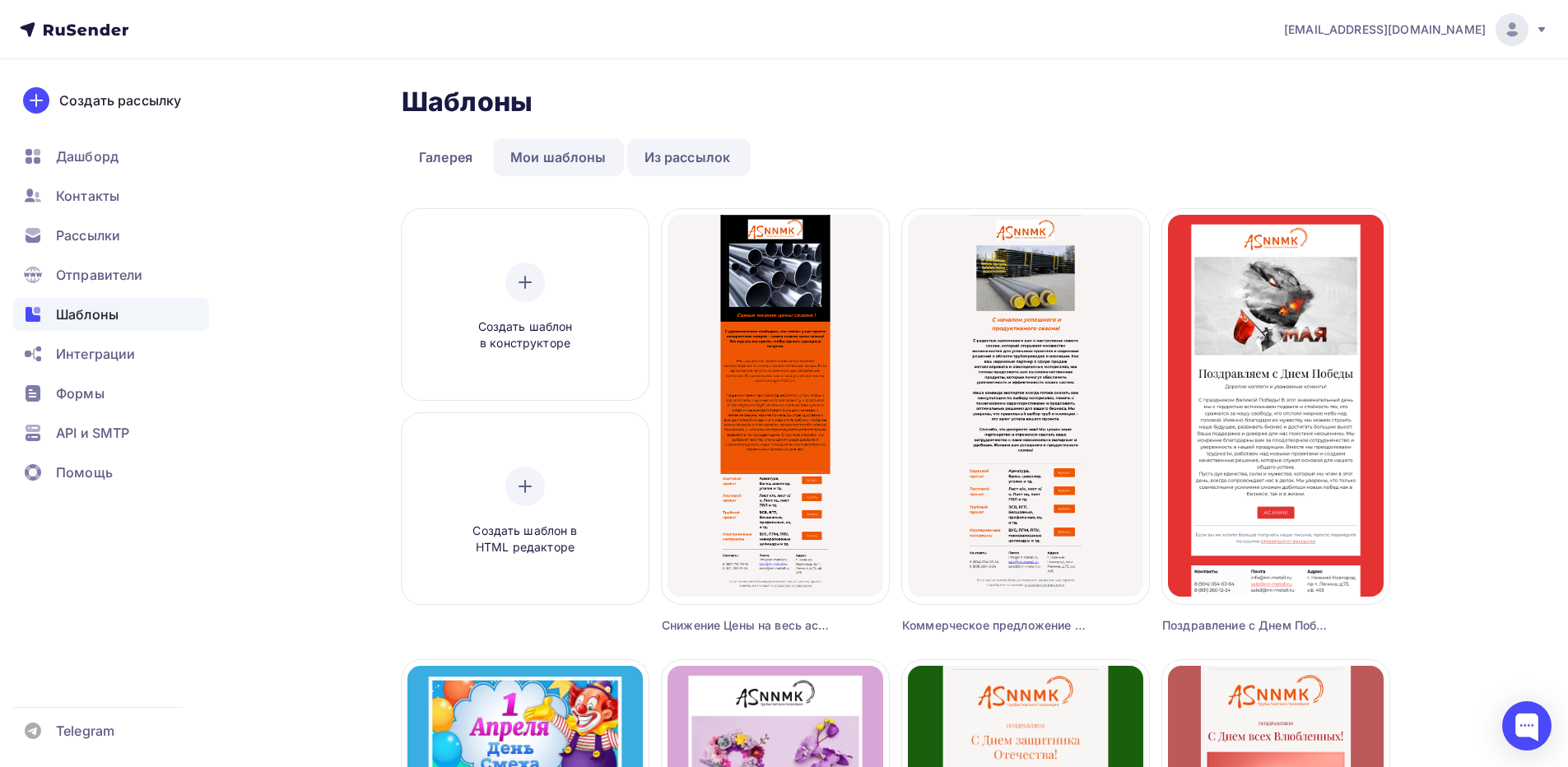
click at [554, 154] on link "Мои шаблоны" at bounding box center [559, 157] width 131 height 38
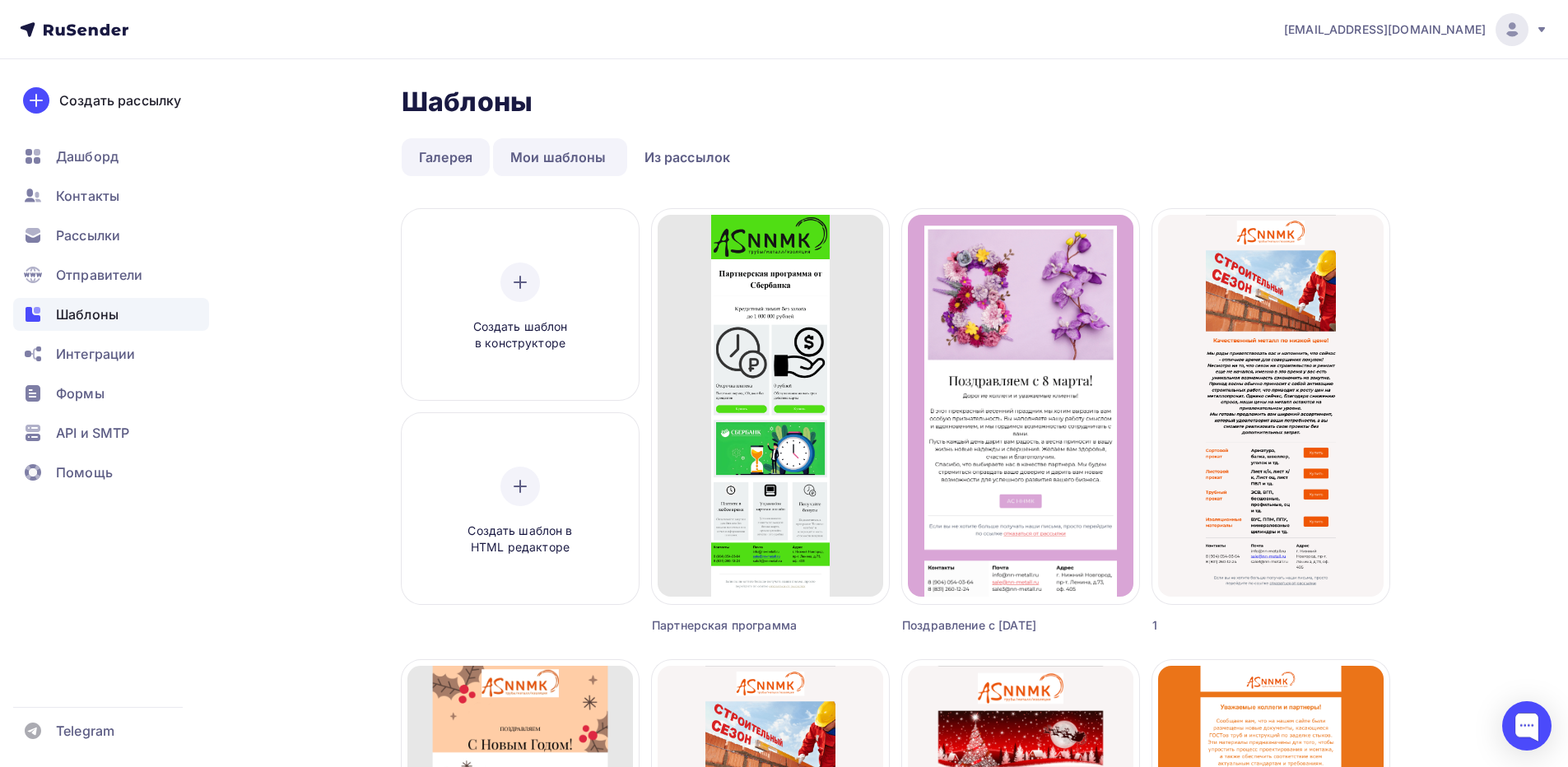
click at [455, 149] on link "Галерея" at bounding box center [446, 157] width 88 height 38
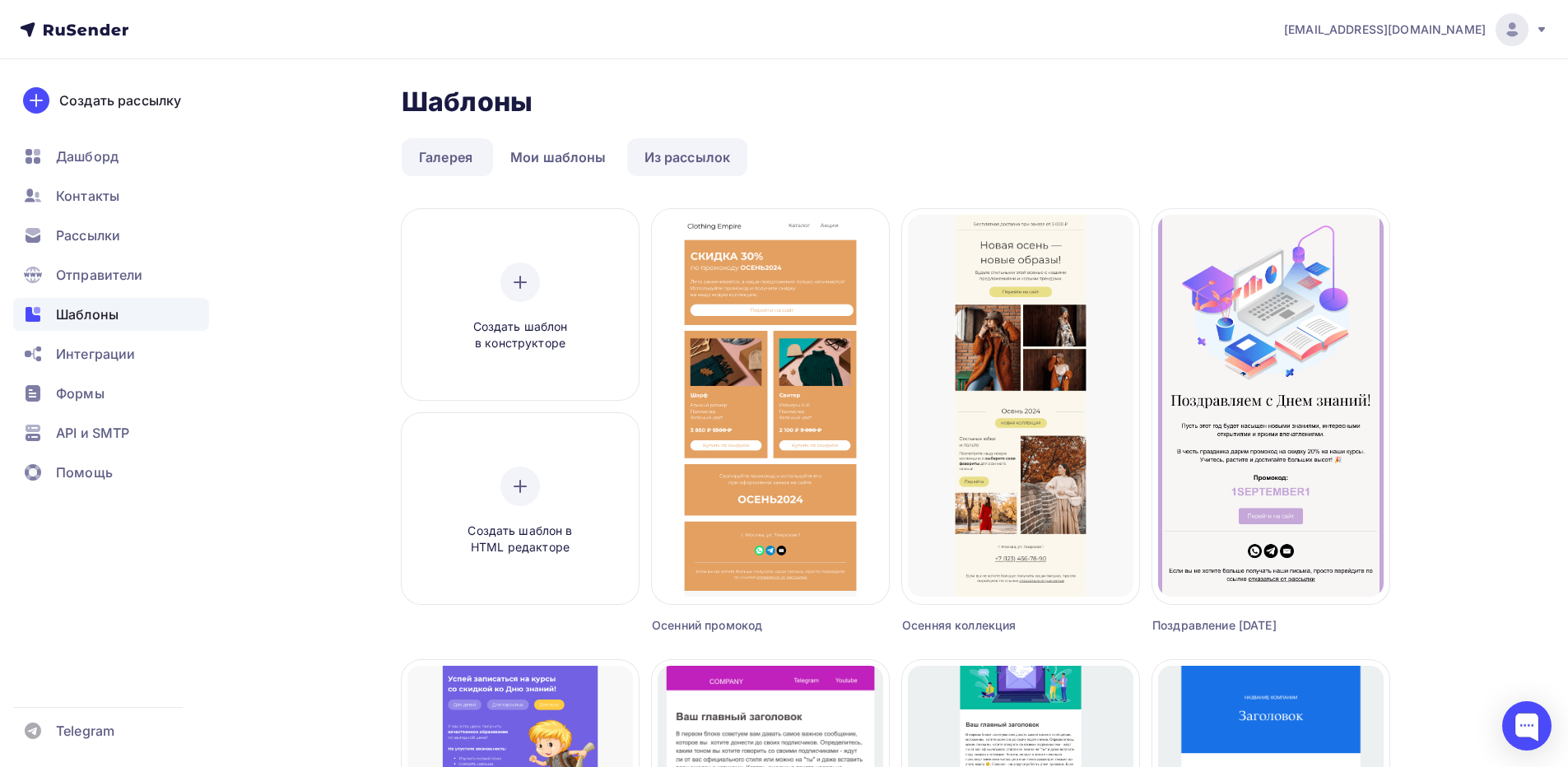
click at [662, 149] on link "Из рассылок" at bounding box center [687, 157] width 121 height 38
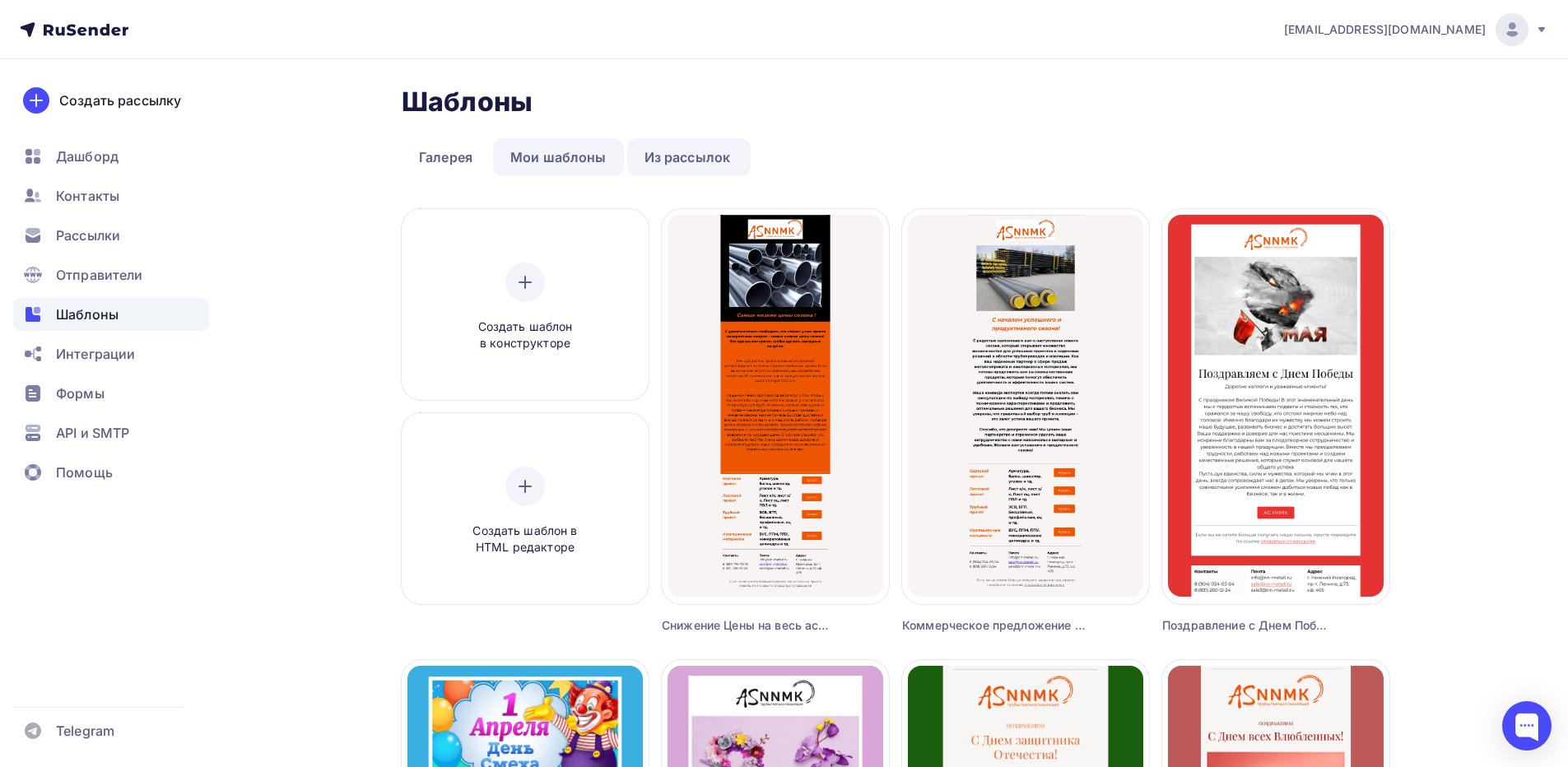
click at [570, 159] on link "Мои шаблоны" at bounding box center [559, 157] width 131 height 38
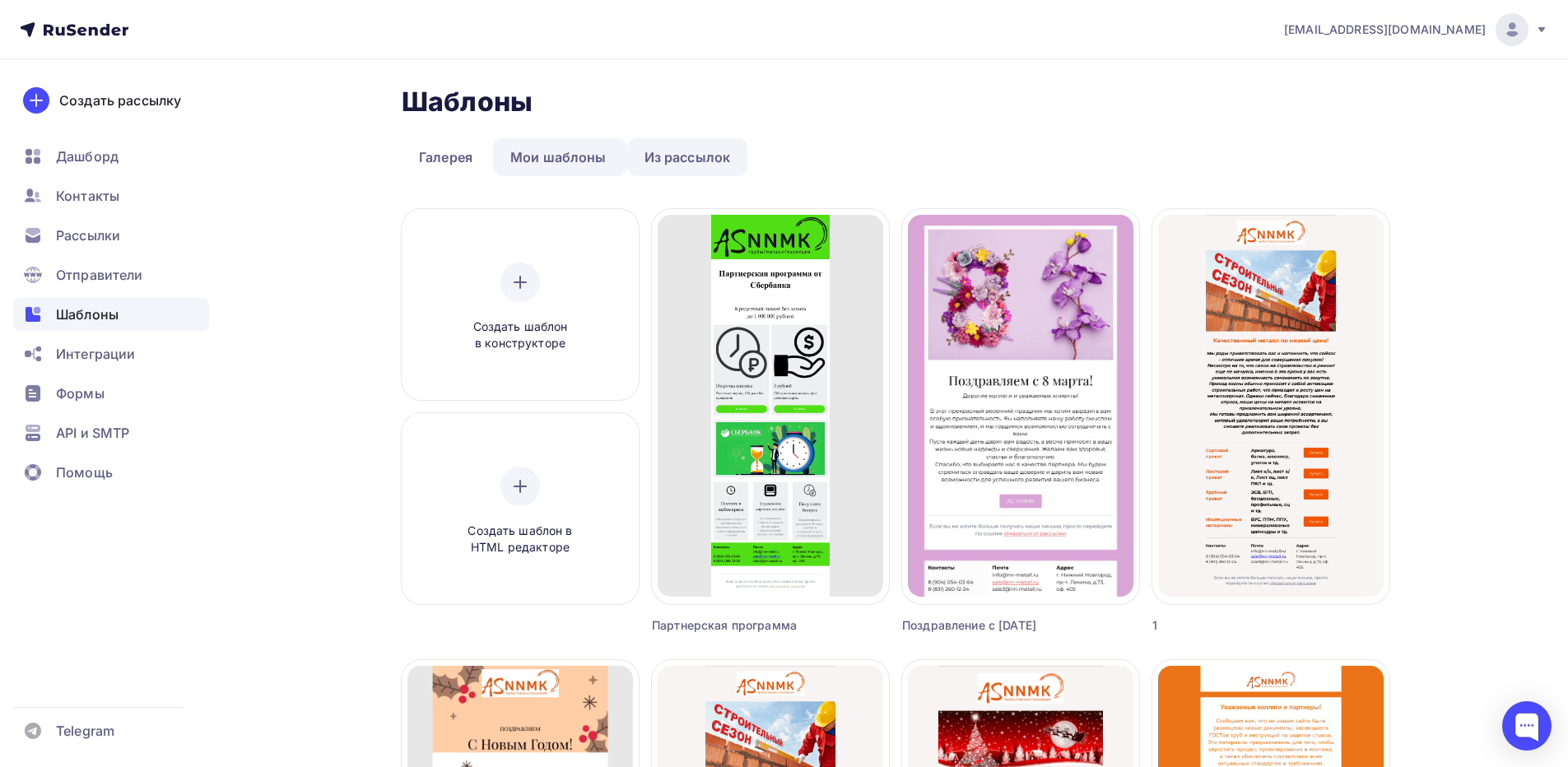
click at [676, 163] on link "Из рассылок" at bounding box center [687, 157] width 121 height 38
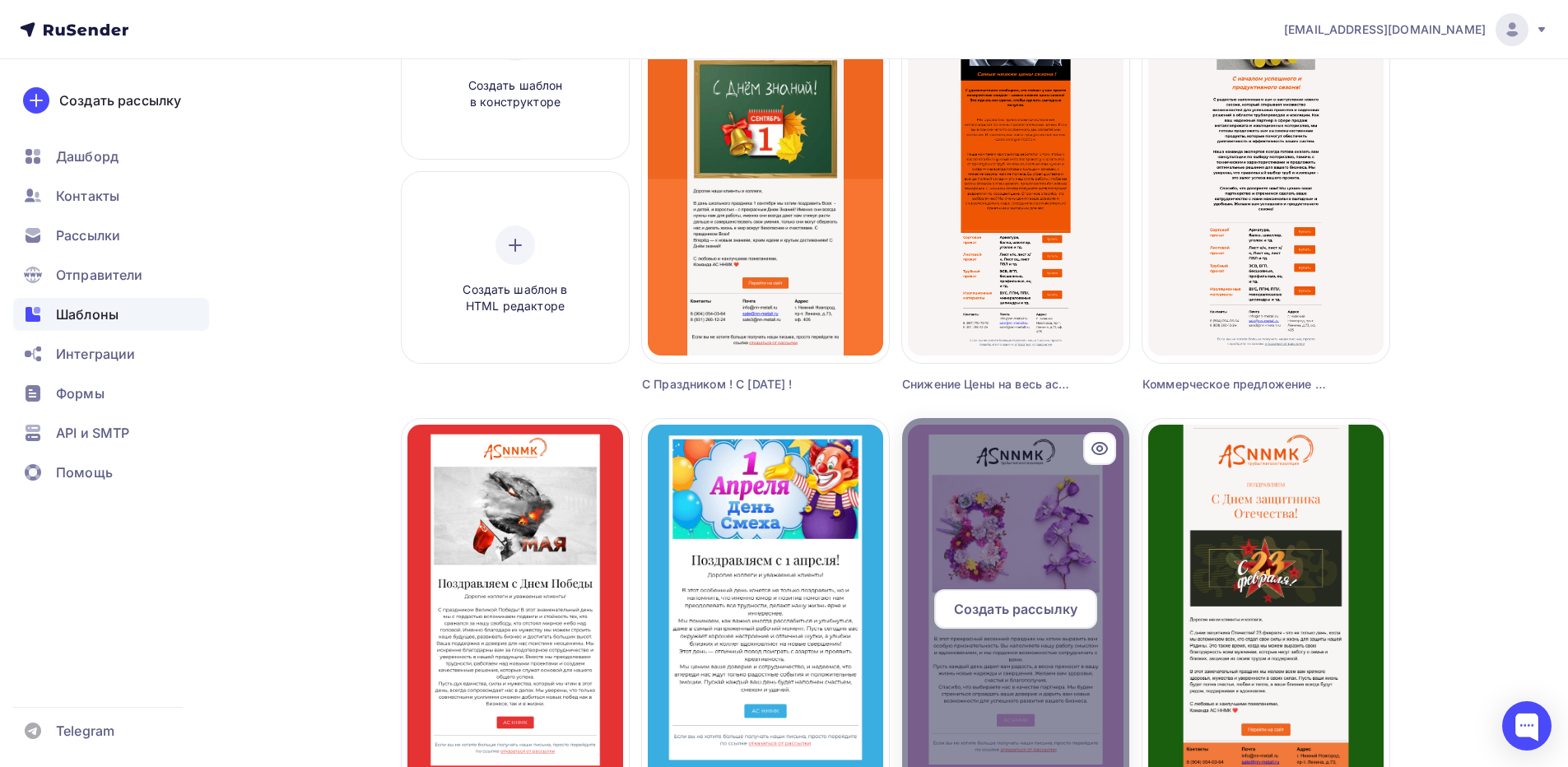
scroll to position [247, 0]
